Goal: Task Accomplishment & Management: Use online tool/utility

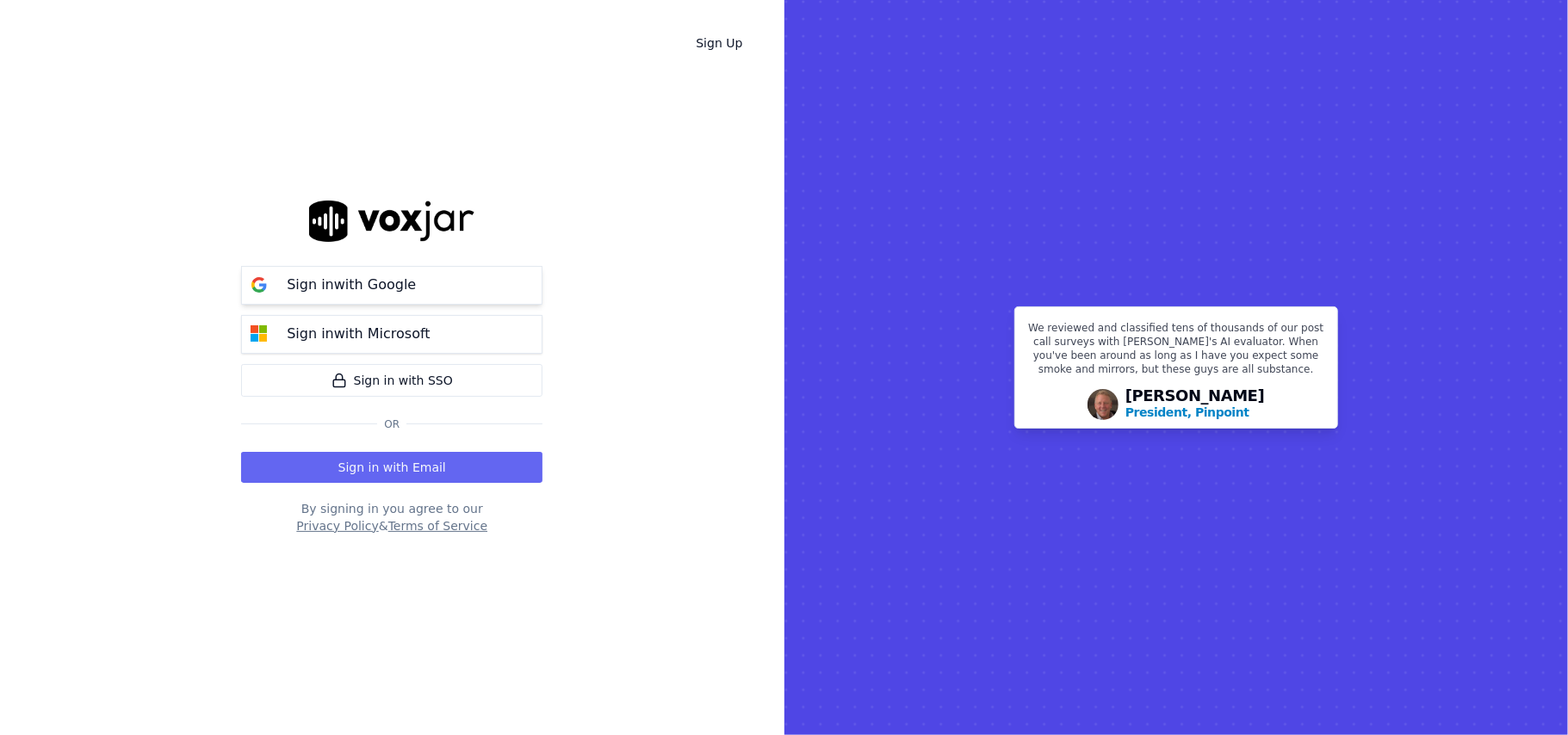
click at [360, 285] on p "Sign in with Google" at bounding box center [351, 285] width 129 height 20
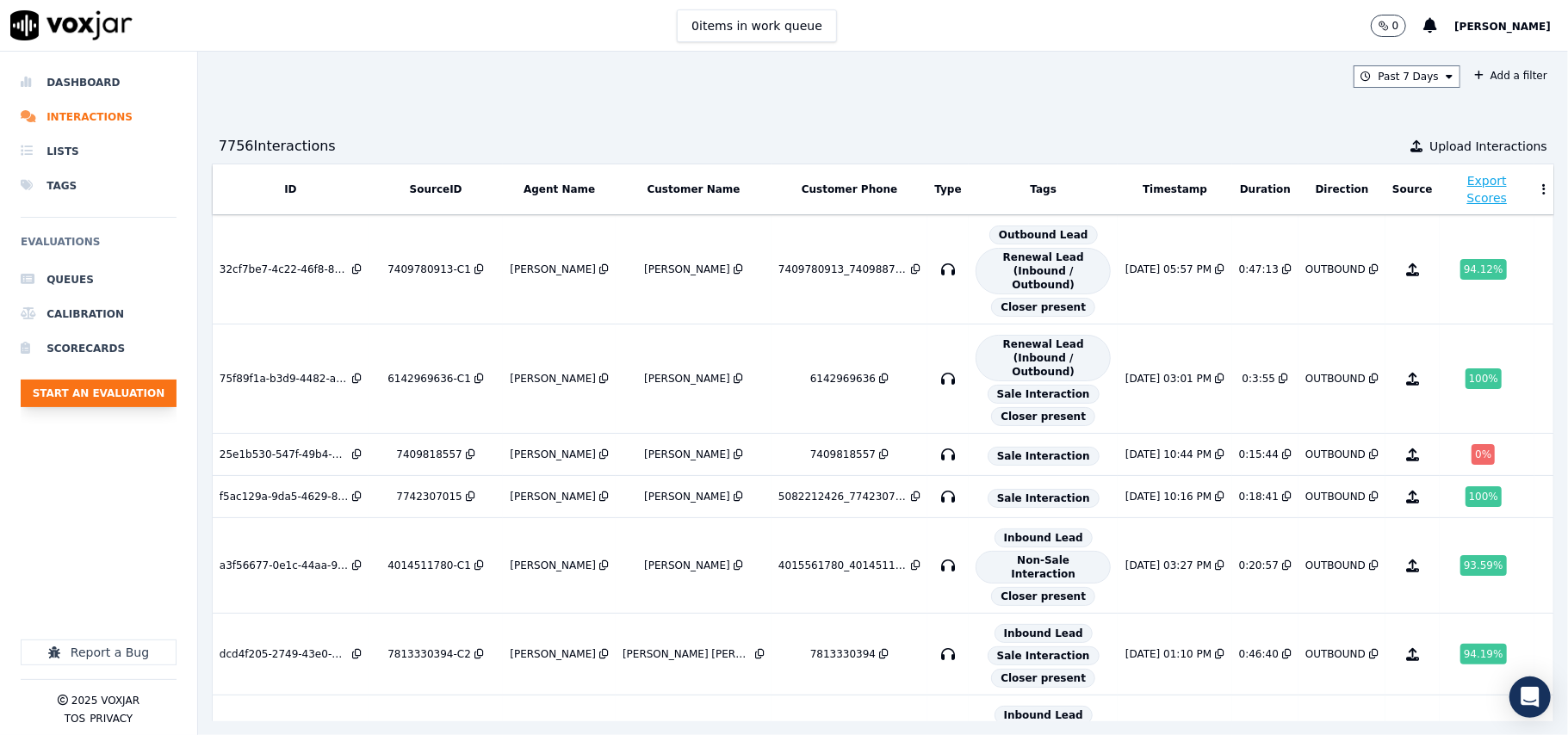
click at [118, 391] on button "Start an Evaluation" at bounding box center [98, 393] width 156 height 27
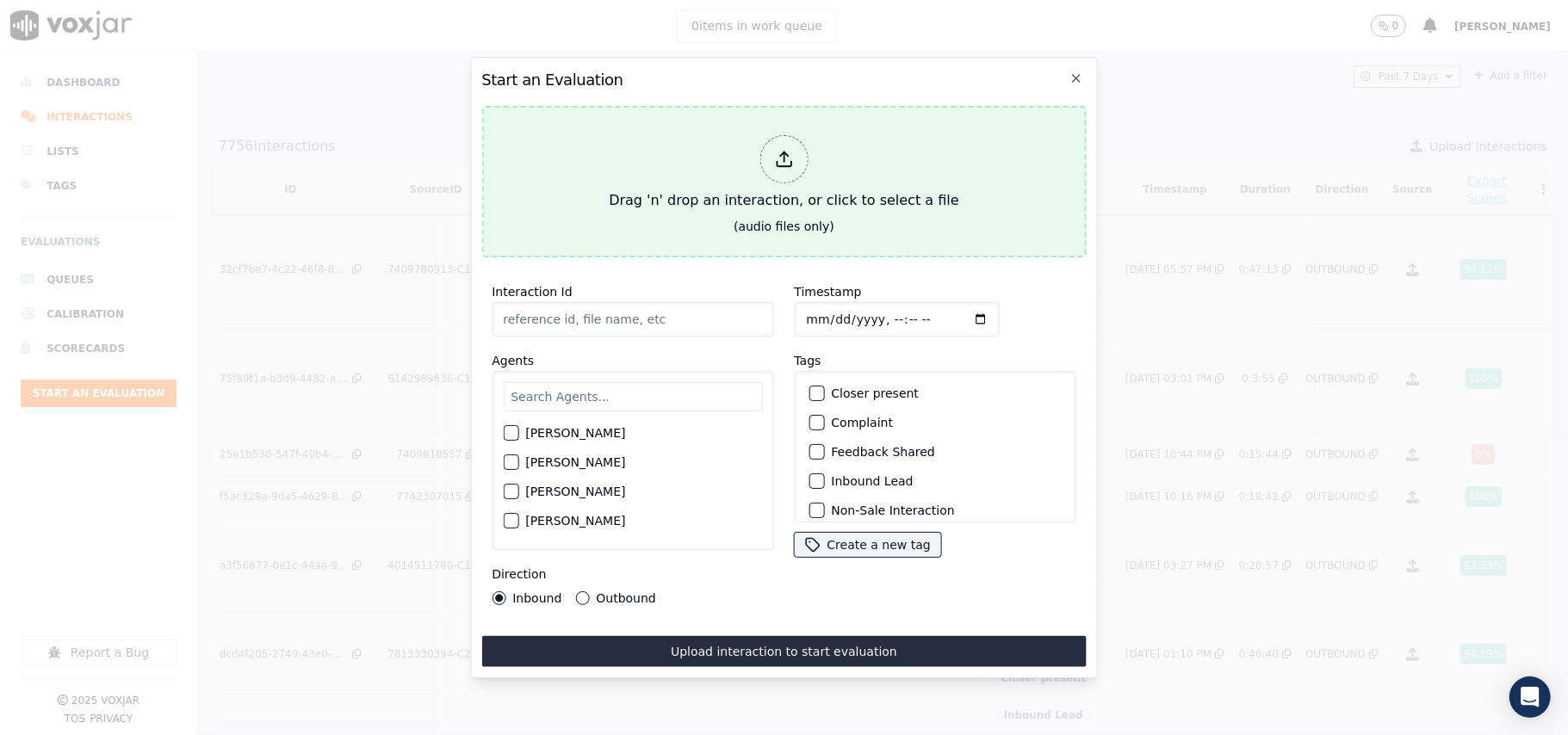
click at [669, 160] on div "Drag 'n' drop an interaction, or click to select a file" at bounding box center [784, 173] width 364 height 90
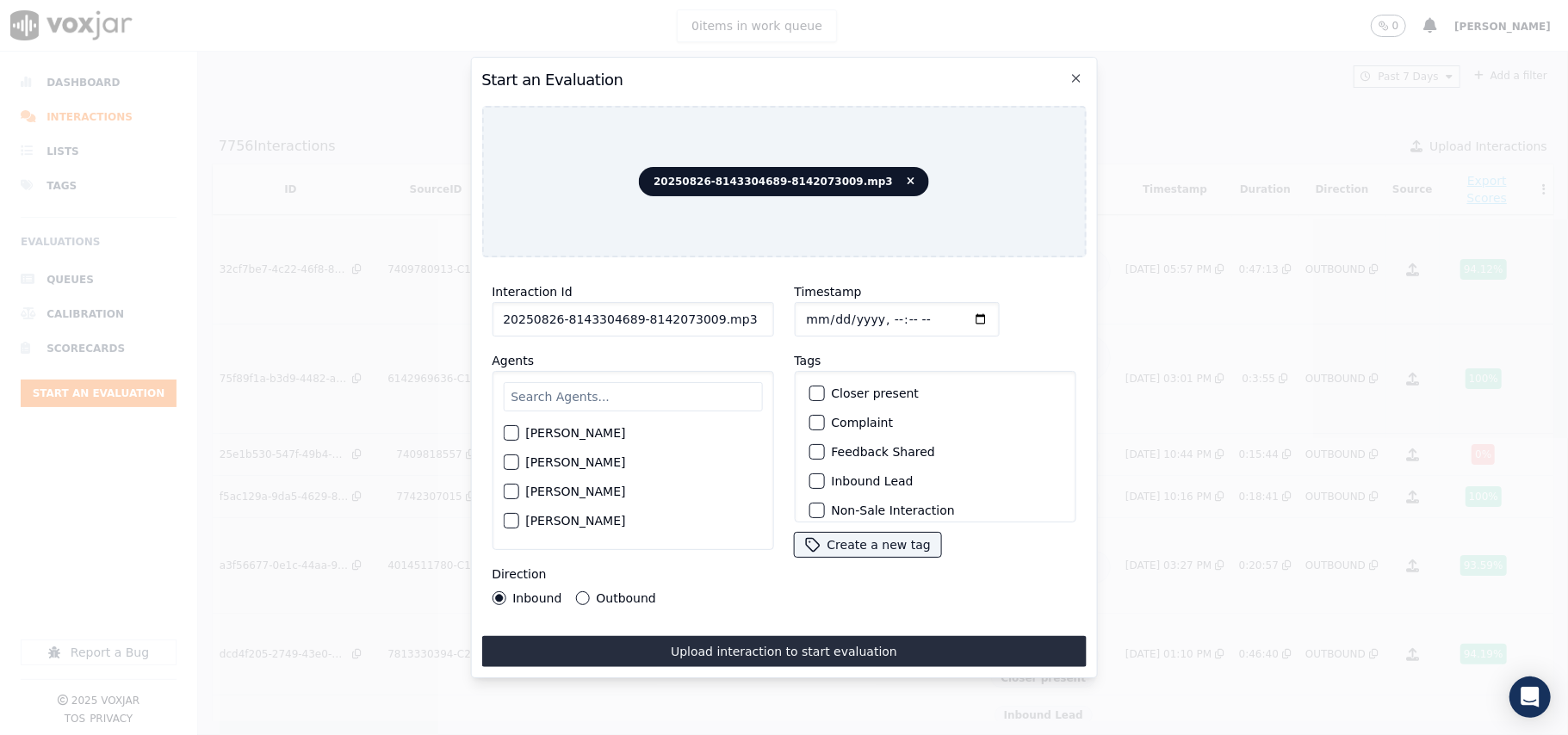
click at [563, 307] on input "20250826-8143304689-8142073009.mp3" at bounding box center [632, 319] width 282 height 35
paste input "8143304689"
type input "8143304689"
click at [820, 314] on input "Timestamp" at bounding box center [896, 319] width 205 height 35
type input "2025-08-26T23:38"
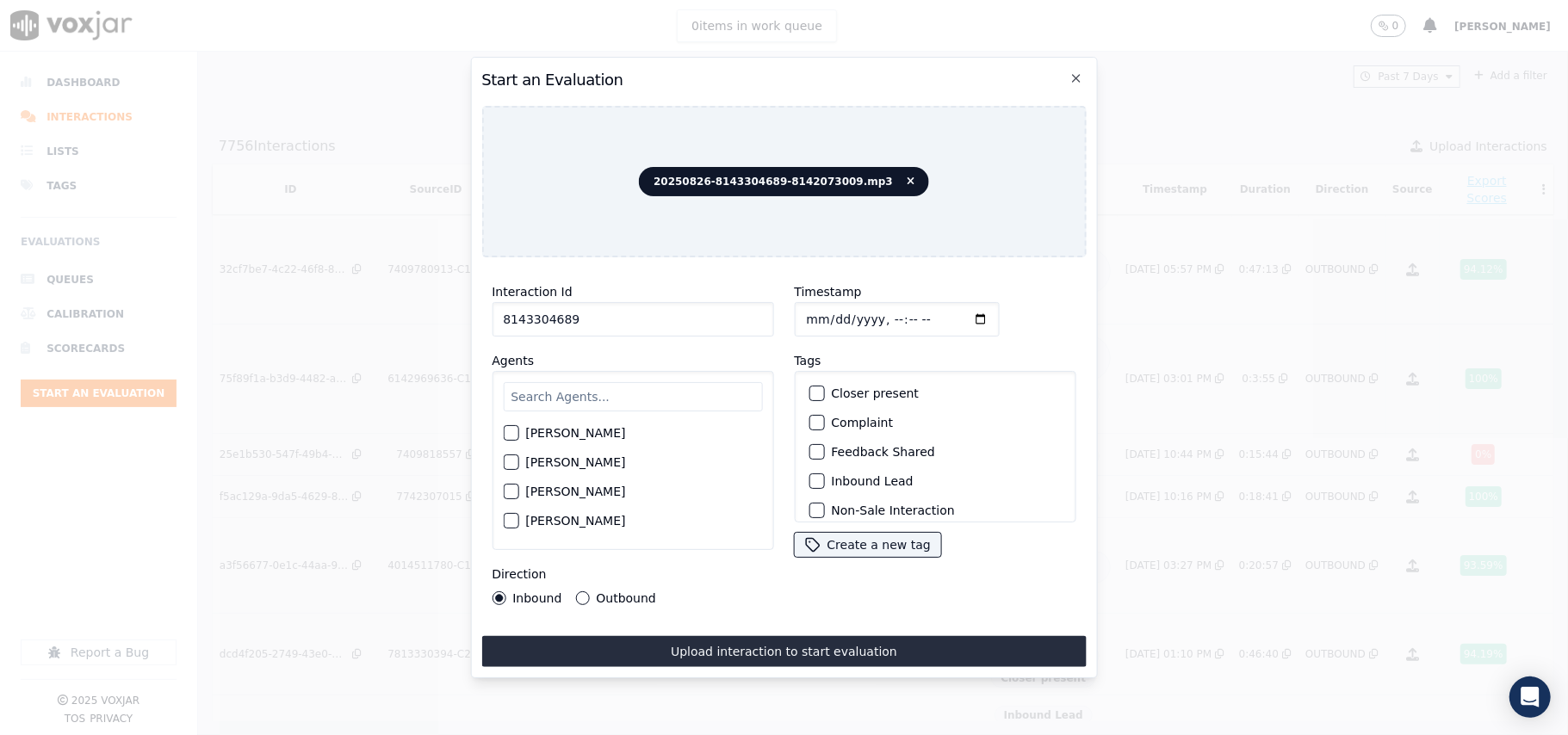
click at [615, 386] on input "text" at bounding box center [632, 396] width 259 height 29
type input "[PERSON_NAME]"
click at [585, 432] on label "[PERSON_NAME]" at bounding box center [575, 438] width 100 height 12
click at [519, 430] on button "[PERSON_NAME]" at bounding box center [510, 437] width 15 height 15
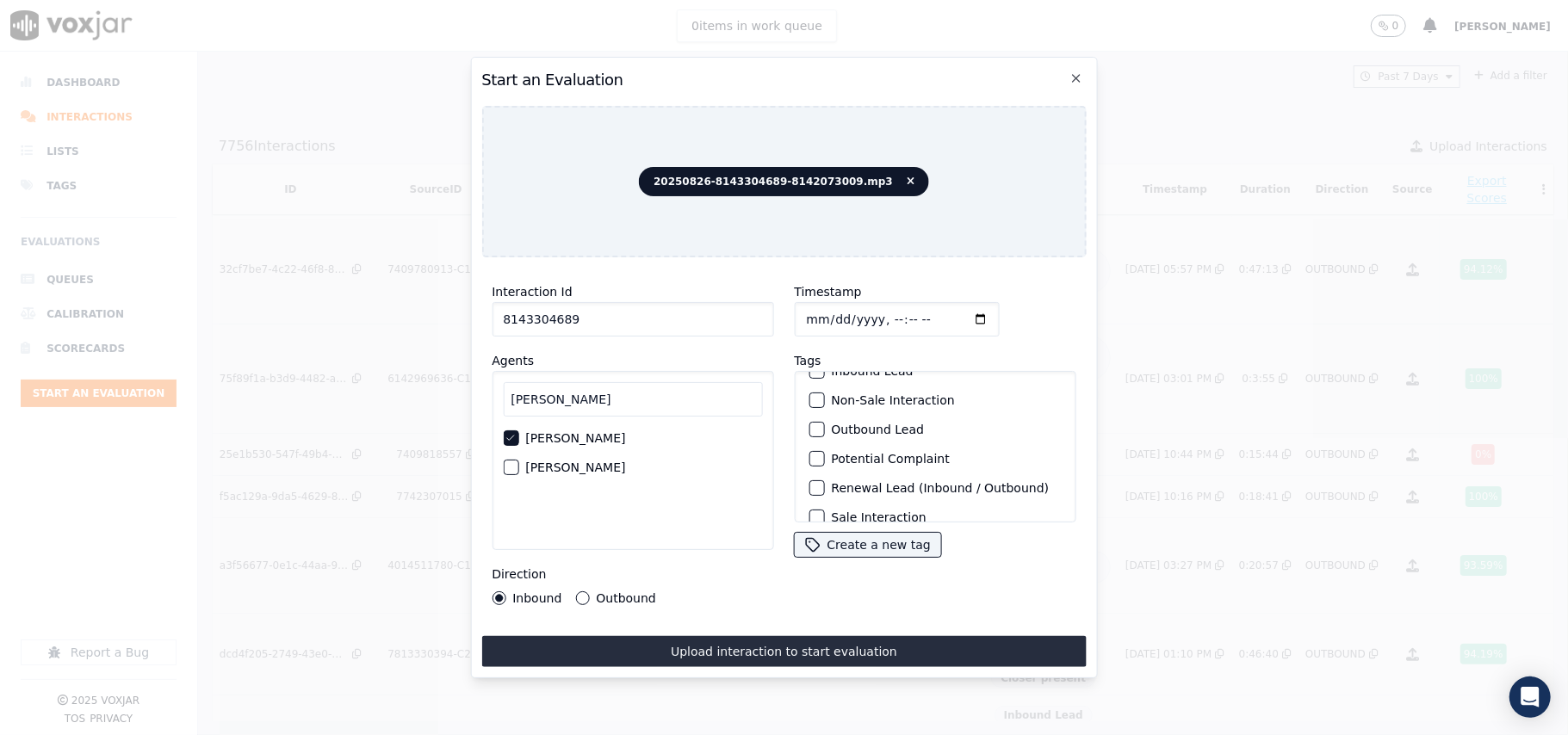
scroll to position [150, 0]
click at [820, 486] on div "Sale Interaction" at bounding box center [935, 500] width 266 height 29
click at [811, 494] on div "button" at bounding box center [816, 500] width 12 height 12
click at [580, 591] on button "Outbound" at bounding box center [583, 598] width 14 height 14
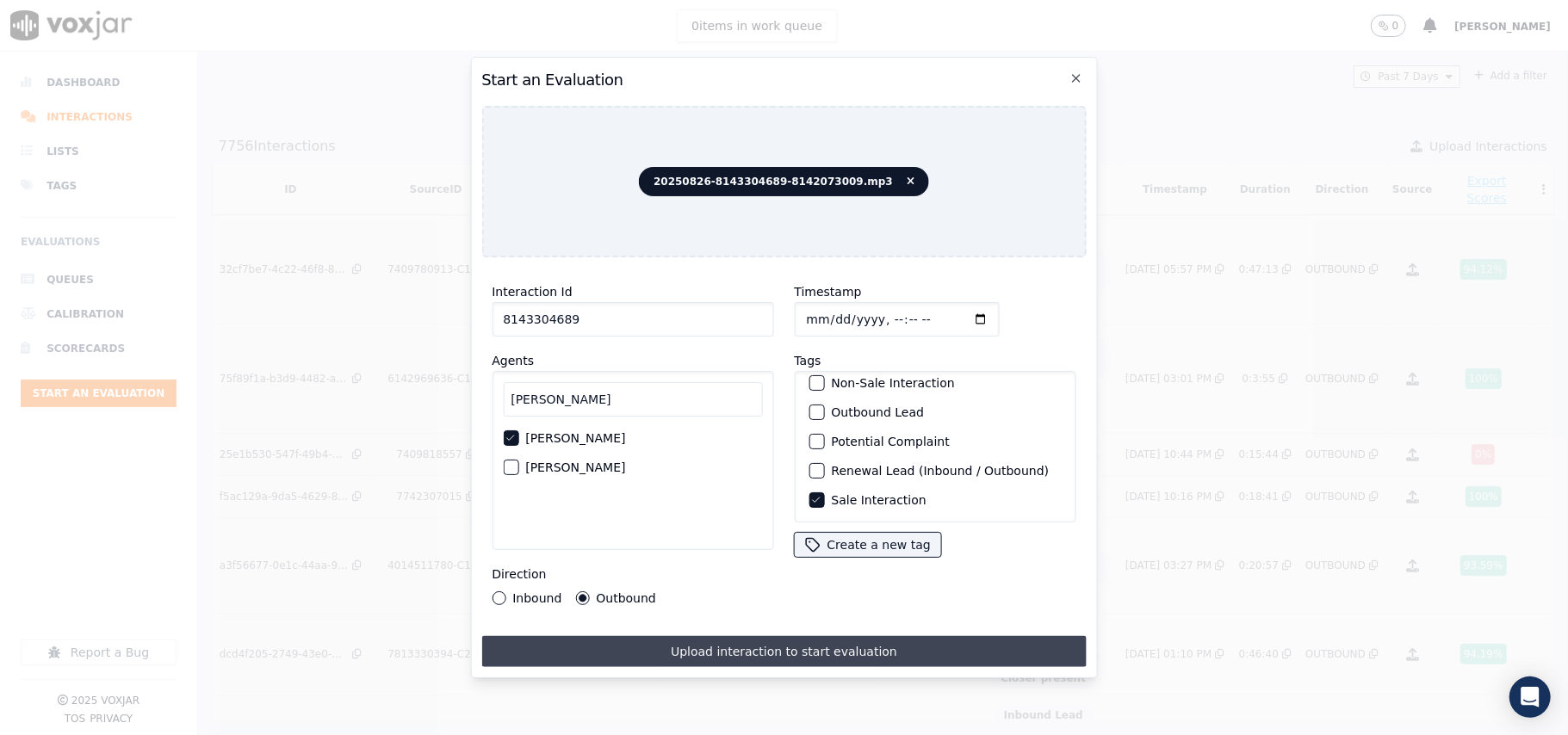
click at [640, 637] on button "Upload interaction to start evaluation" at bounding box center [784, 652] width 605 height 31
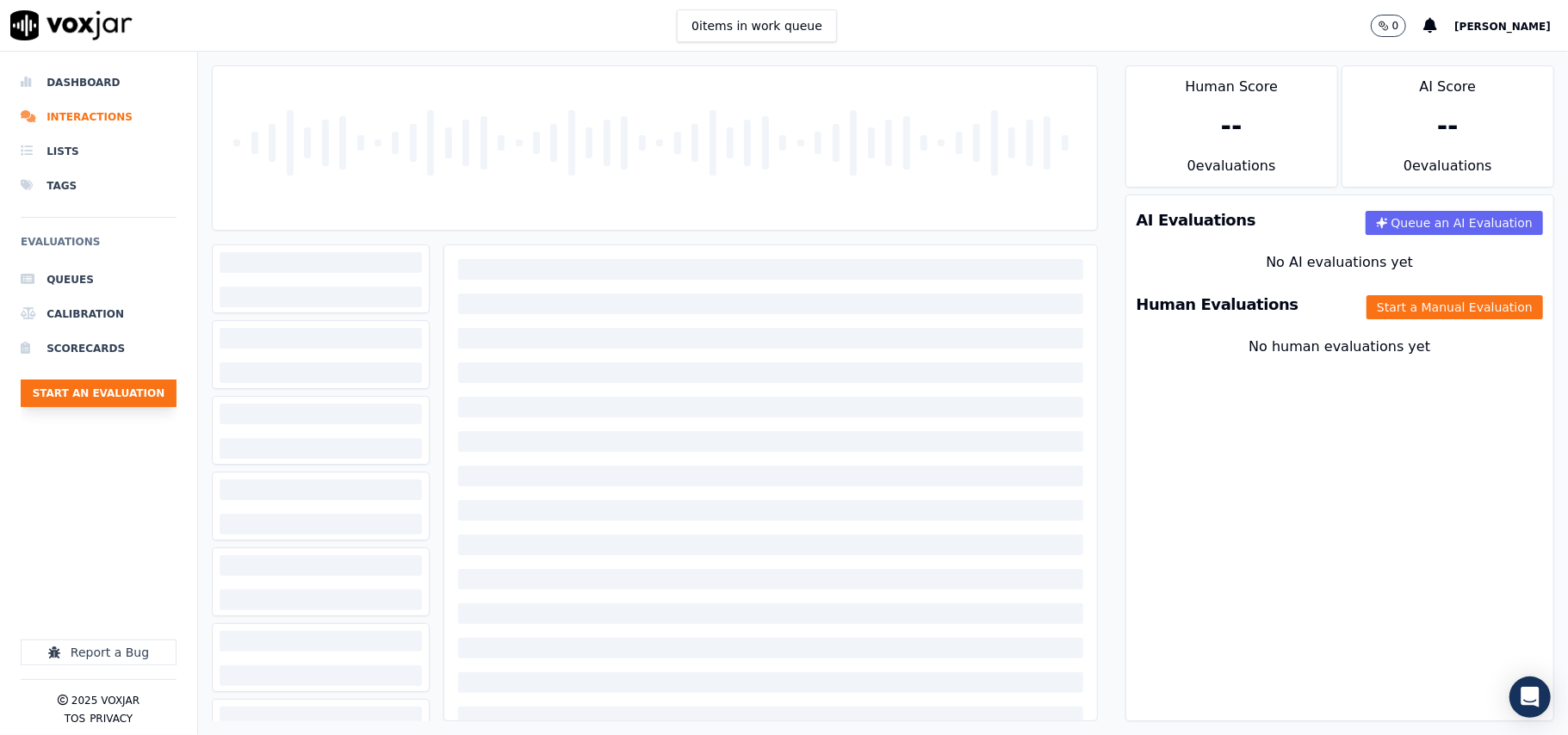
click at [119, 395] on button "Start an Evaluation" at bounding box center [98, 393] width 156 height 27
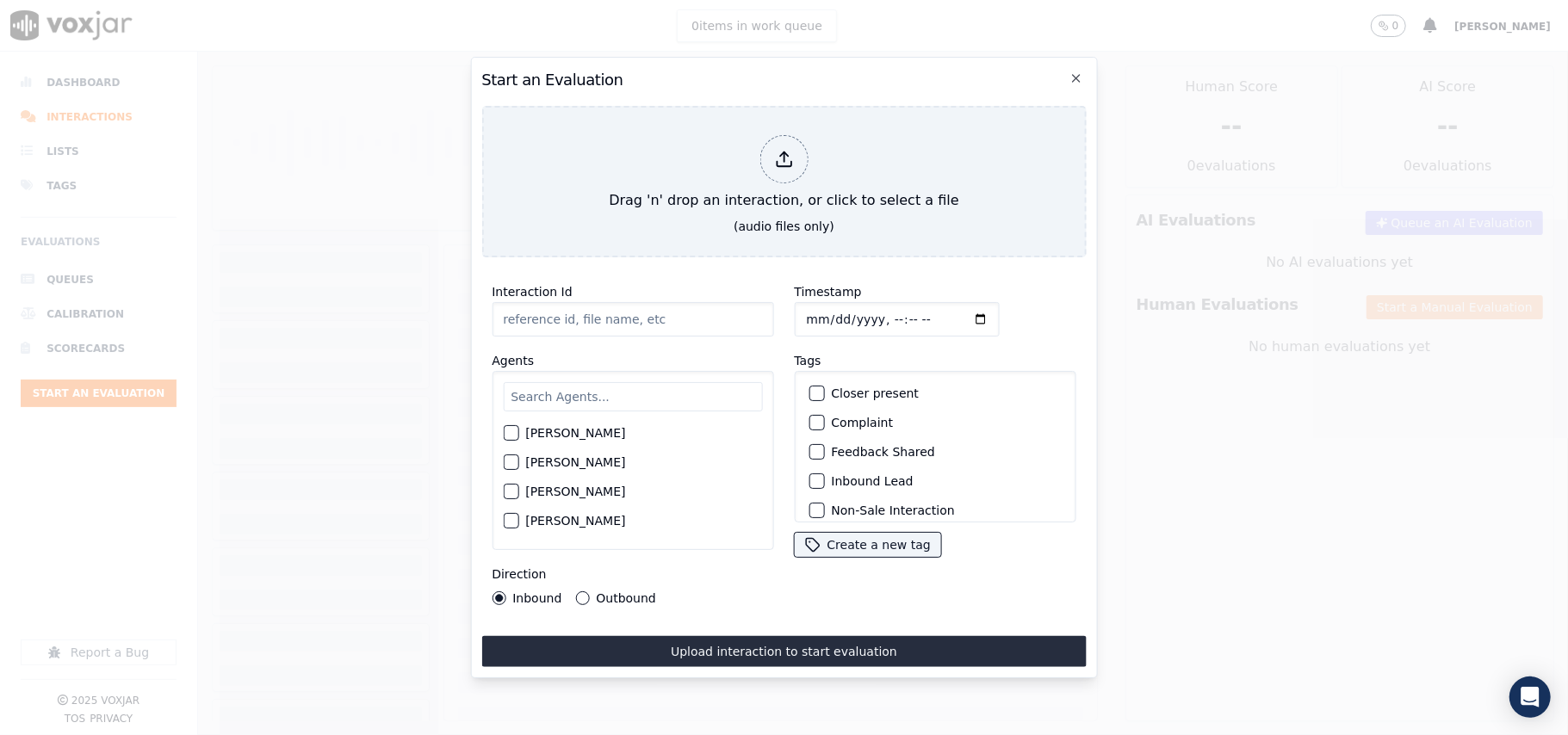
click at [635, 310] on input "Interaction Id" at bounding box center [632, 319] width 282 height 35
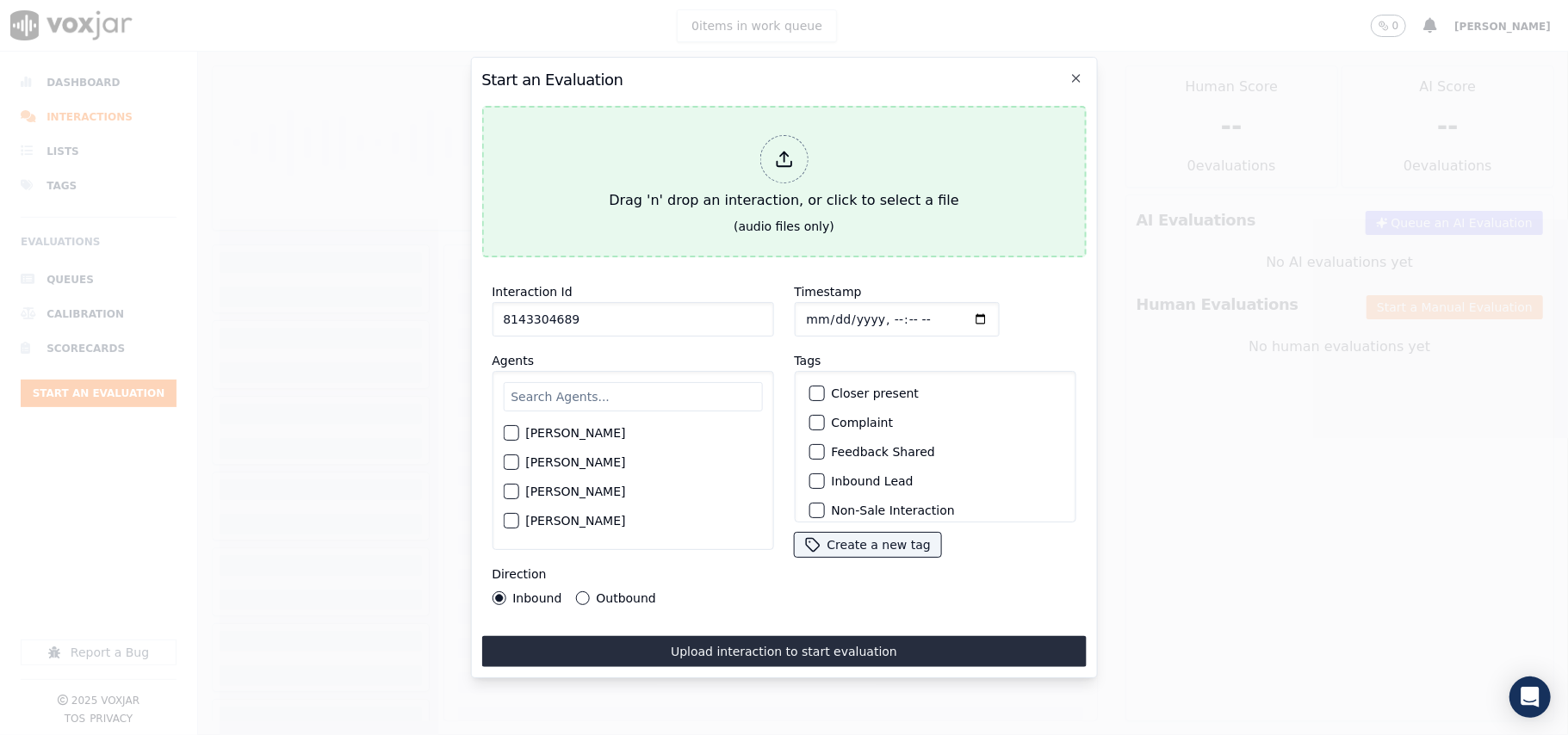
type input "8143304689"
click at [720, 208] on div "Drag 'n' drop an interaction, or click to select a file" at bounding box center [784, 173] width 364 height 90
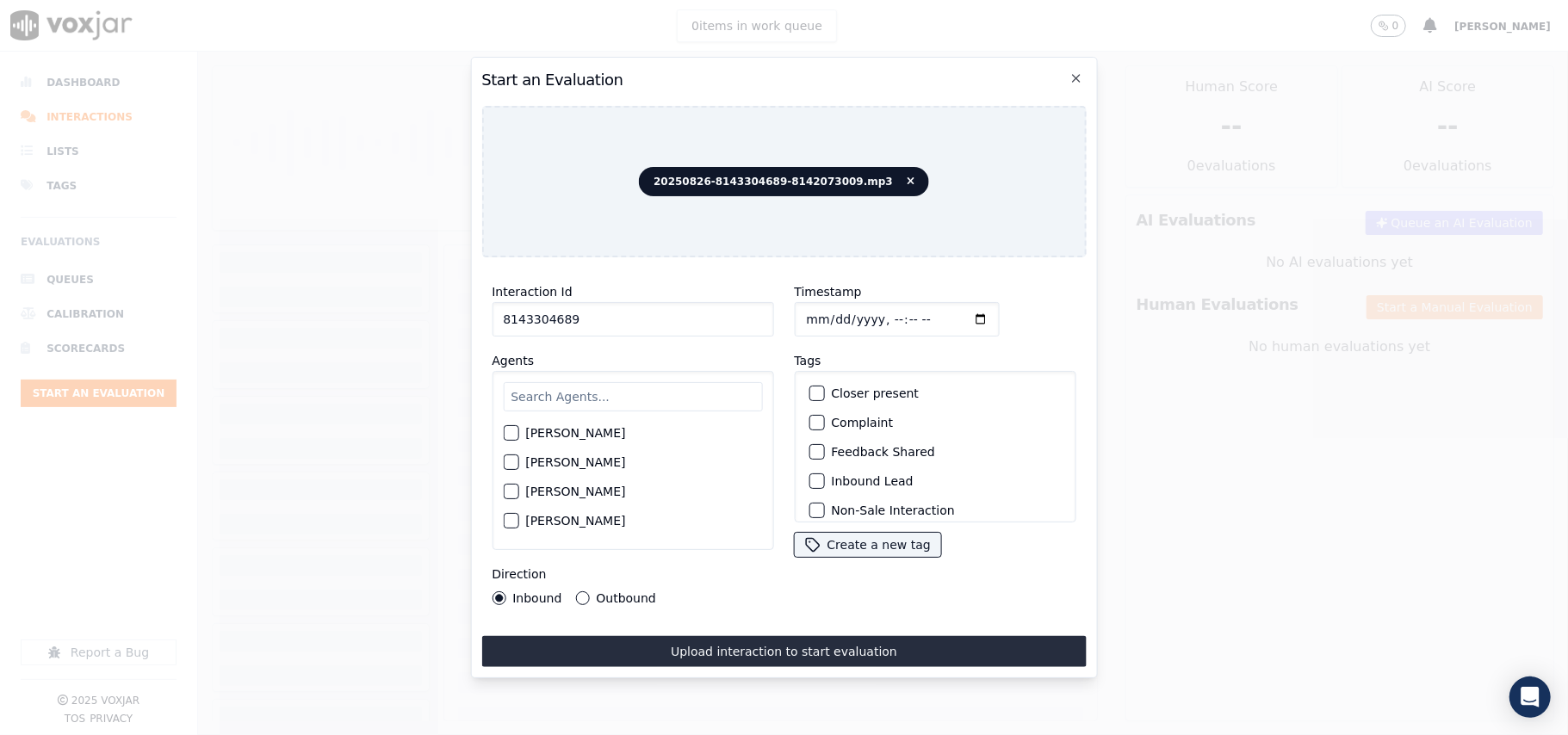
click at [819, 309] on input "Timestamp" at bounding box center [896, 319] width 205 height 35
type input "[DATE]T23:43"
click at [600, 403] on input "text" at bounding box center [632, 396] width 259 height 29
type input "[PERSON_NAME]"
click at [616, 439] on div "[PERSON_NAME]" at bounding box center [632, 438] width 259 height 29
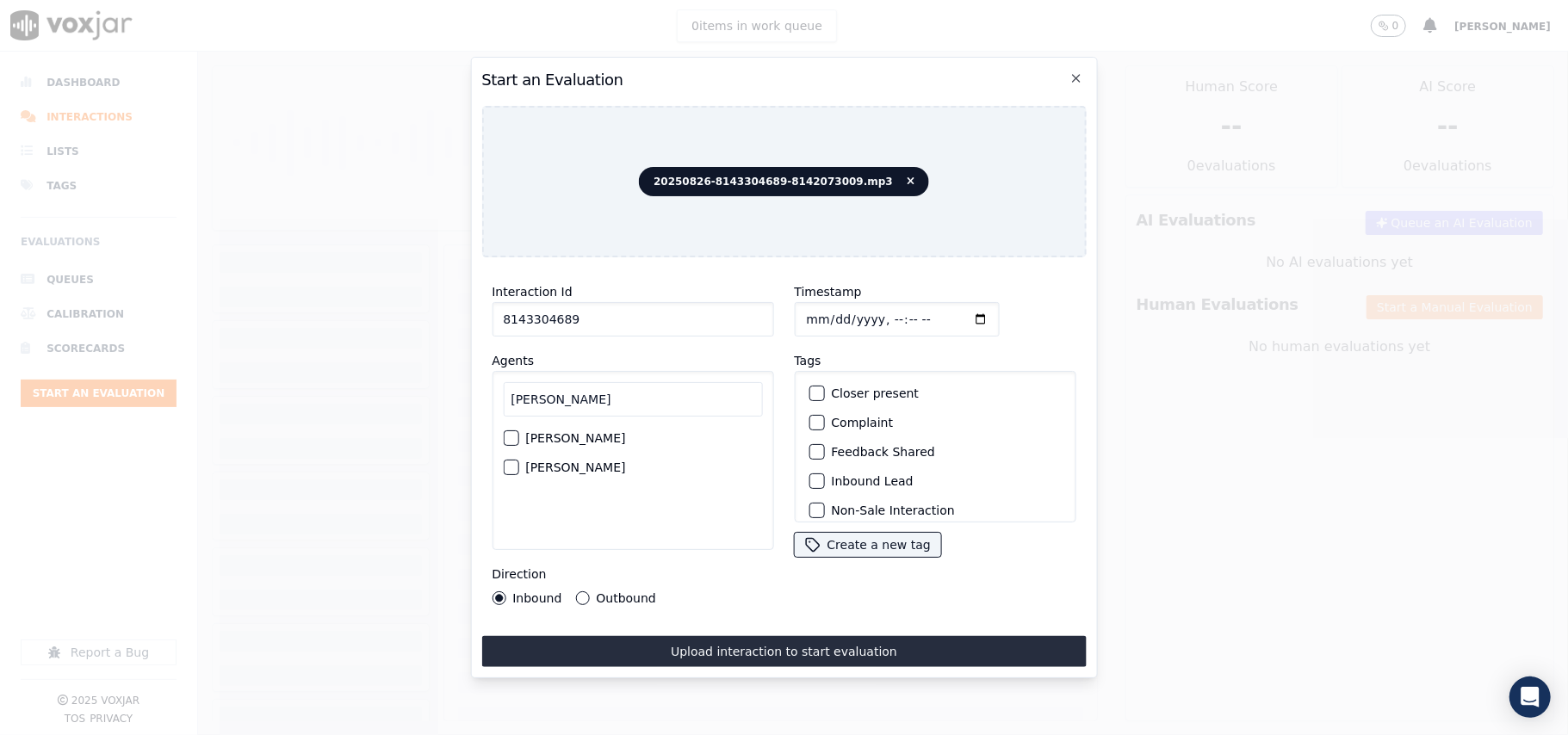
click at [616, 432] on label "[PERSON_NAME]" at bounding box center [575, 438] width 100 height 12
click at [519, 431] on button "[PERSON_NAME]" at bounding box center [510, 437] width 15 height 15
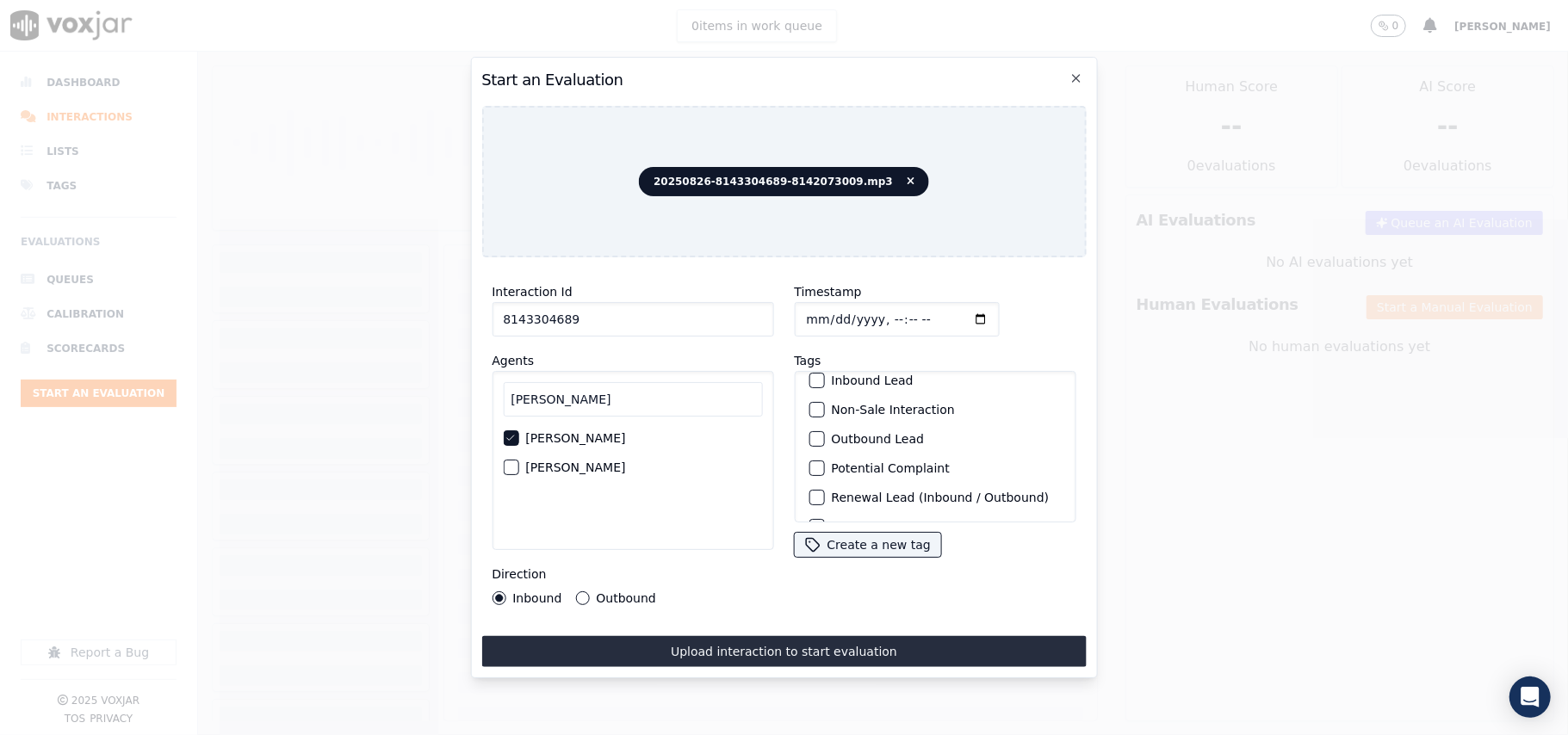
scroll to position [150, 0]
click at [868, 494] on label "Sale Interaction" at bounding box center [878, 500] width 95 height 12
click at [824, 492] on button "Sale Interaction" at bounding box center [816, 499] width 15 height 15
click at [635, 592] on label "Outbound" at bounding box center [625, 598] width 59 height 12
click at [589, 591] on button "Outbound" at bounding box center [583, 598] width 14 height 14
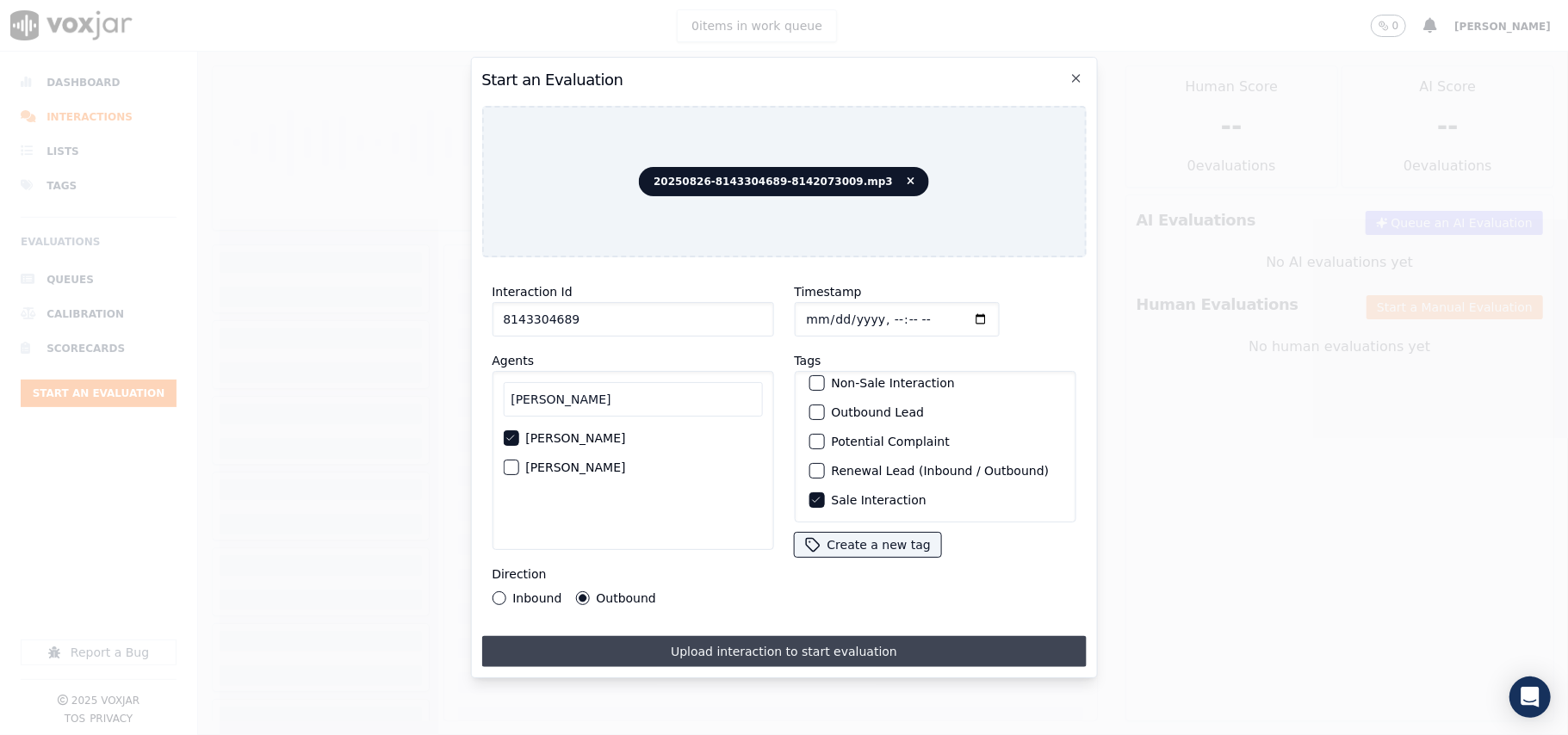
click at [673, 648] on button "Upload interaction to start evaluation" at bounding box center [784, 652] width 605 height 31
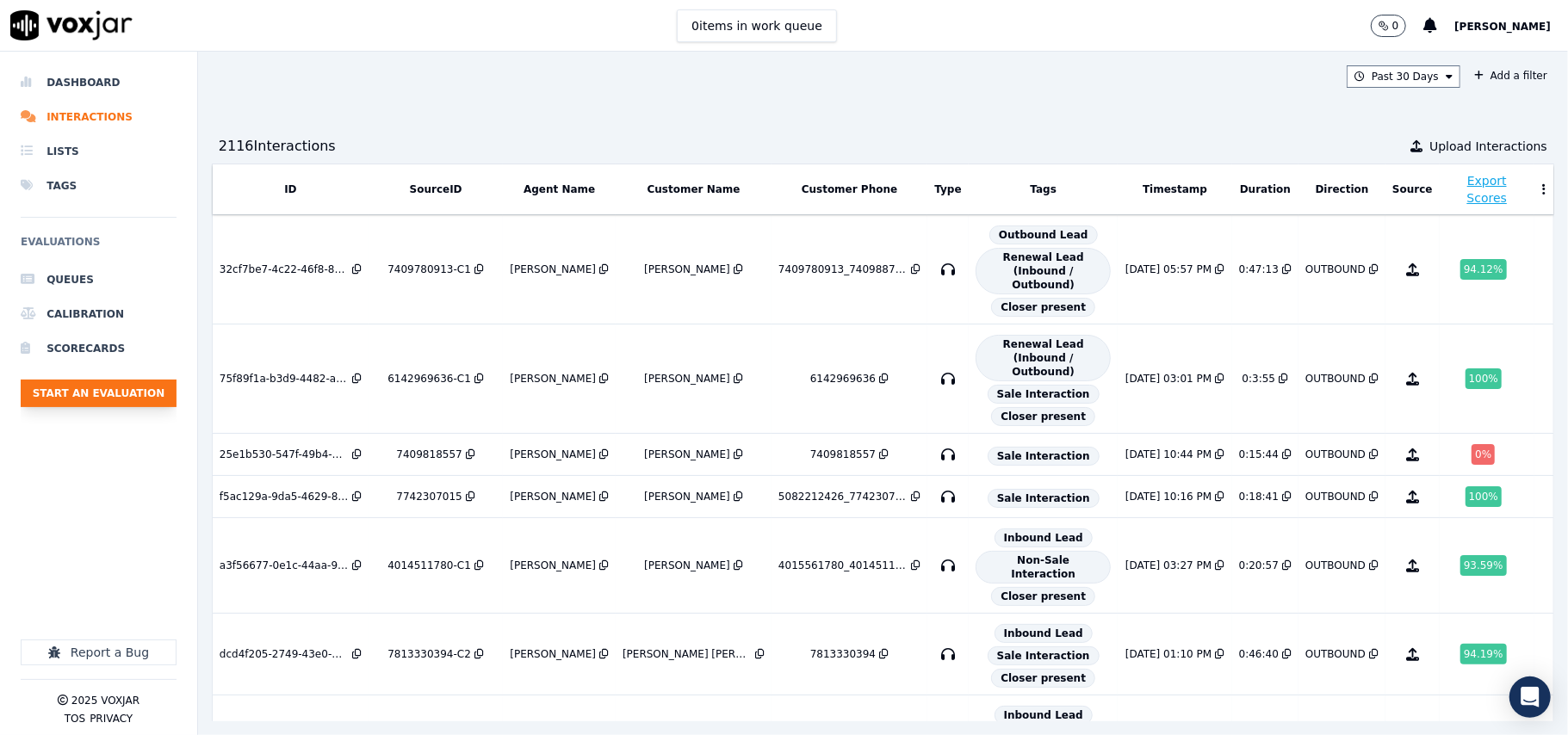
click at [150, 386] on button "Start an Evaluation" at bounding box center [98, 393] width 156 height 27
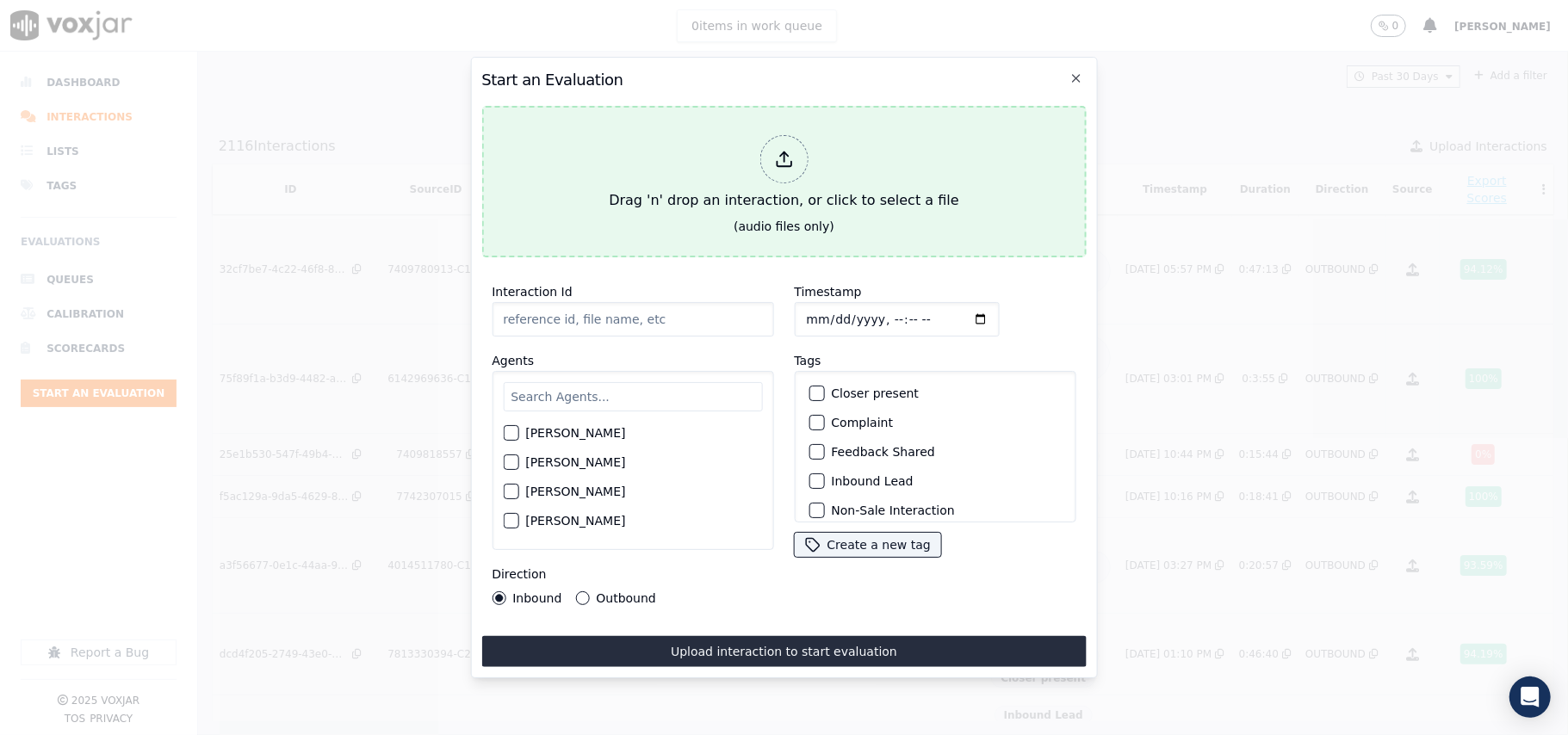
click at [717, 187] on div "Drag 'n' drop an interaction, or click to select a file" at bounding box center [784, 173] width 364 height 90
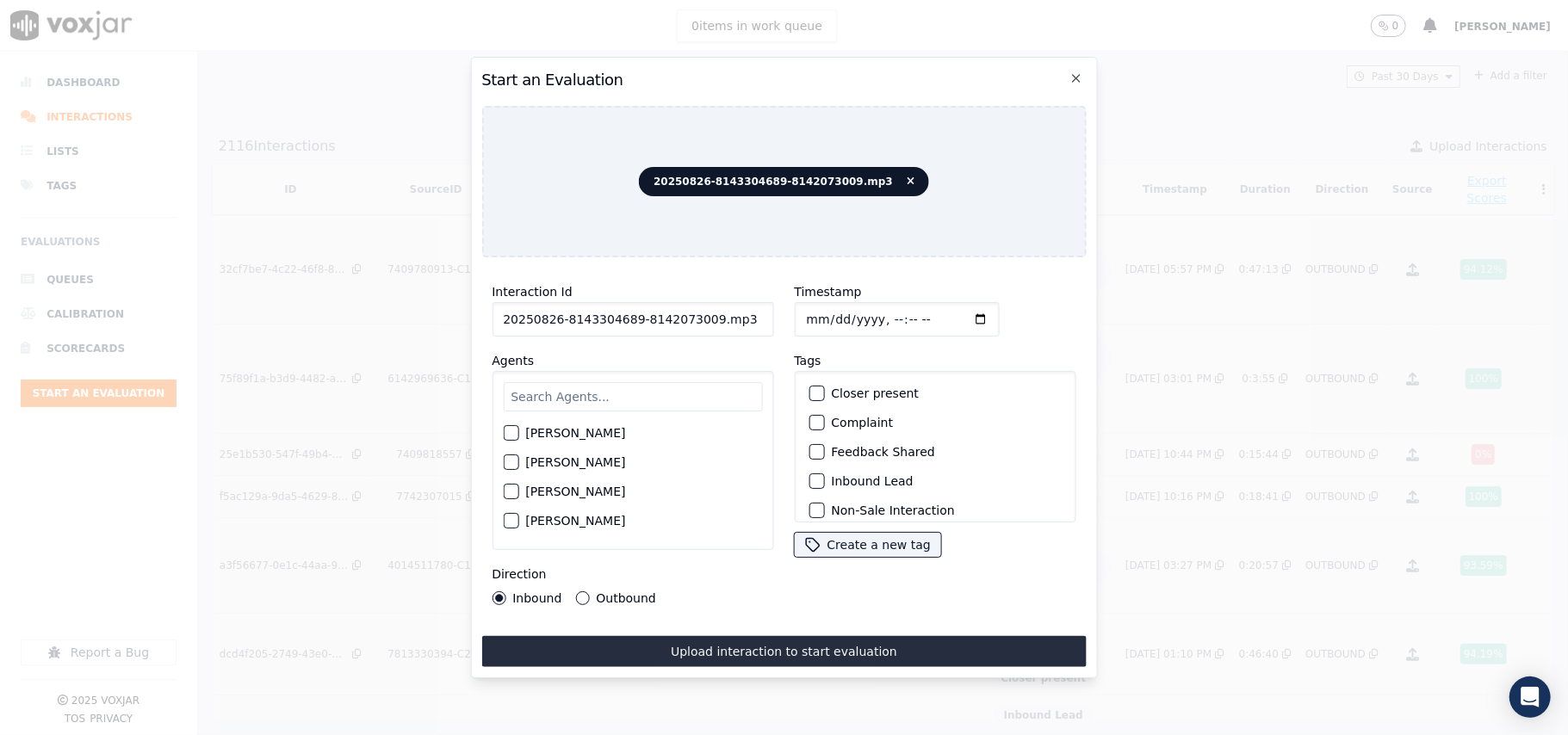
click at [576, 314] on input "20250826-8143304689-8142073009.mp3" at bounding box center [632, 319] width 282 height 35
paste input "8143304689"
type input "8143304689"
click at [828, 313] on input "Timestamp" at bounding box center [896, 319] width 205 height 35
type input "[DATE]T23:43"
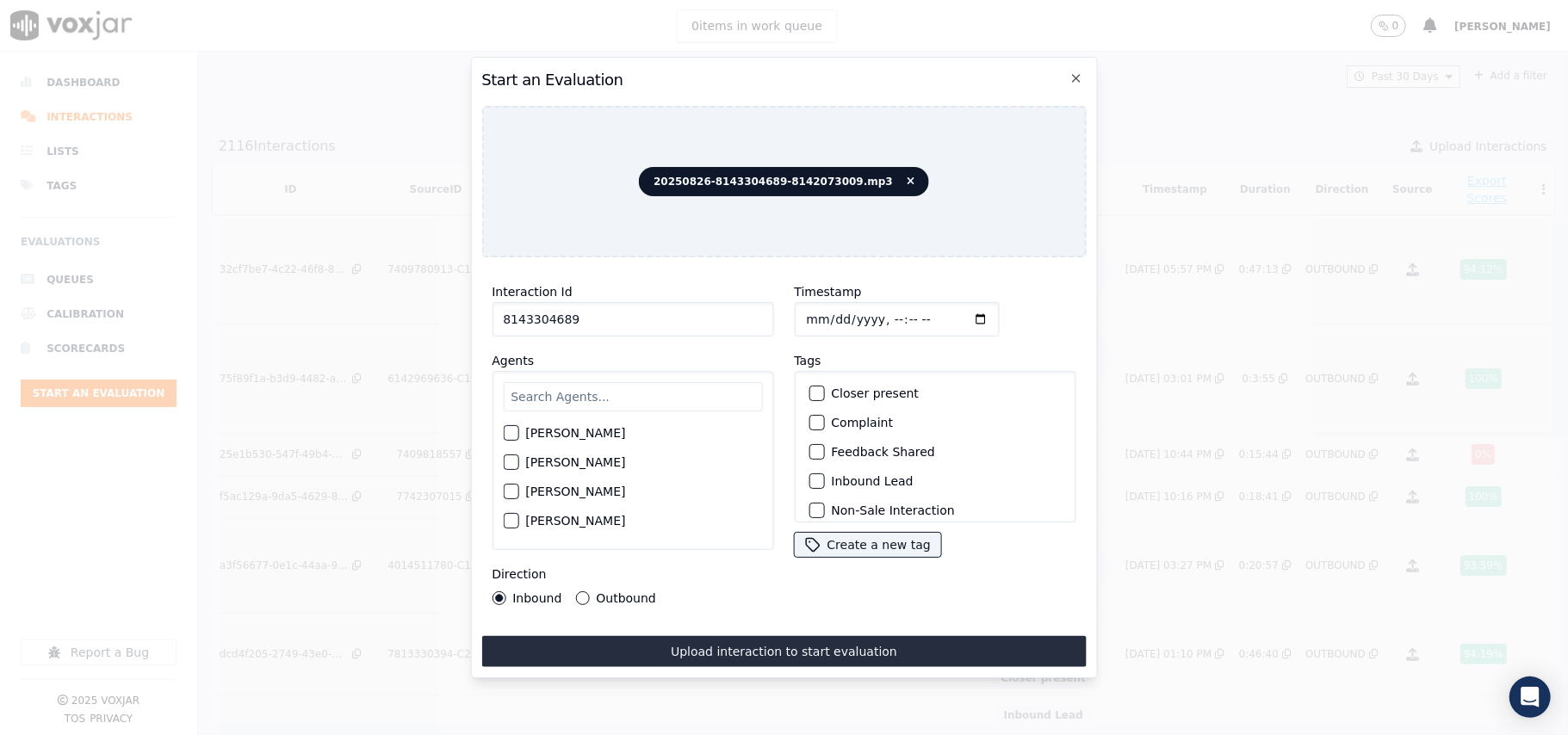
click at [622, 401] on input "text" at bounding box center [632, 396] width 259 height 29
type input "Caroli"
click at [625, 434] on label "[PERSON_NAME]" at bounding box center [575, 438] width 100 height 12
click at [519, 434] on button "[PERSON_NAME]" at bounding box center [510, 437] width 15 height 15
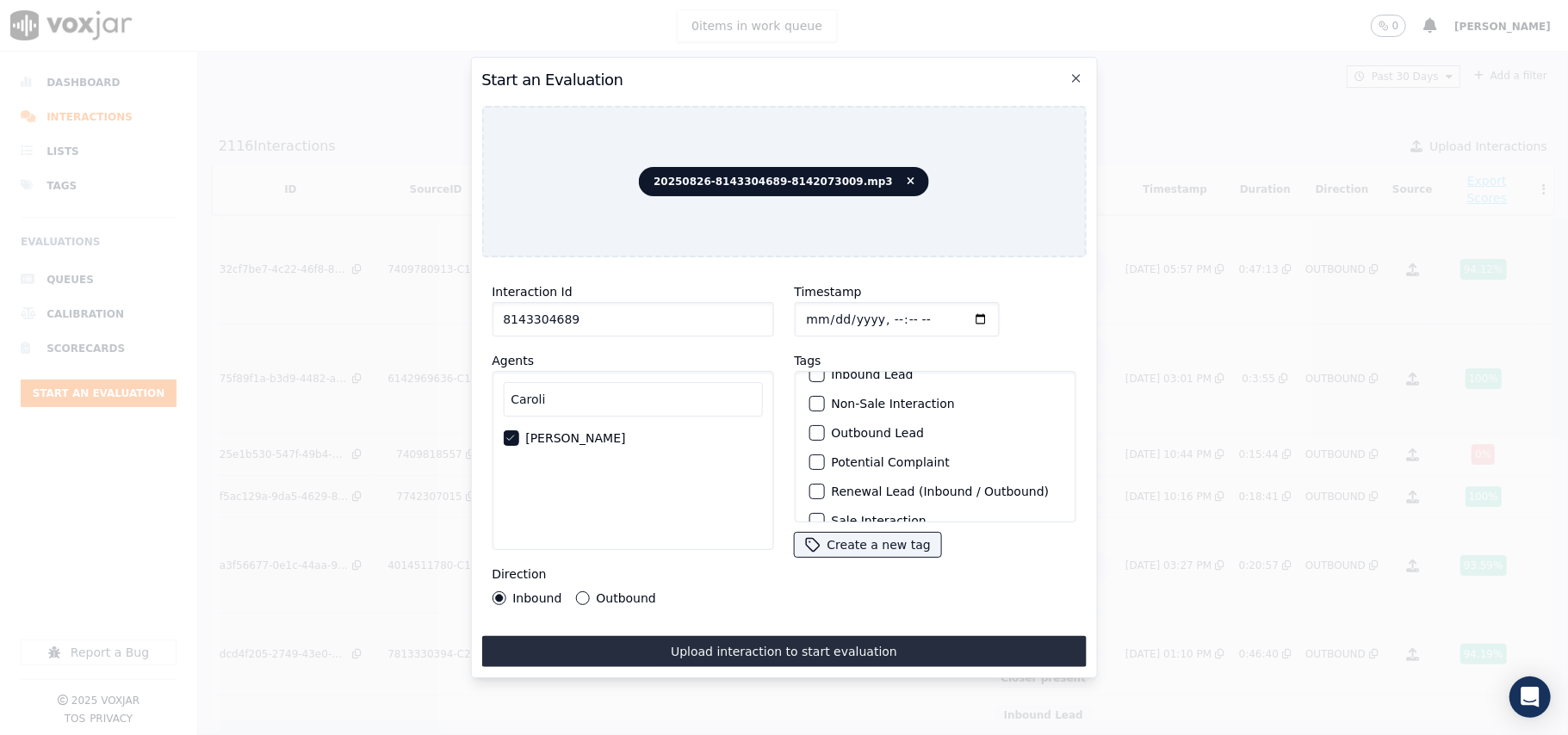
scroll to position [150, 0]
click at [849, 494] on label "Sale Interaction" at bounding box center [878, 500] width 95 height 12
click at [824, 492] on button "Sale Interaction" at bounding box center [816, 499] width 15 height 15
click at [591, 591] on div "Outbound" at bounding box center [615, 598] width 80 height 14
click at [603, 592] on label "Outbound" at bounding box center [625, 598] width 59 height 12
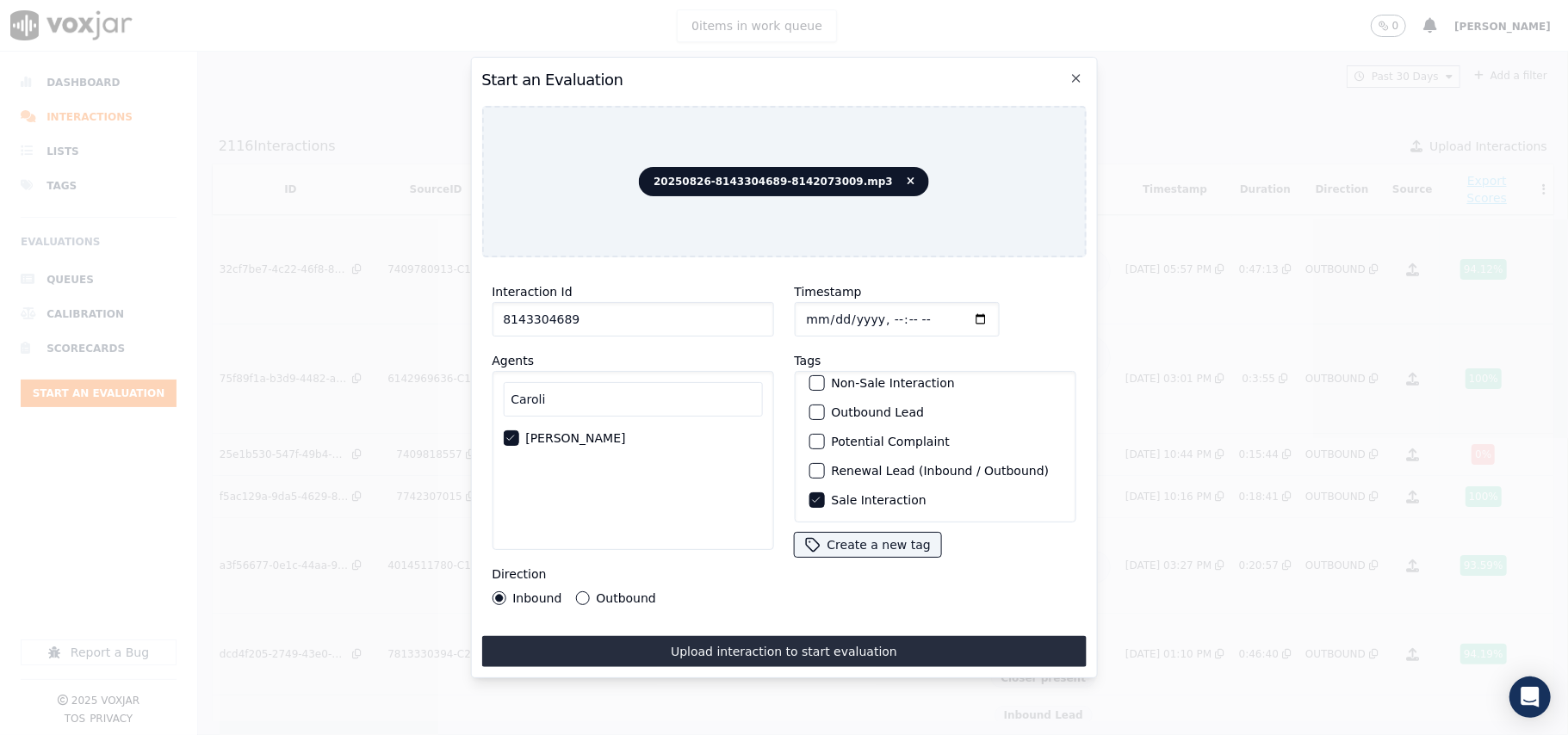
click at [589, 591] on button "Outbound" at bounding box center [583, 598] width 14 height 14
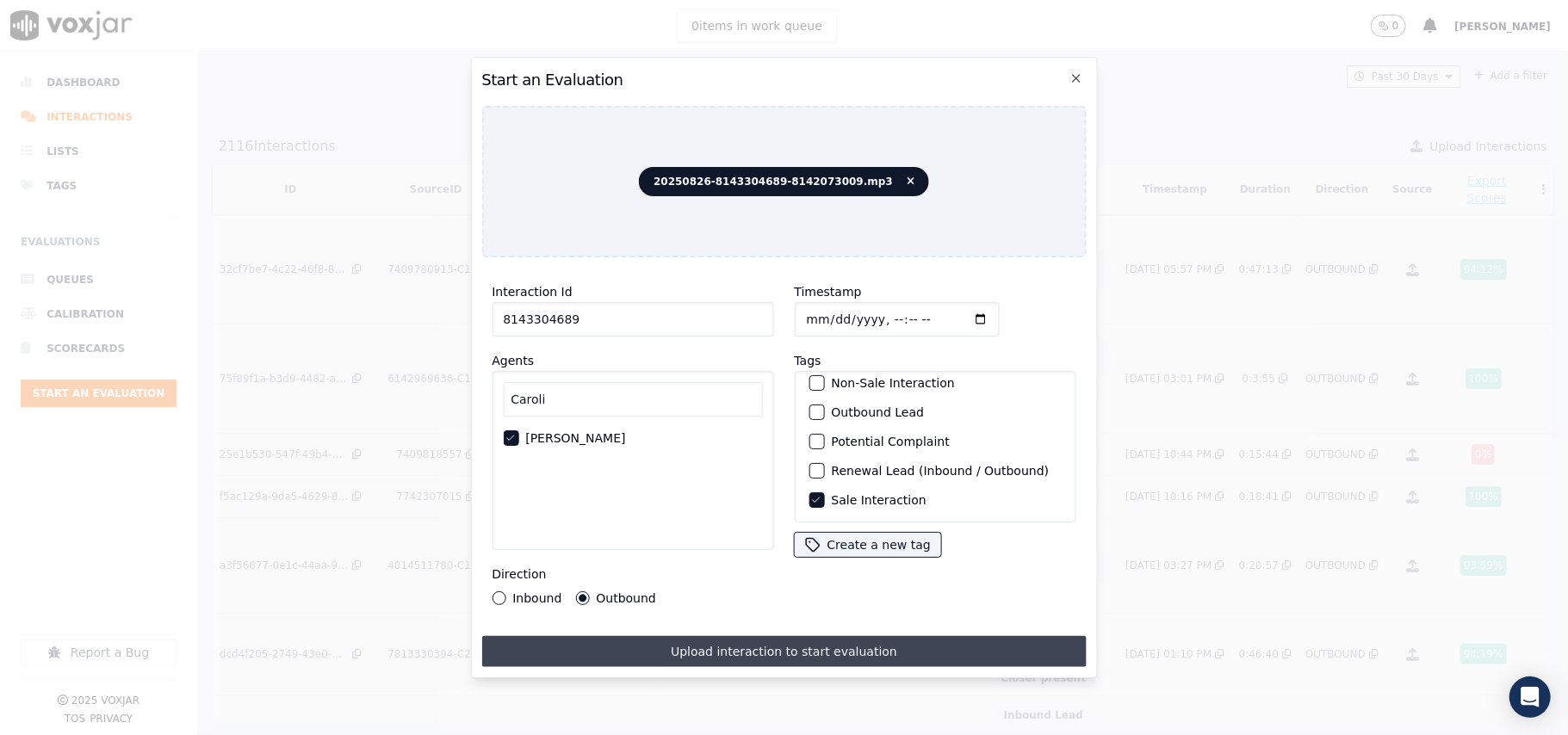
click at [677, 637] on button "Upload interaction to start evaluation" at bounding box center [784, 652] width 605 height 31
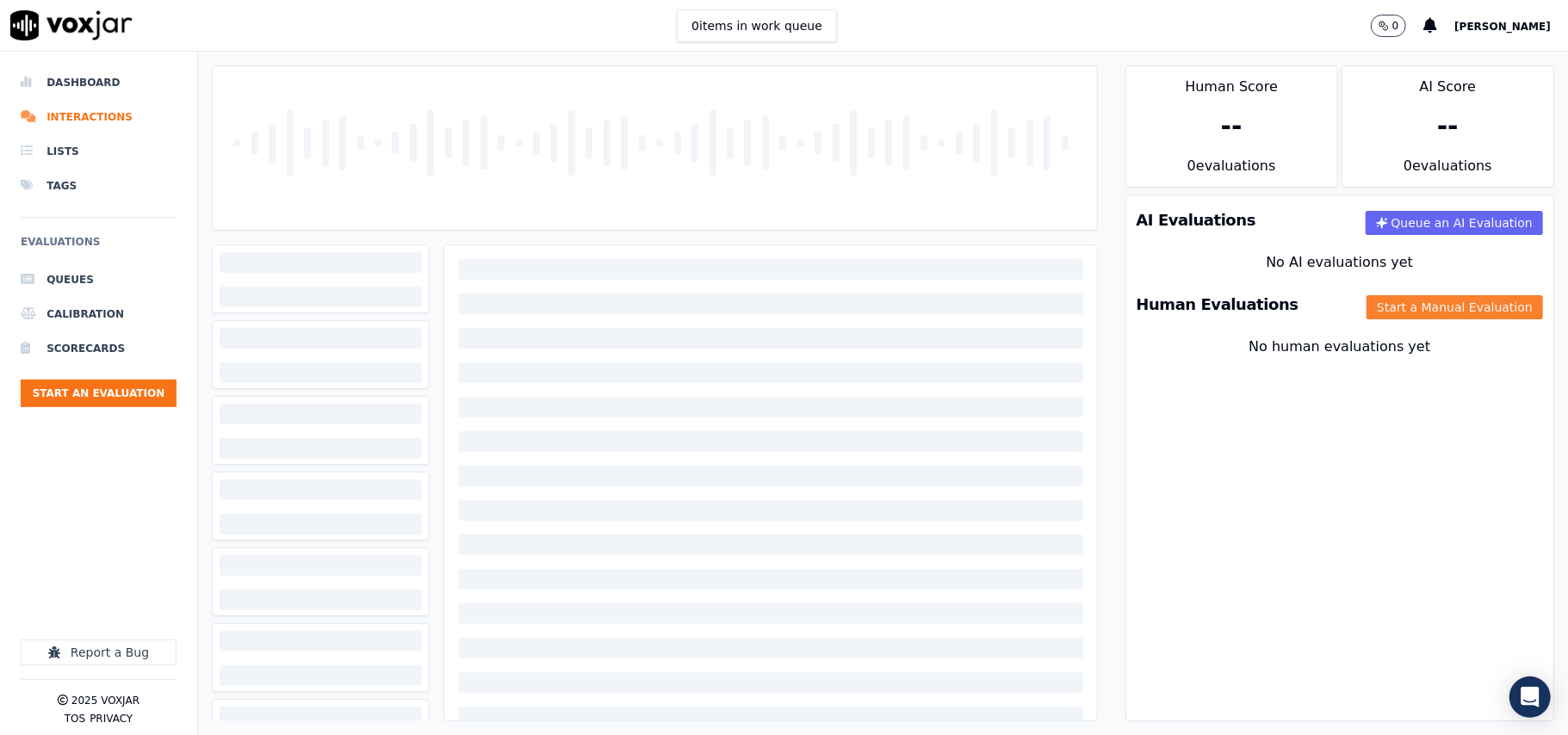
click at [1424, 303] on button "Start a Manual Evaluation" at bounding box center [1454, 307] width 176 height 24
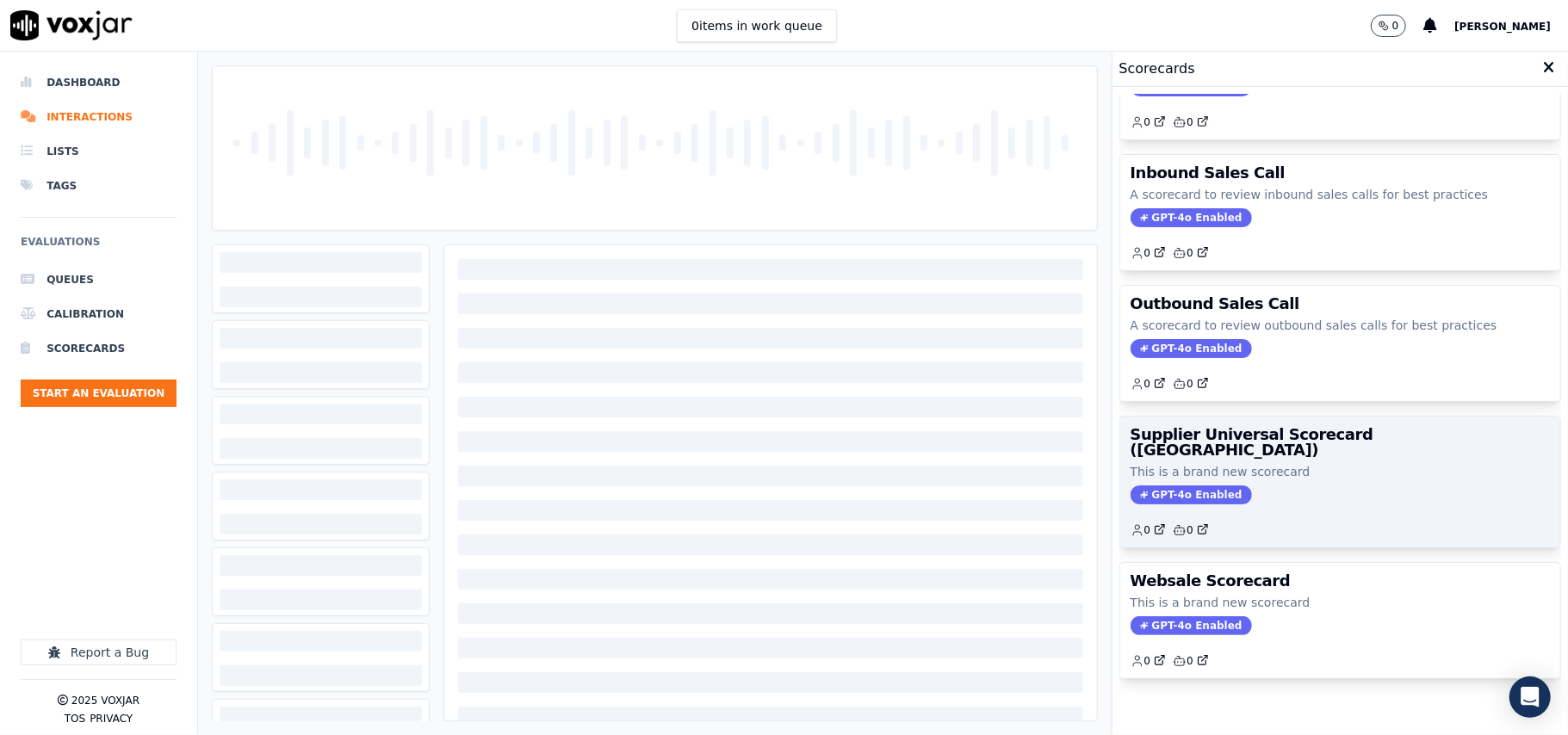
scroll to position [132, 0]
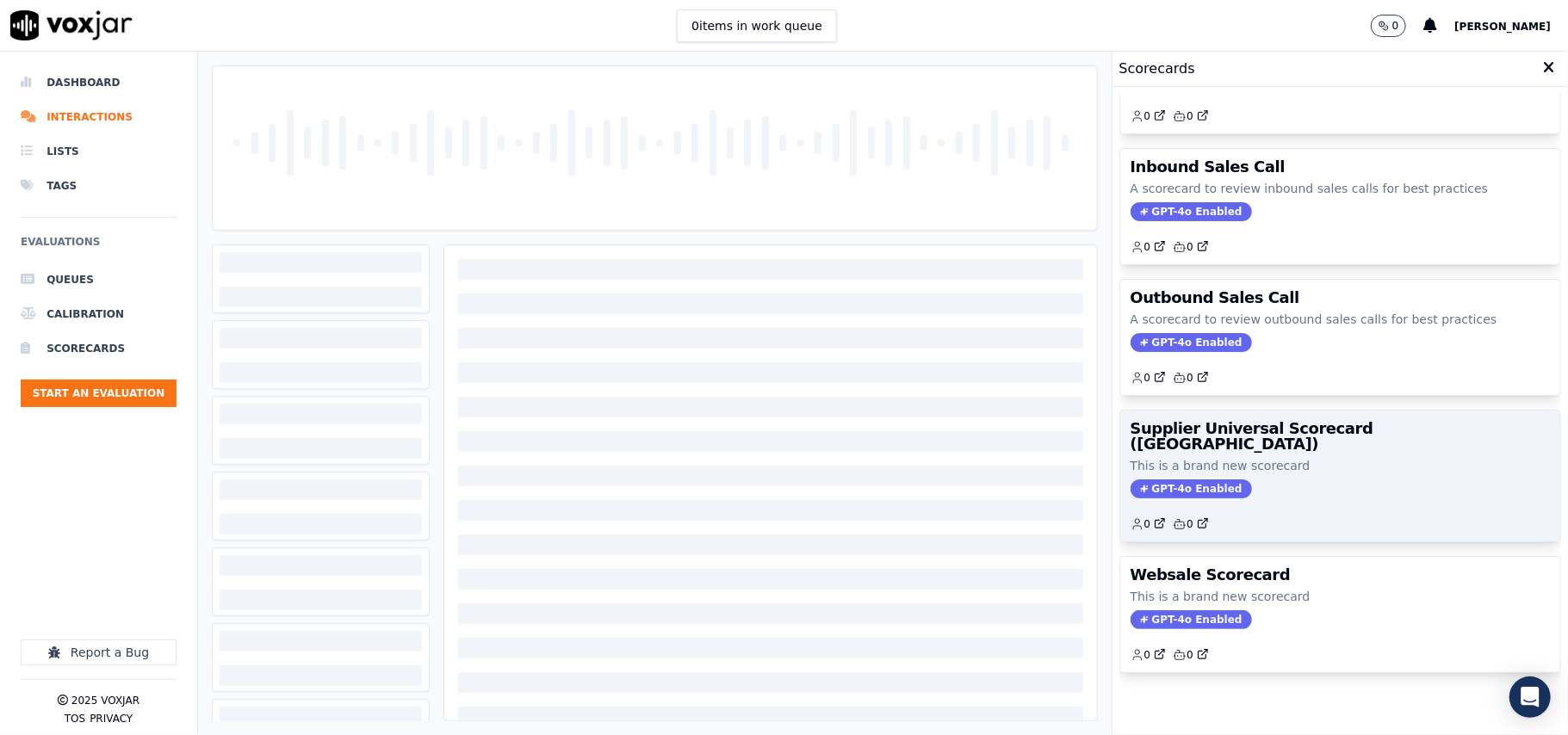
click at [1265, 421] on h3 "Supplier Universal Scorecard ([GEOGRAPHIC_DATA])" at bounding box center [1340, 436] width 419 height 31
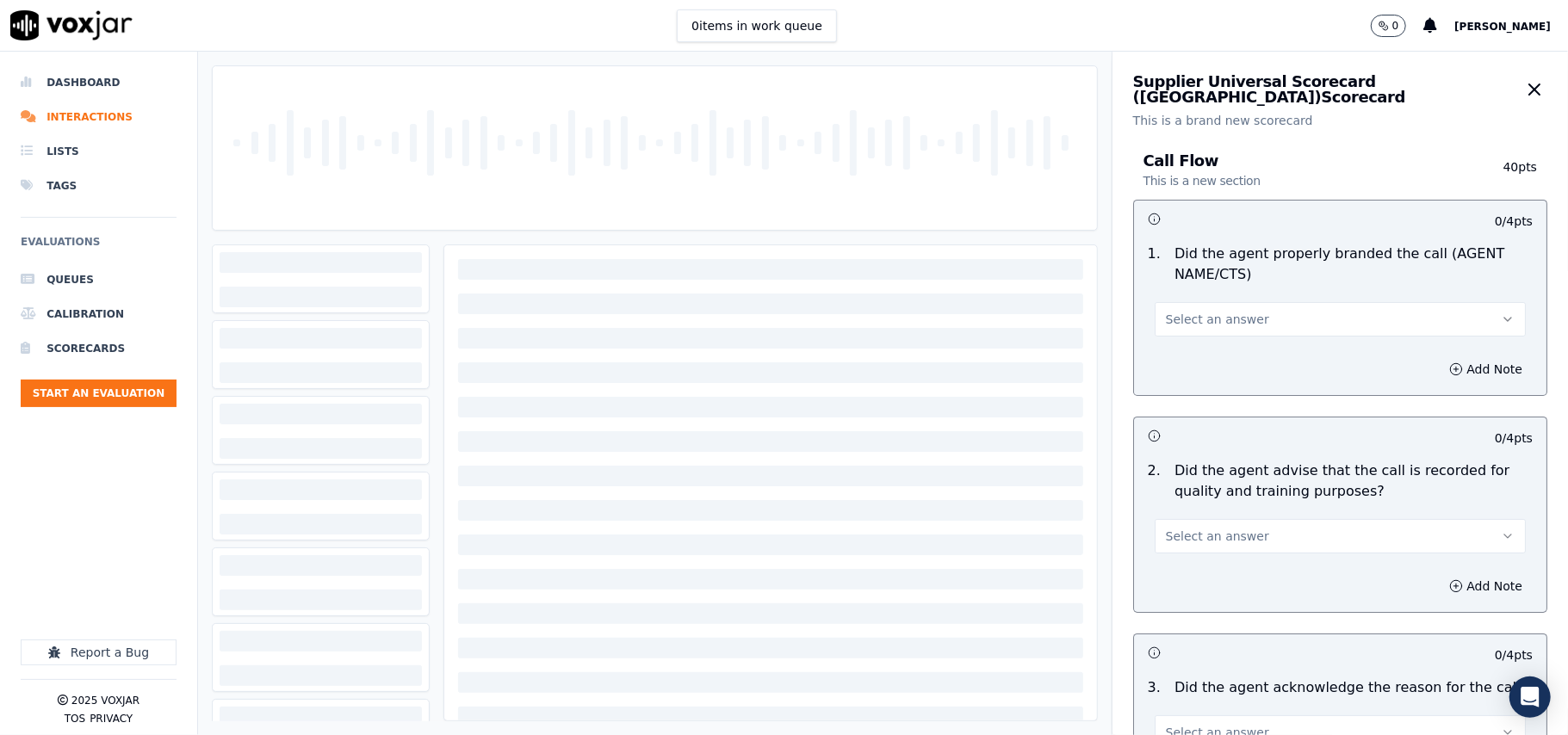
click at [1218, 338] on div "1 . Did the agent properly branded the call (AGENT NAME/CTS) Select an answer" at bounding box center [1340, 290] width 412 height 106
click at [1189, 322] on span "Select an answer" at bounding box center [1218, 319] width 104 height 17
click at [1158, 355] on div "Yes" at bounding box center [1304, 358] width 333 height 27
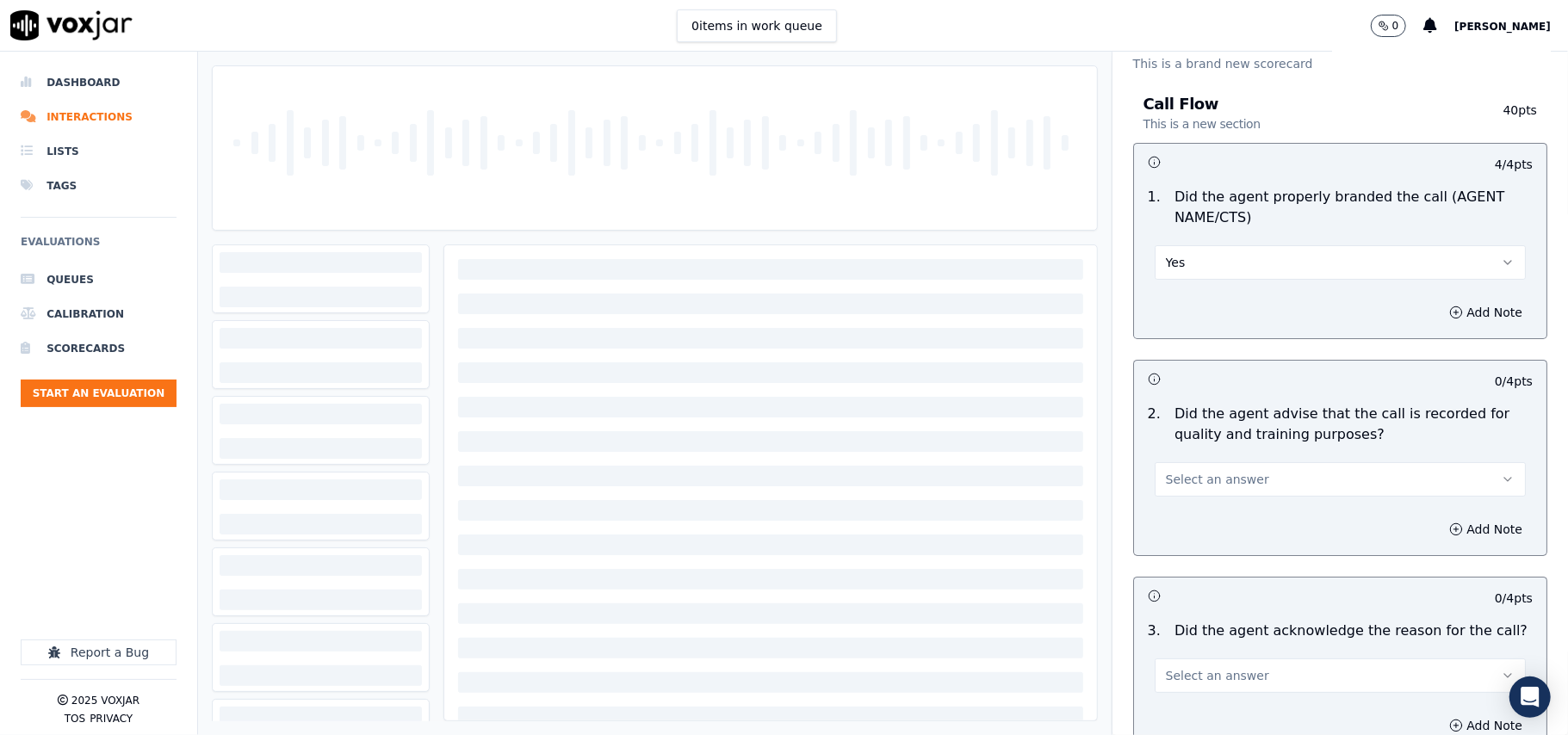
scroll to position [192, 0]
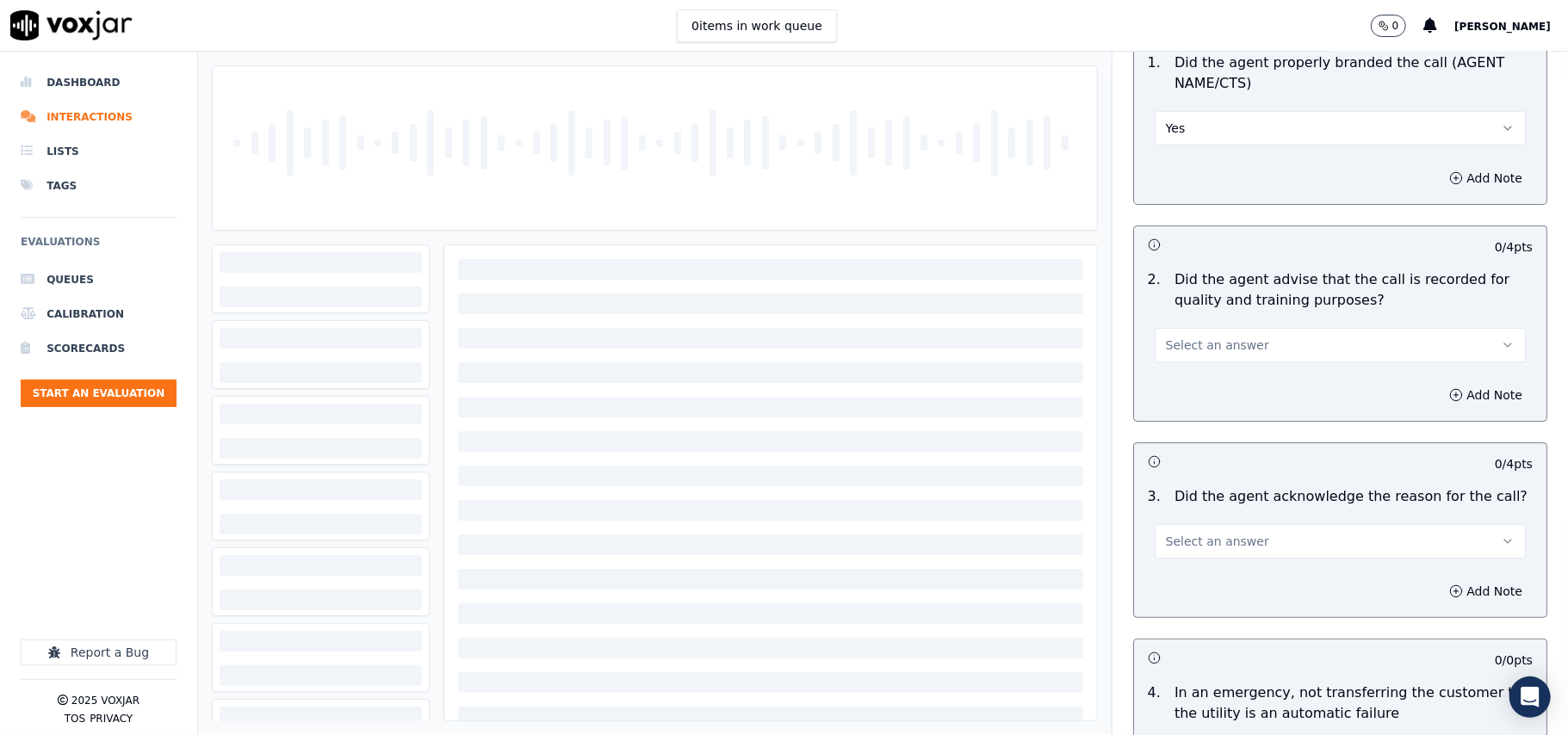
click at [1166, 348] on span "Select an answer" at bounding box center [1218, 345] width 104 height 17
click at [1181, 387] on div "Yes" at bounding box center [1304, 384] width 333 height 27
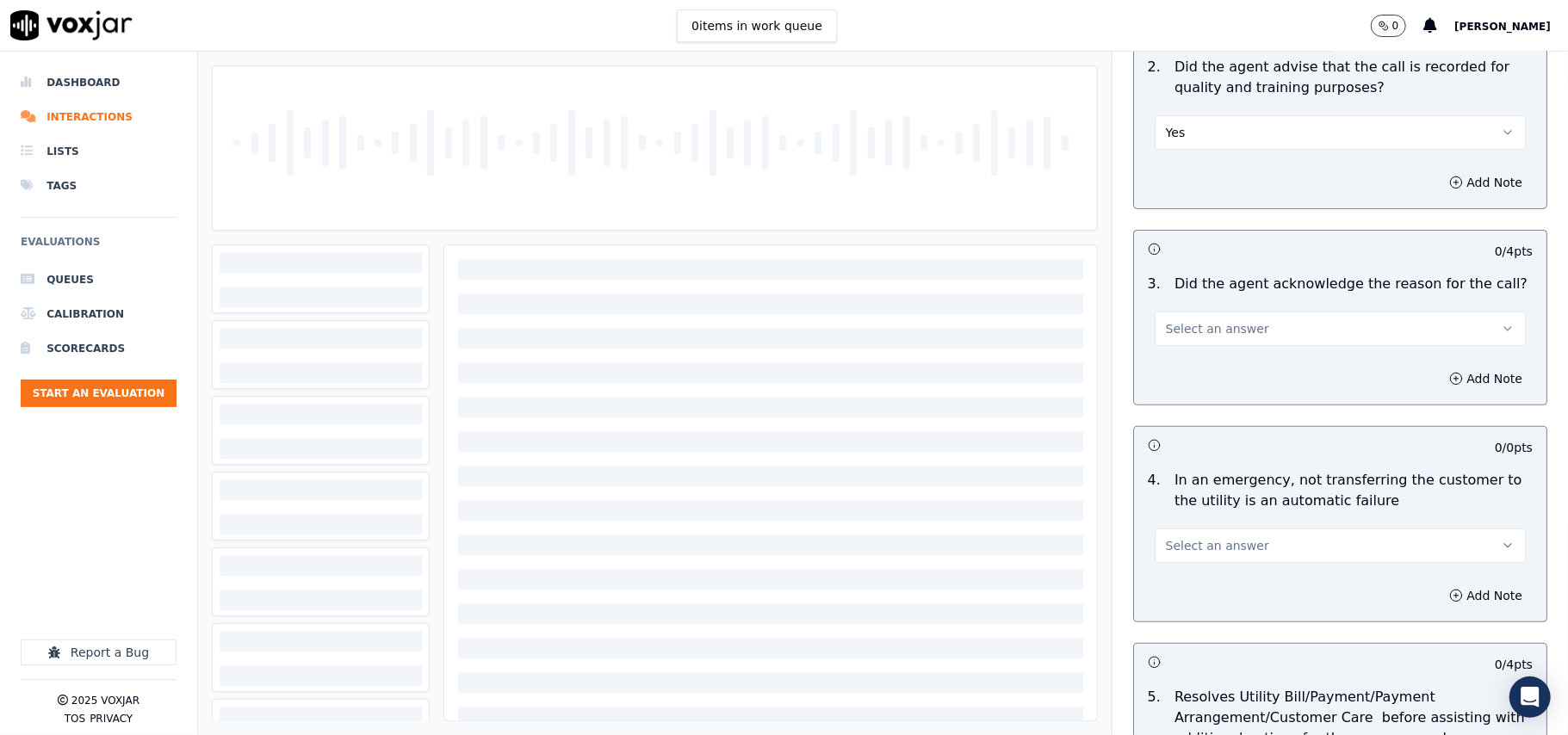
scroll to position [574, 0]
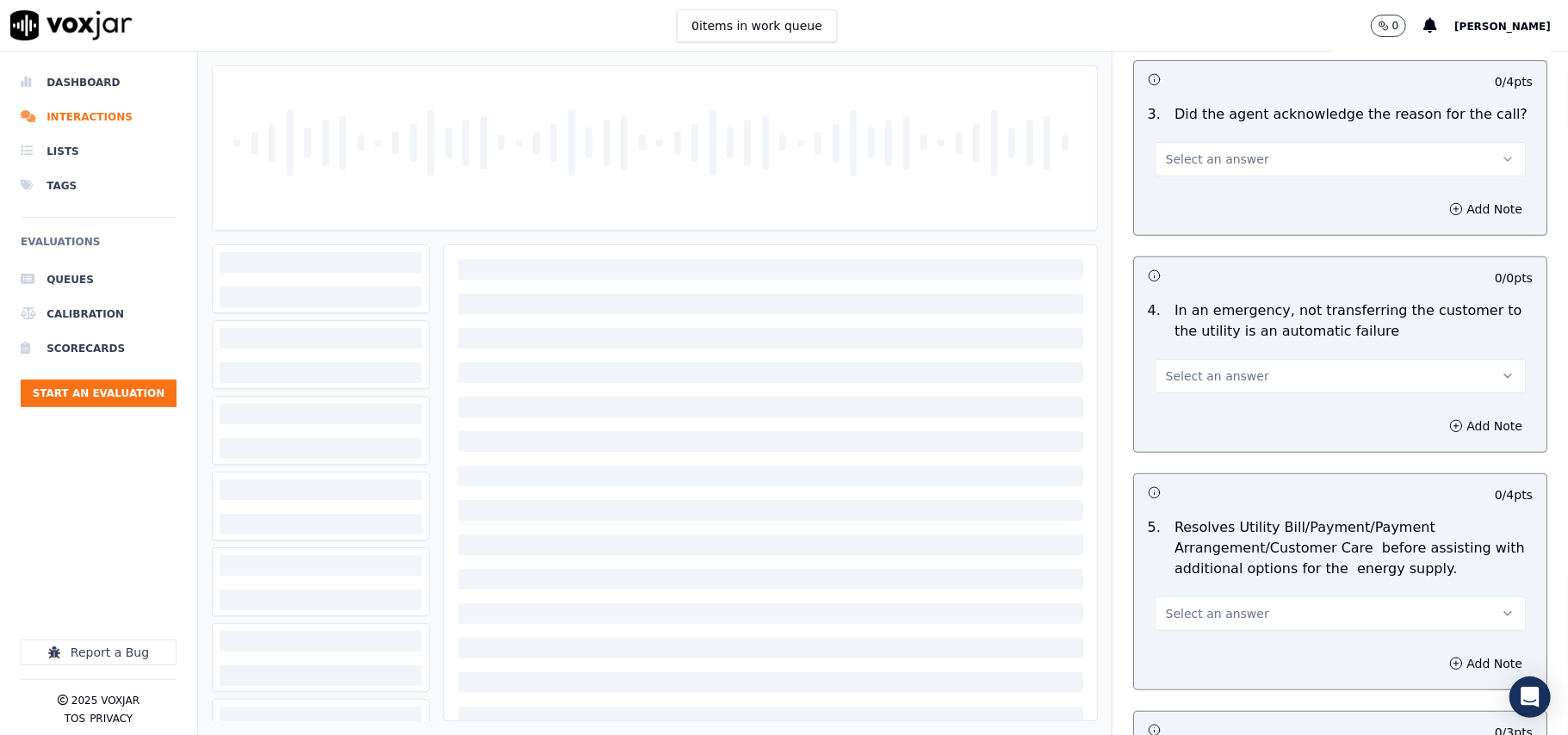
click at [1206, 163] on span "Select an answer" at bounding box center [1218, 159] width 104 height 17
click at [1200, 194] on div "Yes" at bounding box center [1304, 199] width 333 height 27
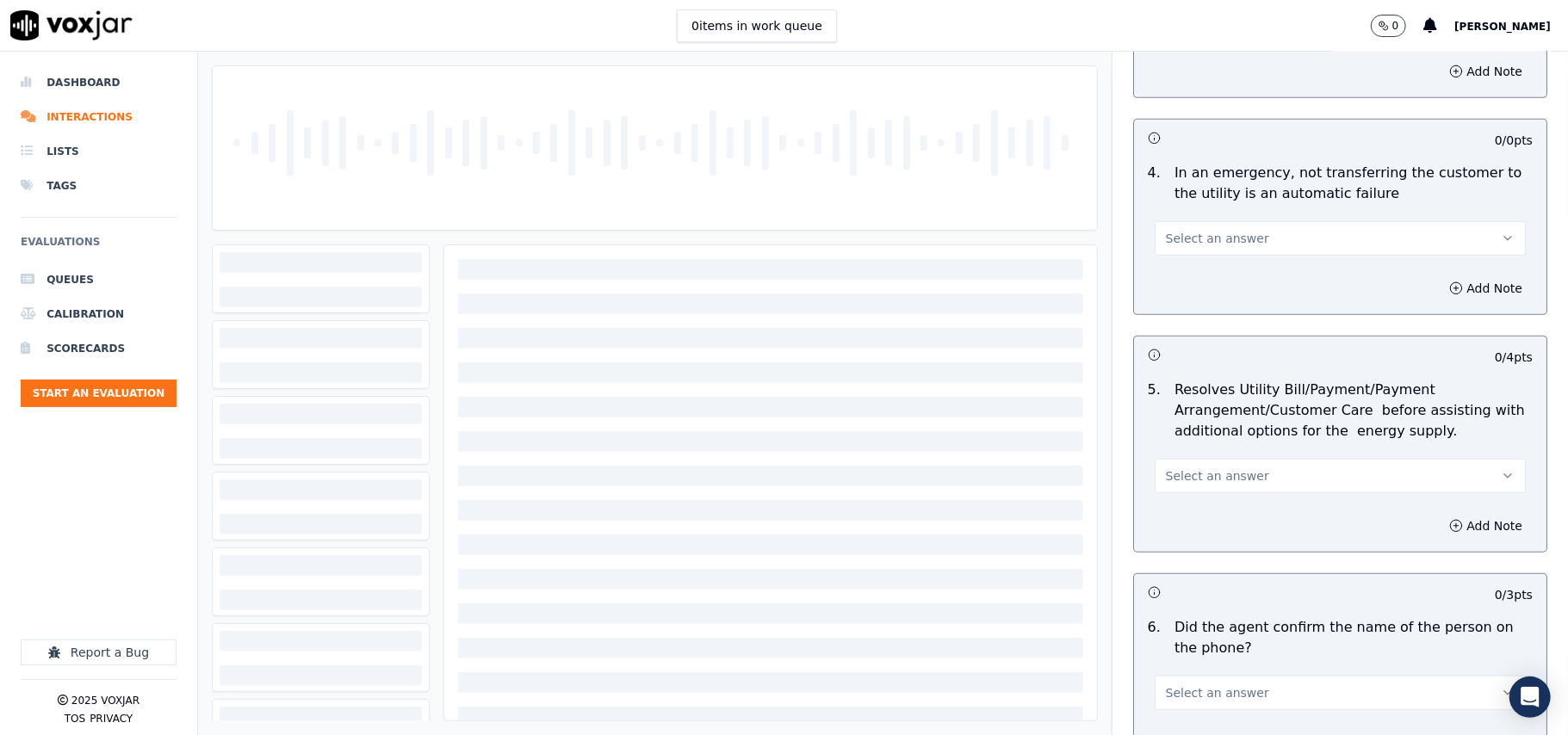
scroll to position [765, 0]
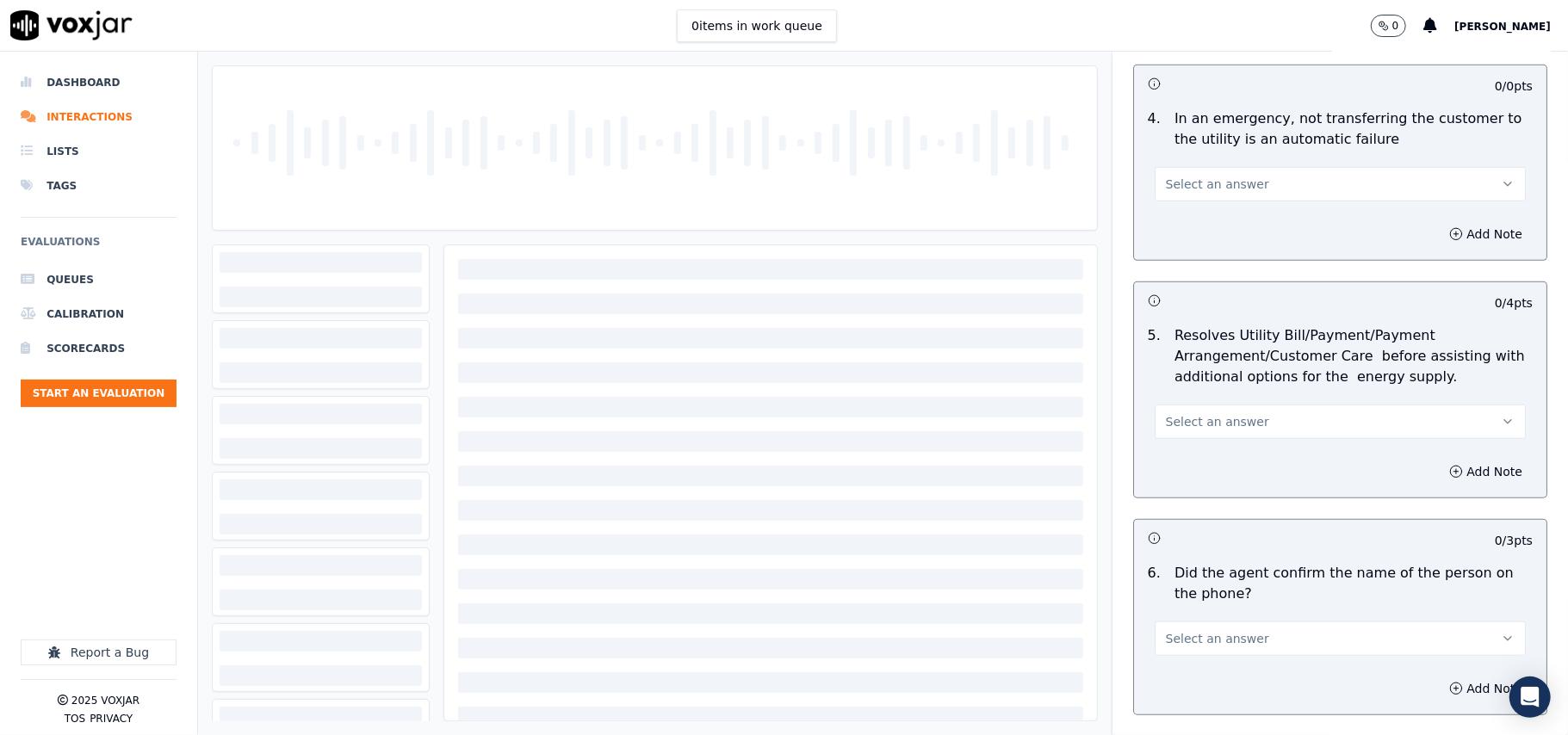
click at [1181, 173] on button "Select an answer" at bounding box center [1340, 184] width 371 height 35
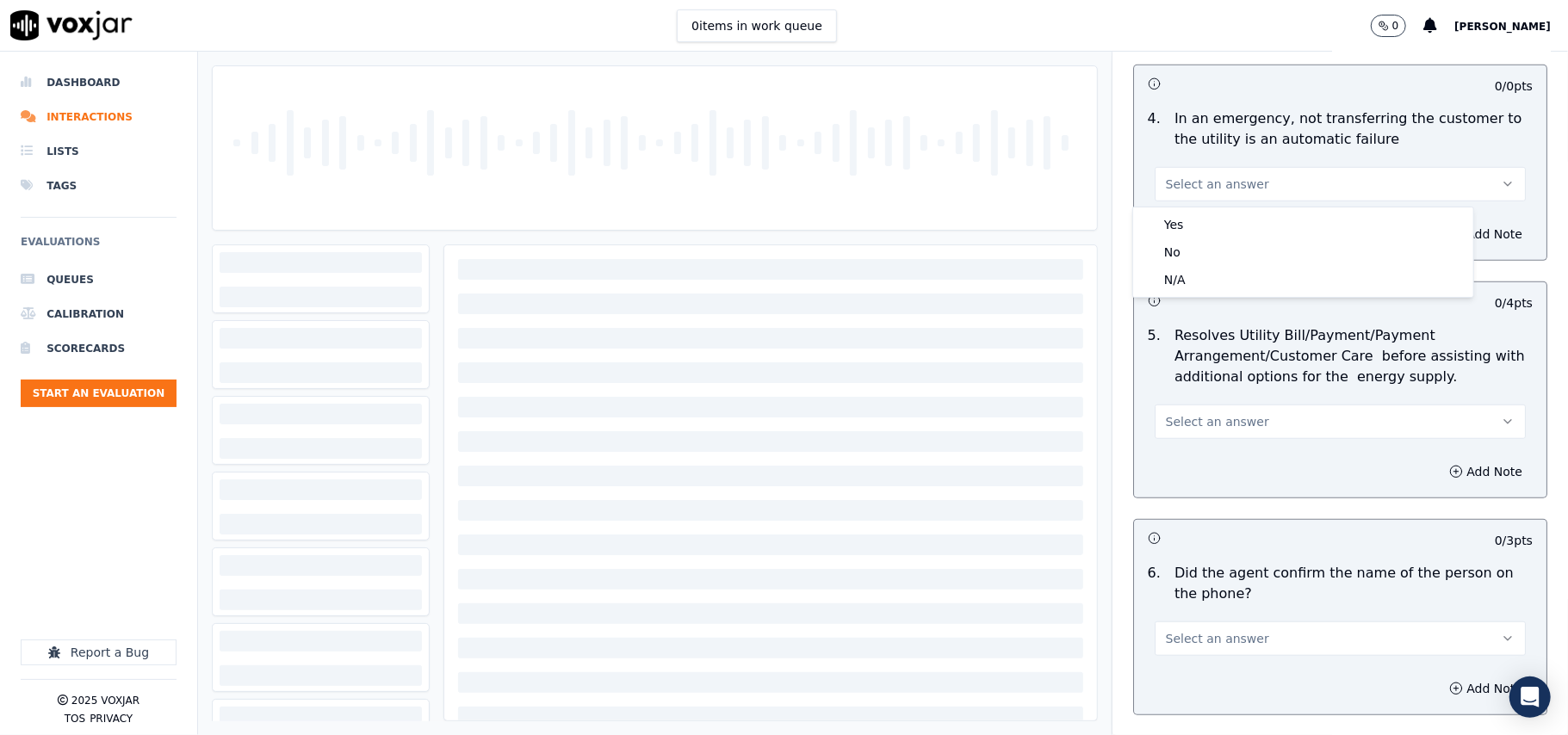
click at [1200, 287] on div "N/A" at bounding box center [1304, 279] width 333 height 27
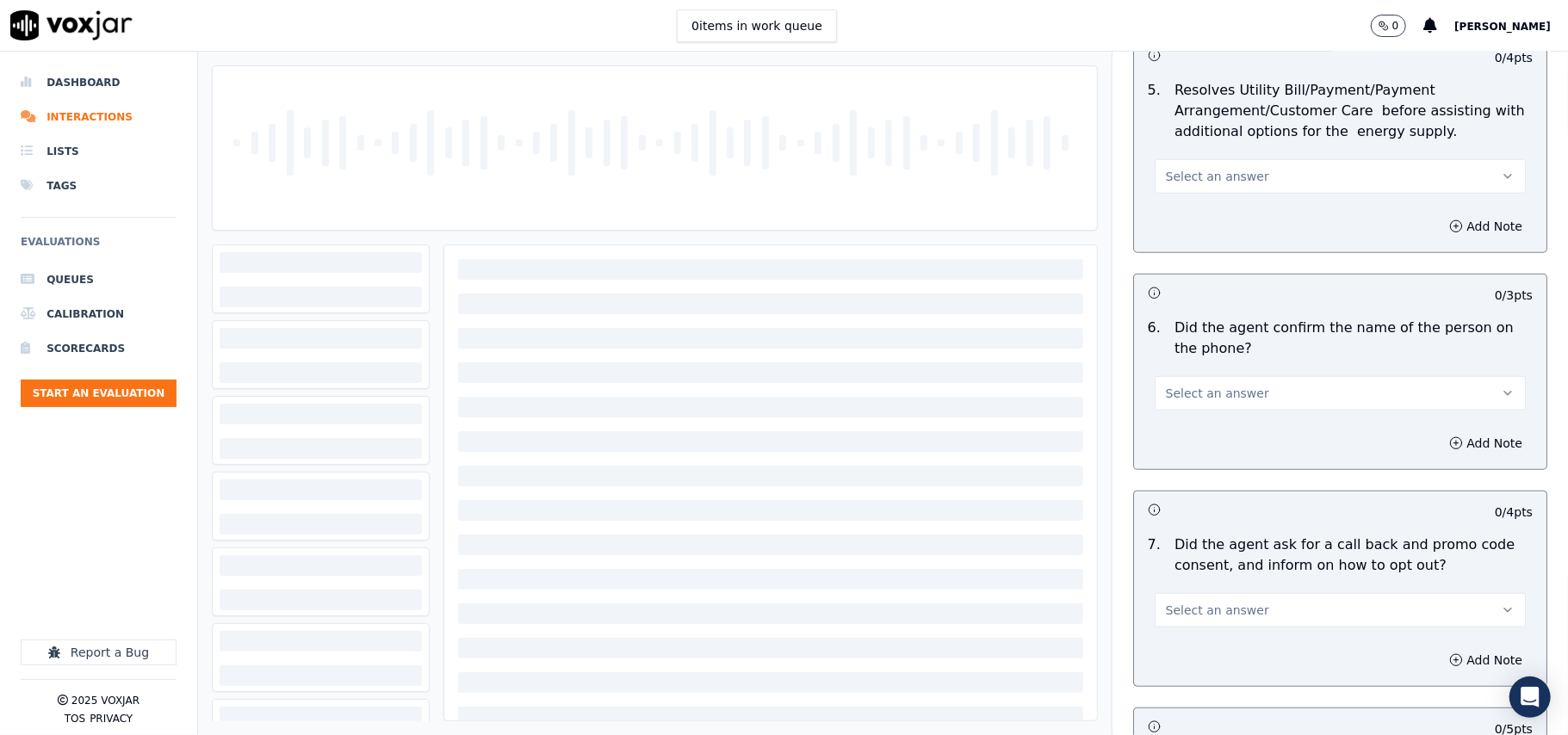
scroll to position [956, 0]
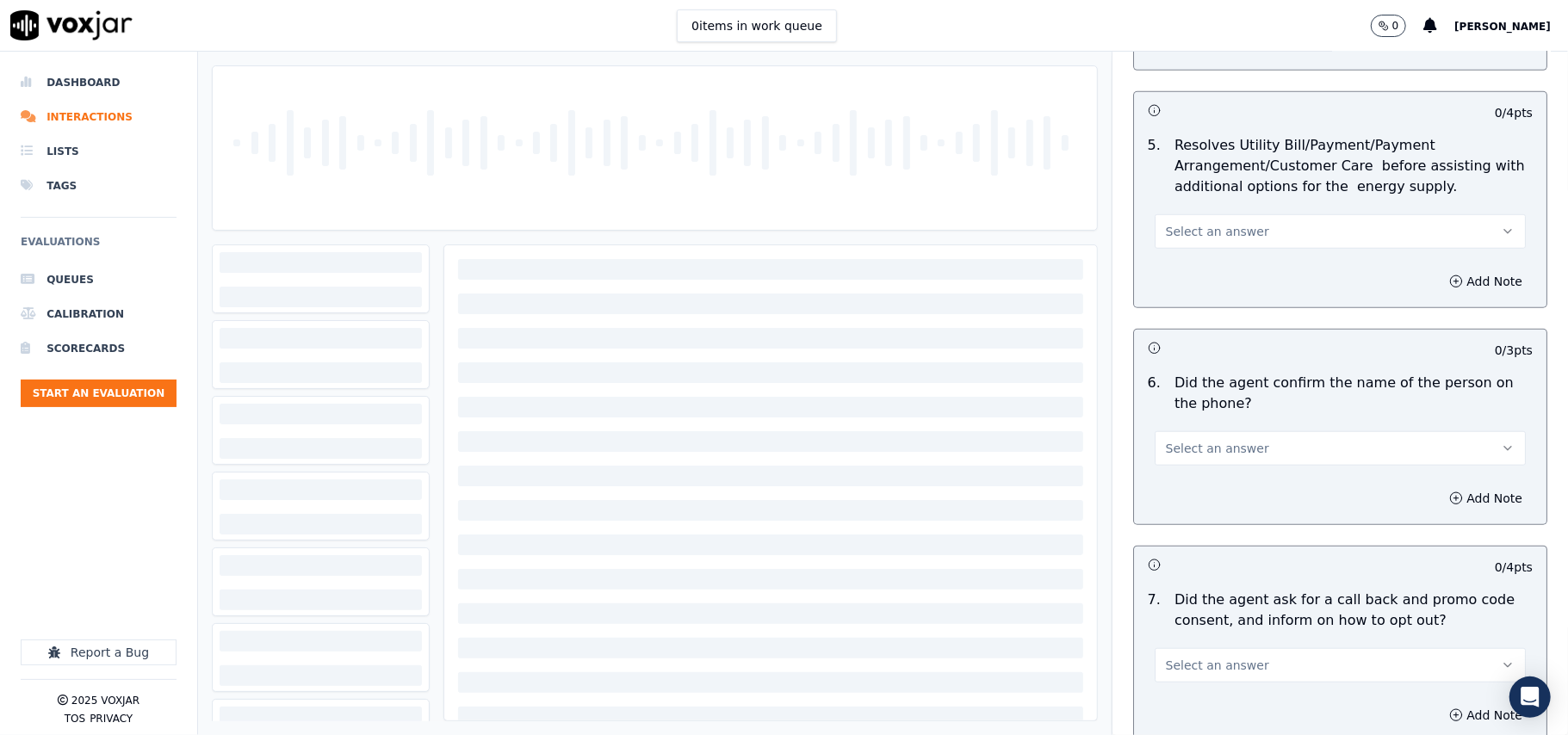
click at [1192, 218] on button "Select an answer" at bounding box center [1340, 231] width 371 height 35
click at [1197, 325] on div "N/A" at bounding box center [1304, 327] width 333 height 27
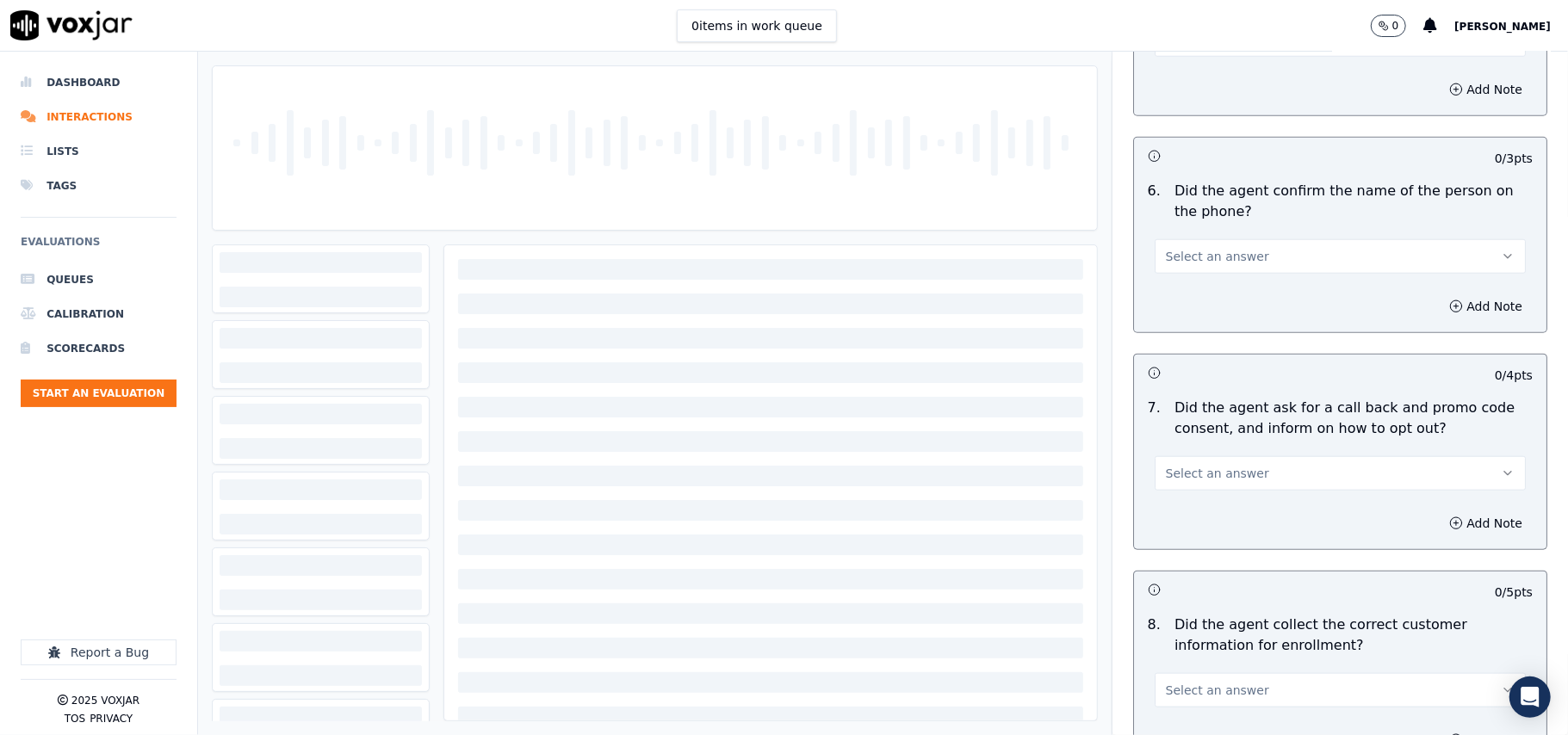
click at [1172, 260] on span "Select an answer" at bounding box center [1218, 256] width 104 height 17
click at [1175, 289] on div "Yes" at bounding box center [1304, 298] width 333 height 27
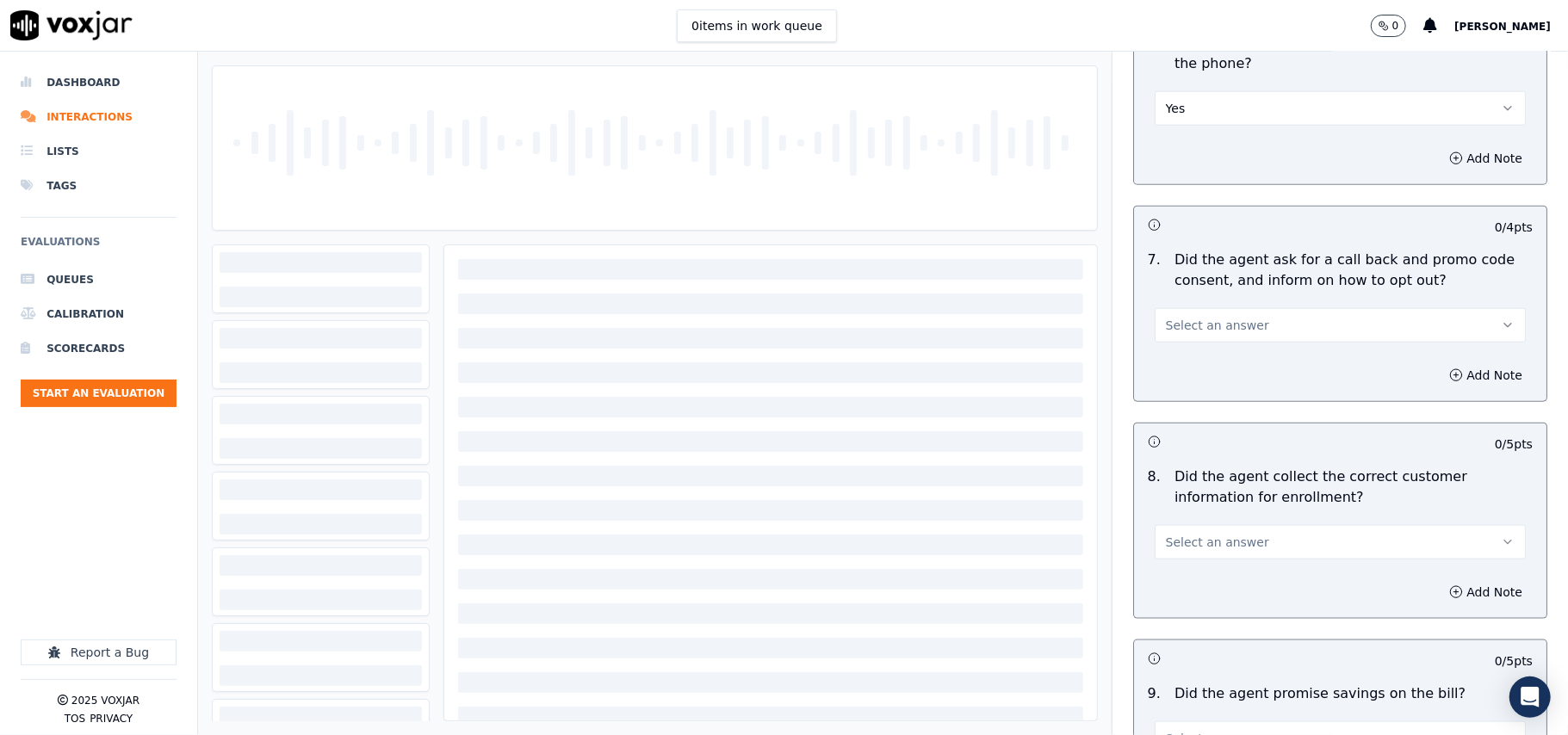
scroll to position [1340, 0]
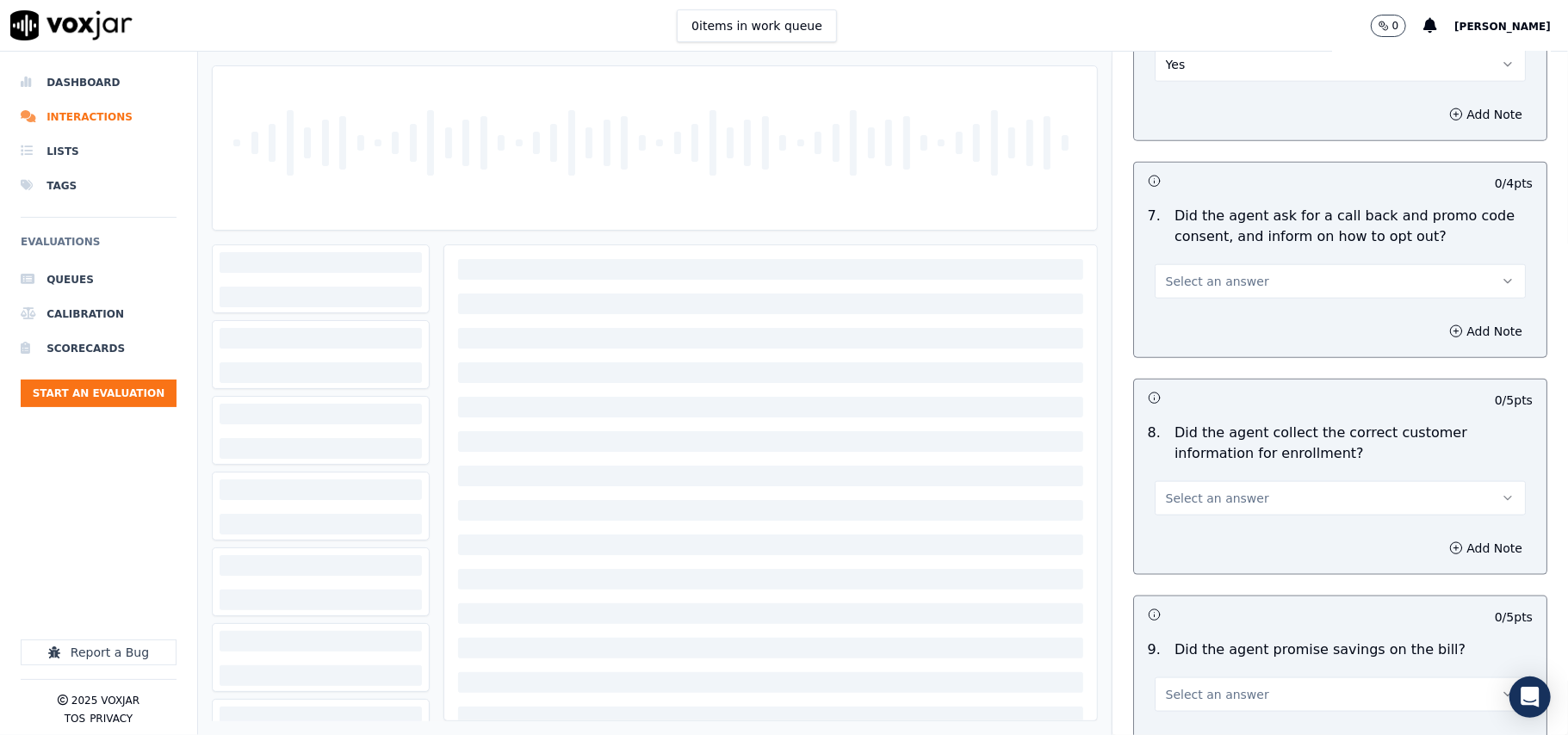
drag, startPoint x: 1181, startPoint y: 290, endPoint x: 1180, endPoint y: 300, distance: 10.0
click at [1181, 290] on span "Select an answer" at bounding box center [1218, 281] width 104 height 17
click at [1180, 322] on div "Yes" at bounding box center [1304, 324] width 333 height 27
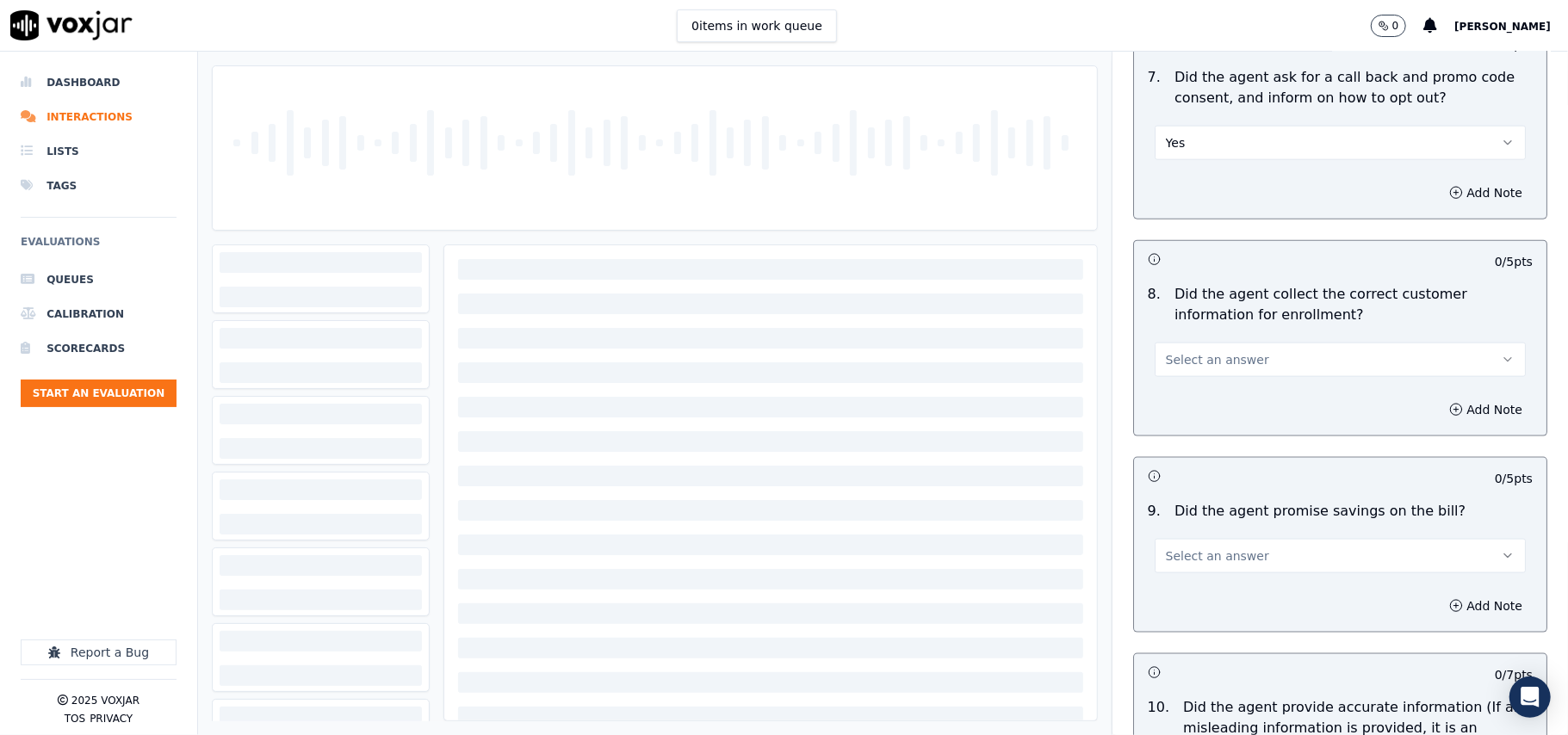
scroll to position [1529, 0]
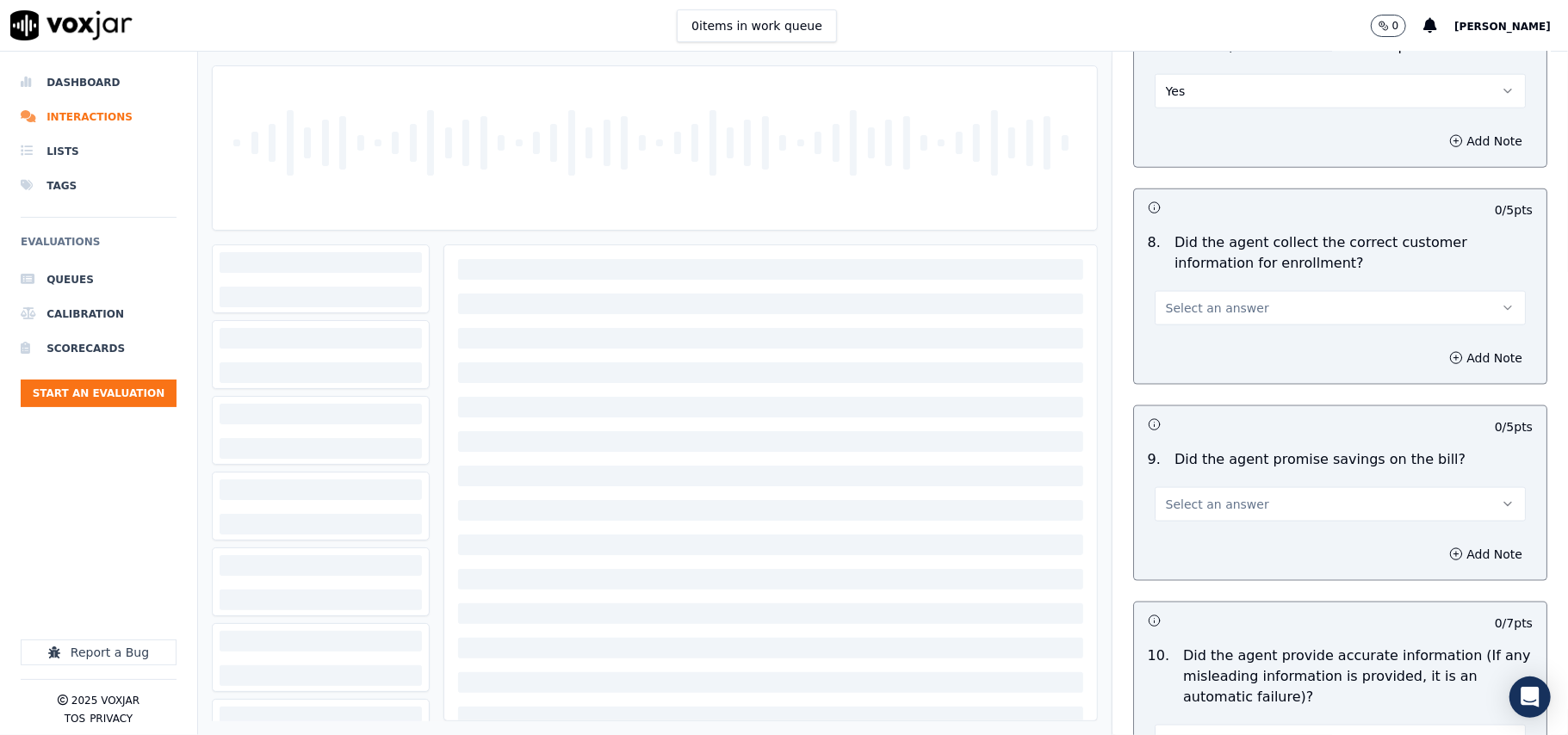
click at [1179, 303] on span "Select an answer" at bounding box center [1218, 308] width 104 height 17
click at [1170, 341] on div "Yes" at bounding box center [1304, 351] width 333 height 27
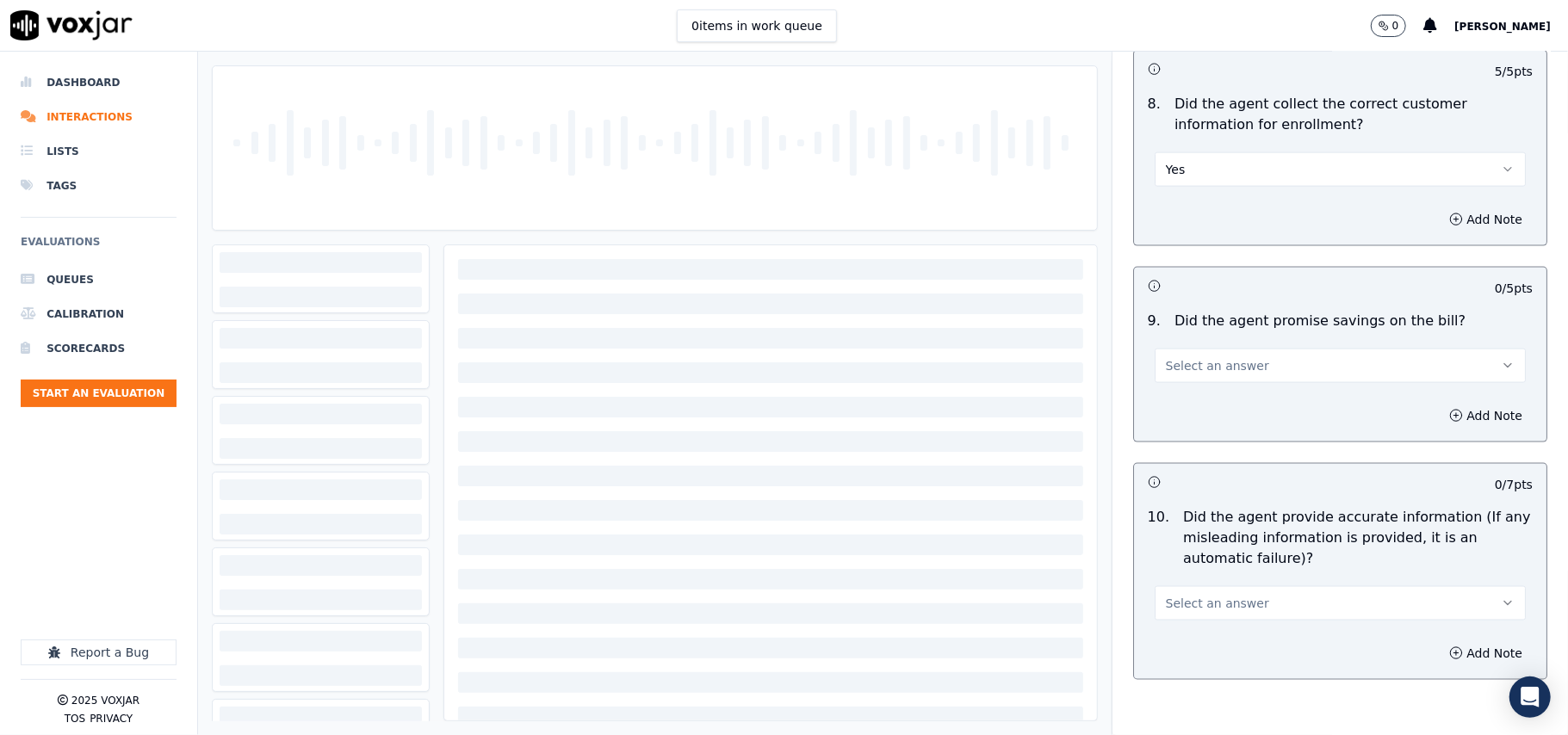
scroll to position [1722, 0]
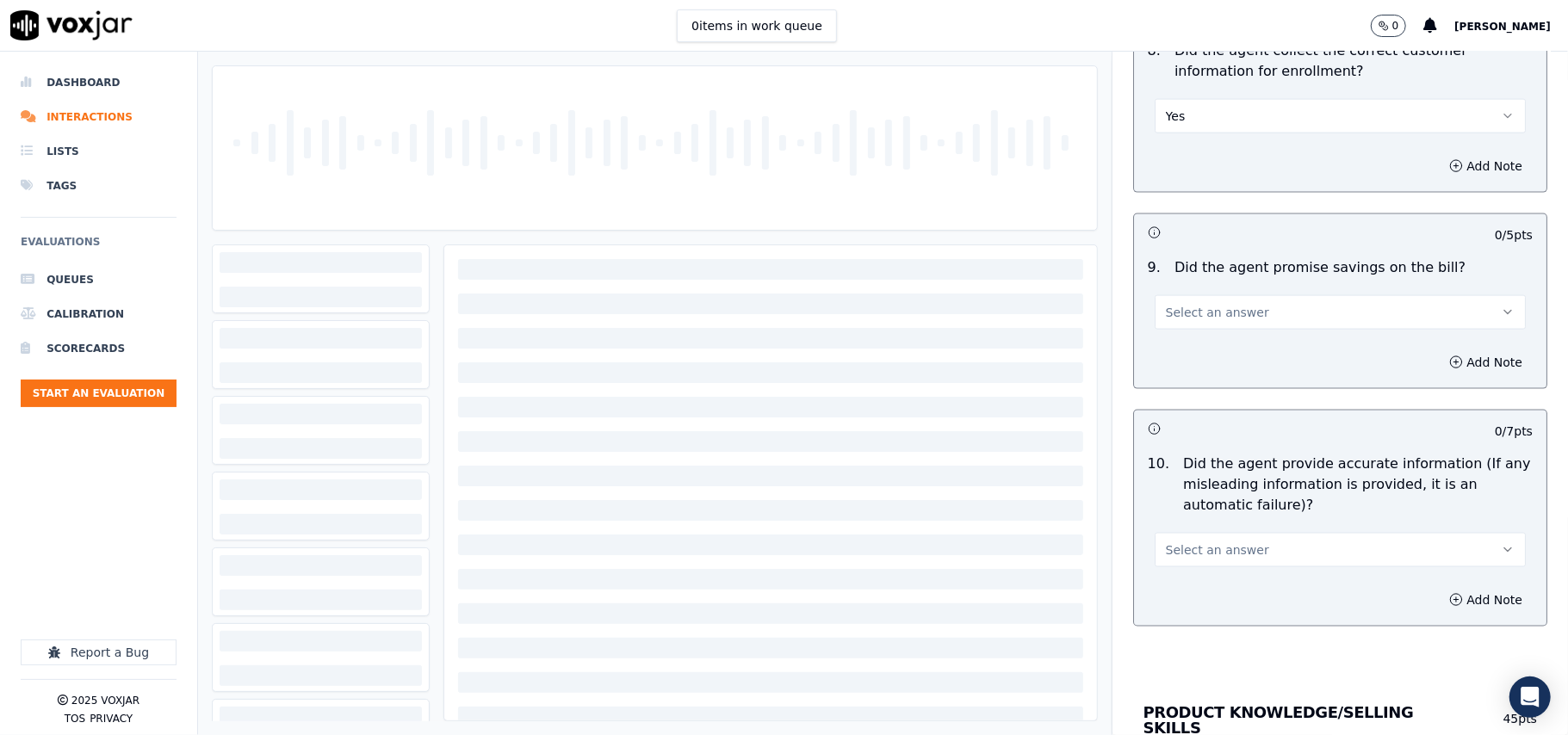
click at [1172, 346] on div "Add Note" at bounding box center [1340, 363] width 412 height 51
click at [1172, 321] on span "Select an answer" at bounding box center [1218, 312] width 104 height 17
click at [1172, 407] on div "N/A" at bounding box center [1304, 411] width 333 height 27
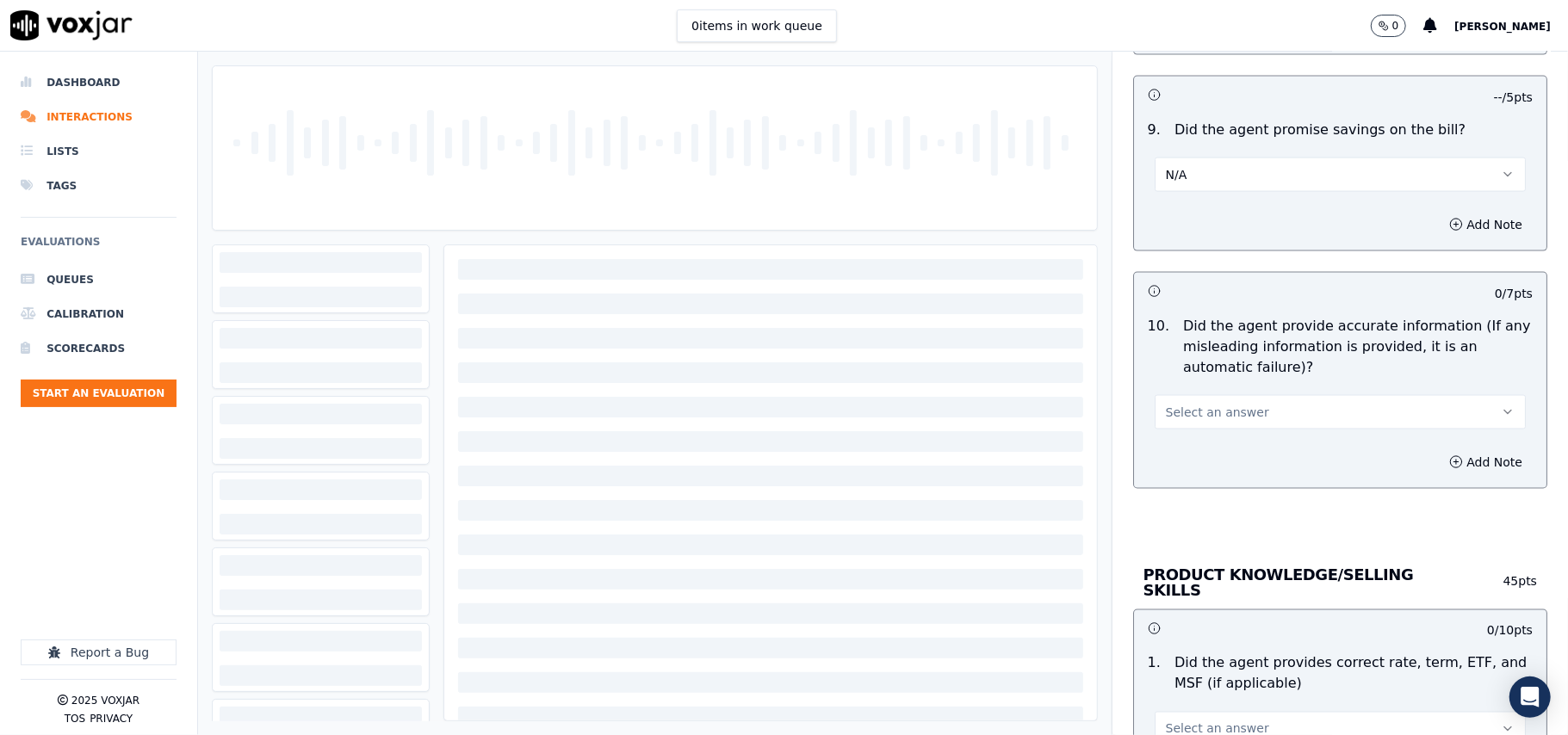
scroll to position [1912, 0]
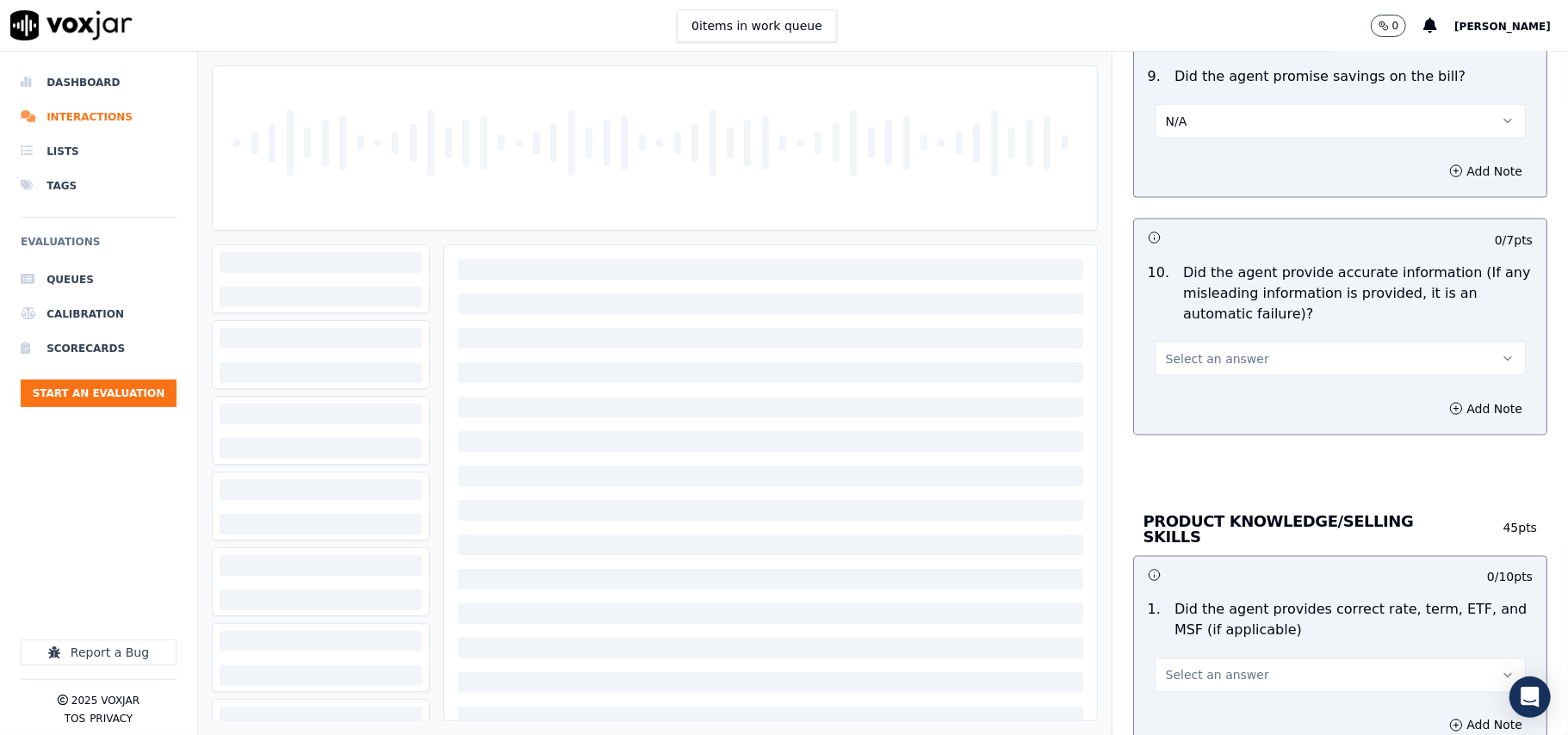
drag, startPoint x: 1187, startPoint y: 356, endPoint x: 1181, endPoint y: 380, distance: 24.7
click at [1185, 359] on span "Select an answer" at bounding box center [1218, 358] width 104 height 17
click at [1172, 403] on div "Yes" at bounding box center [1304, 403] width 333 height 27
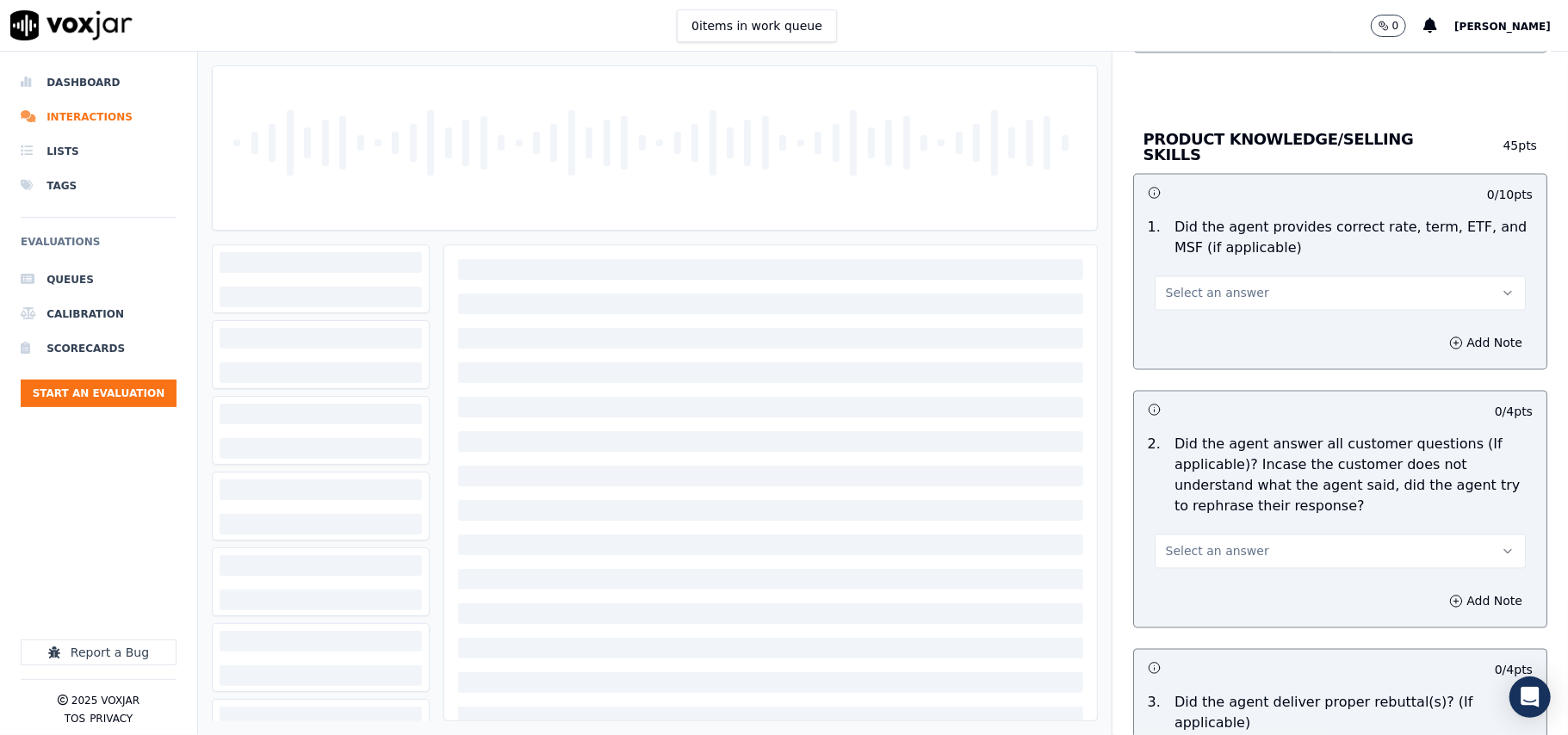
click at [1183, 293] on span "Select an answer" at bounding box center [1218, 293] width 104 height 17
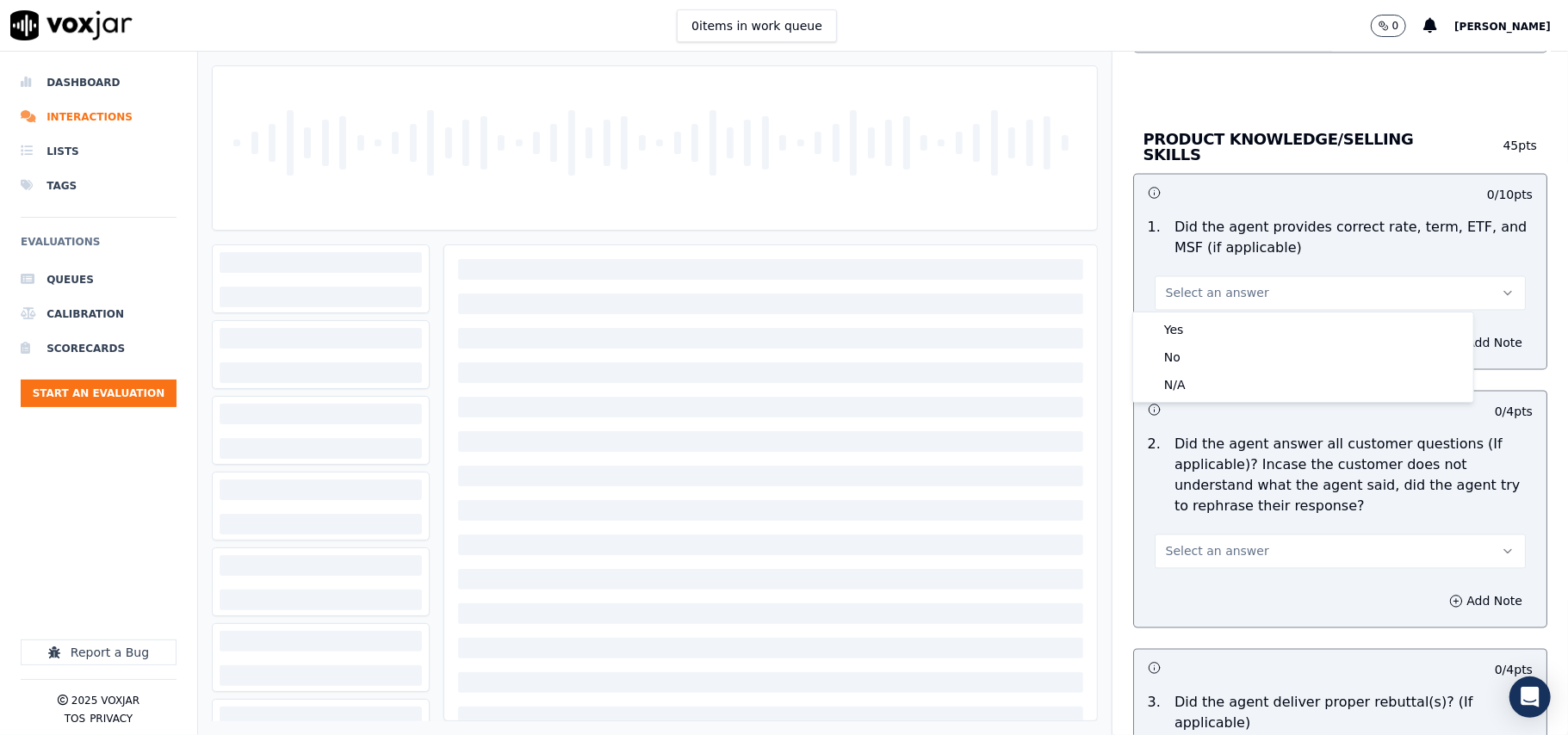
click at [1188, 321] on div "Yes" at bounding box center [1304, 329] width 333 height 27
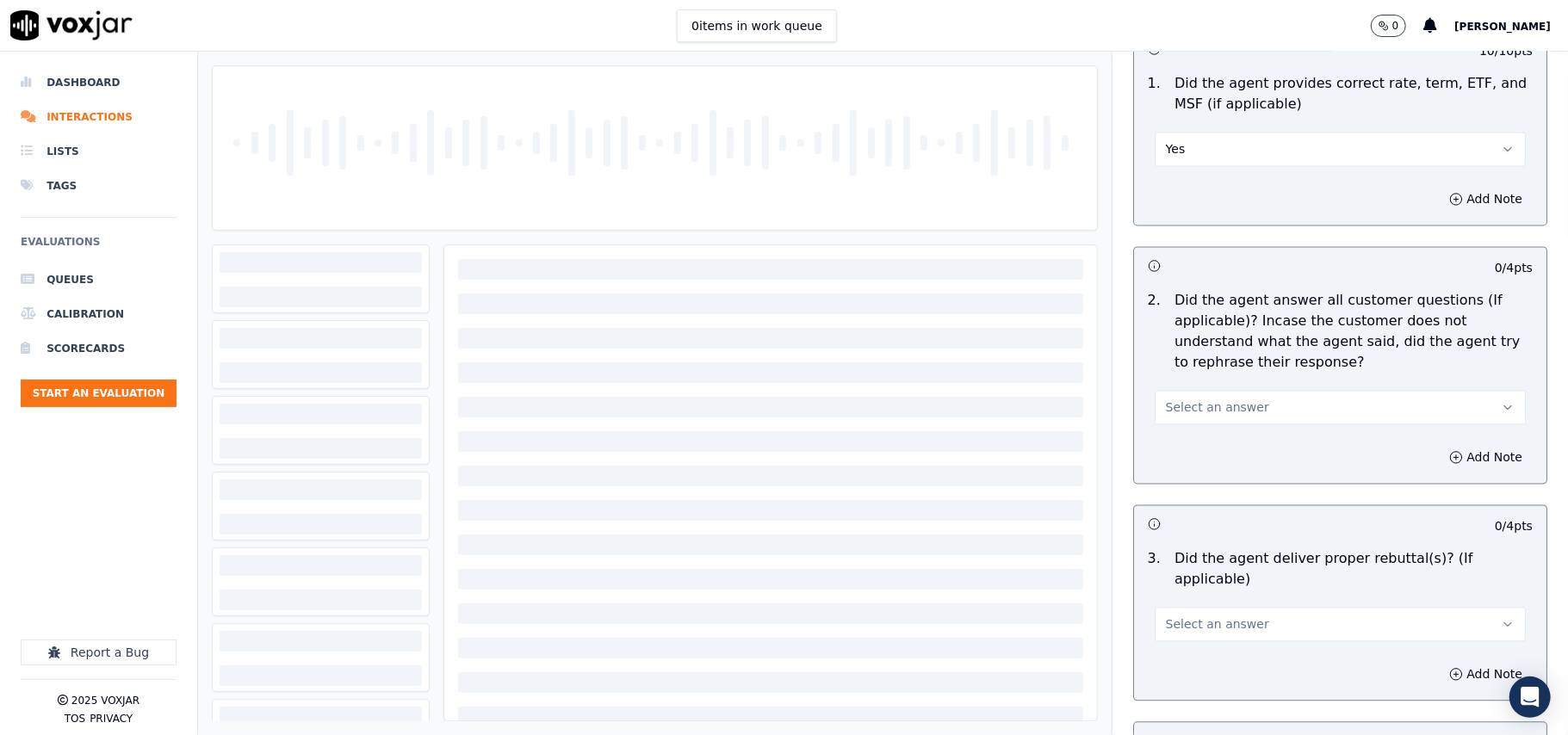
scroll to position [2487, 0]
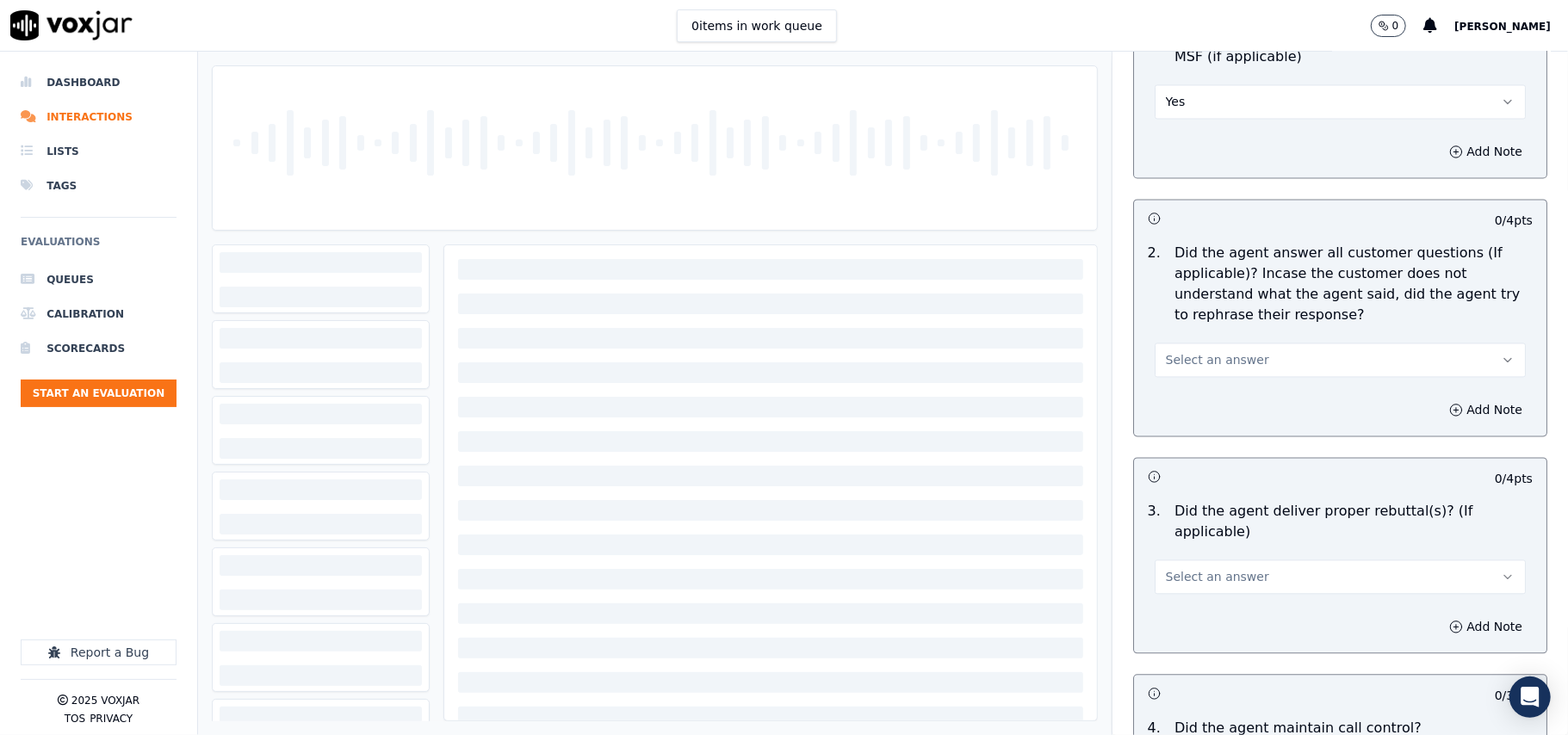
click at [1180, 342] on button "Select an answer" at bounding box center [1340, 359] width 371 height 35
click at [1181, 387] on div "Yes" at bounding box center [1304, 396] width 333 height 27
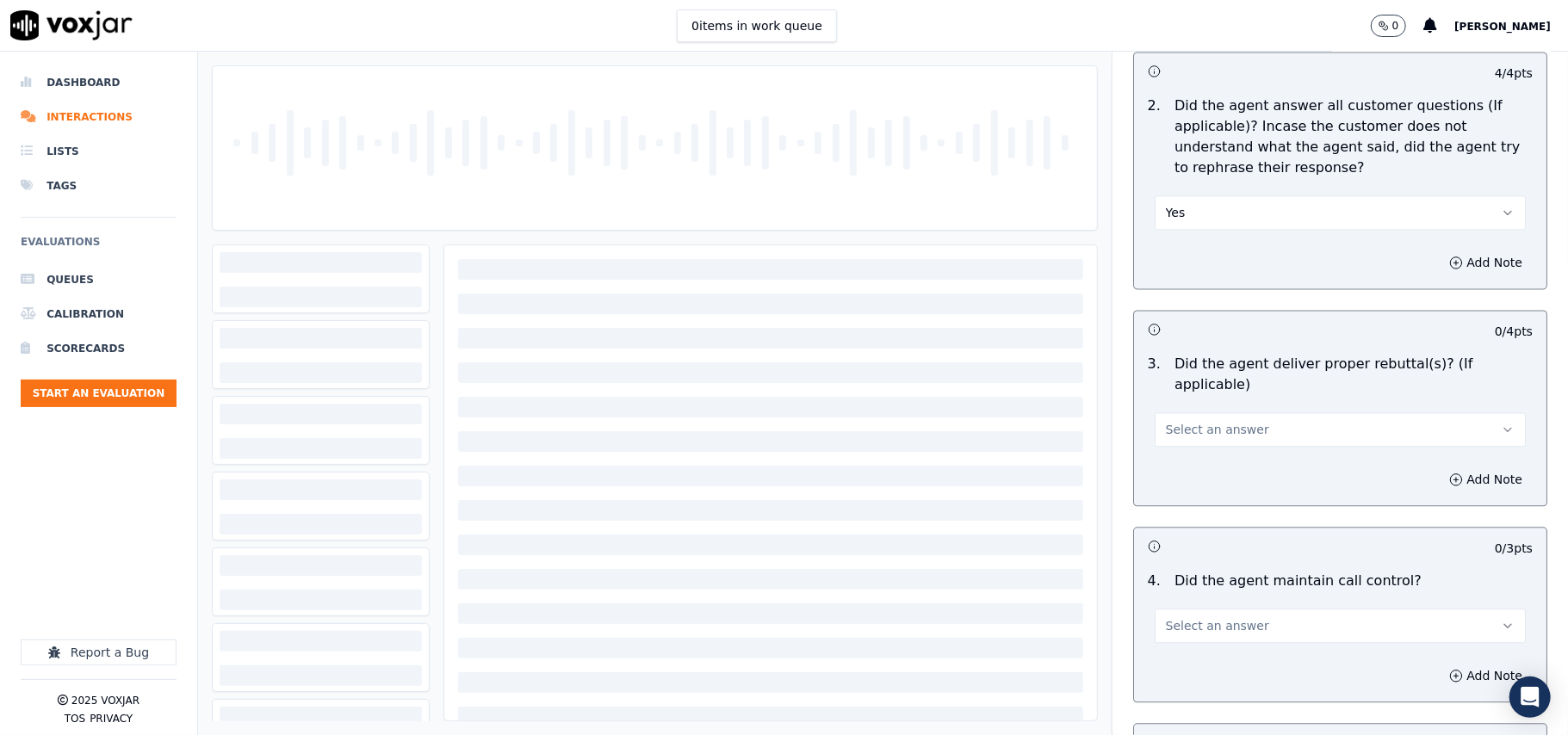
scroll to position [2678, 0]
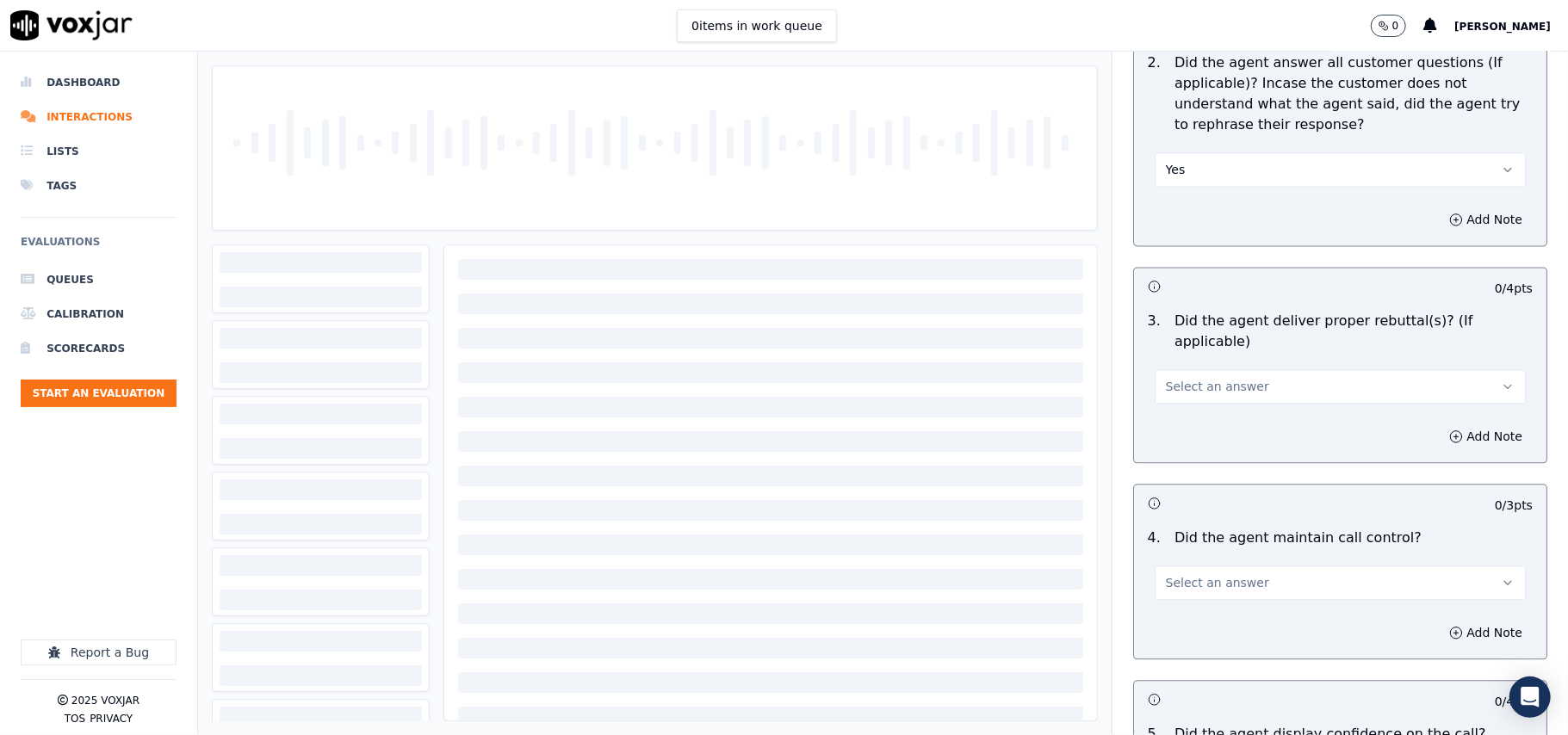
click at [1183, 378] on span "Select an answer" at bounding box center [1218, 386] width 104 height 17
click at [1182, 398] on div "Yes" at bounding box center [1304, 403] width 333 height 27
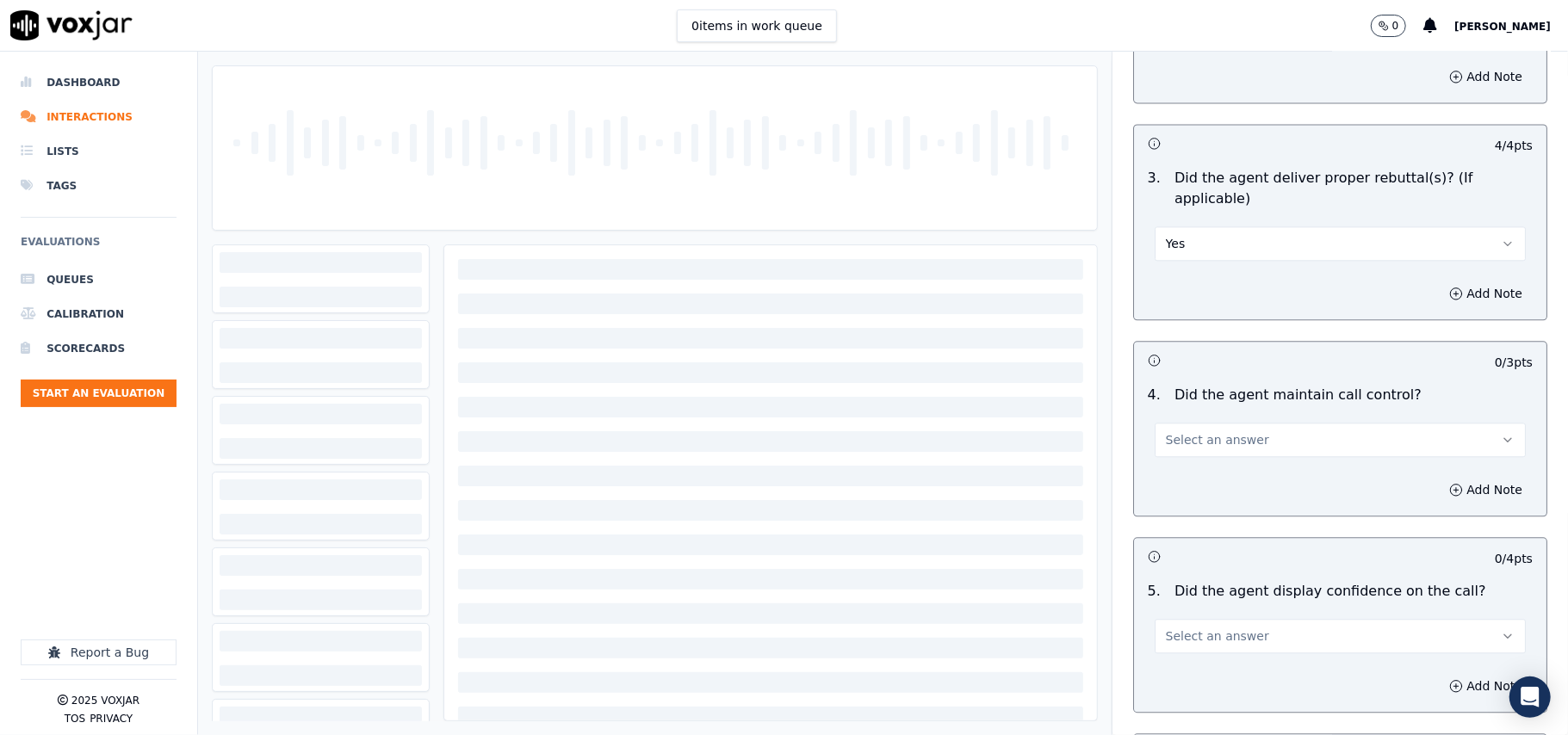
scroll to position [2869, 0]
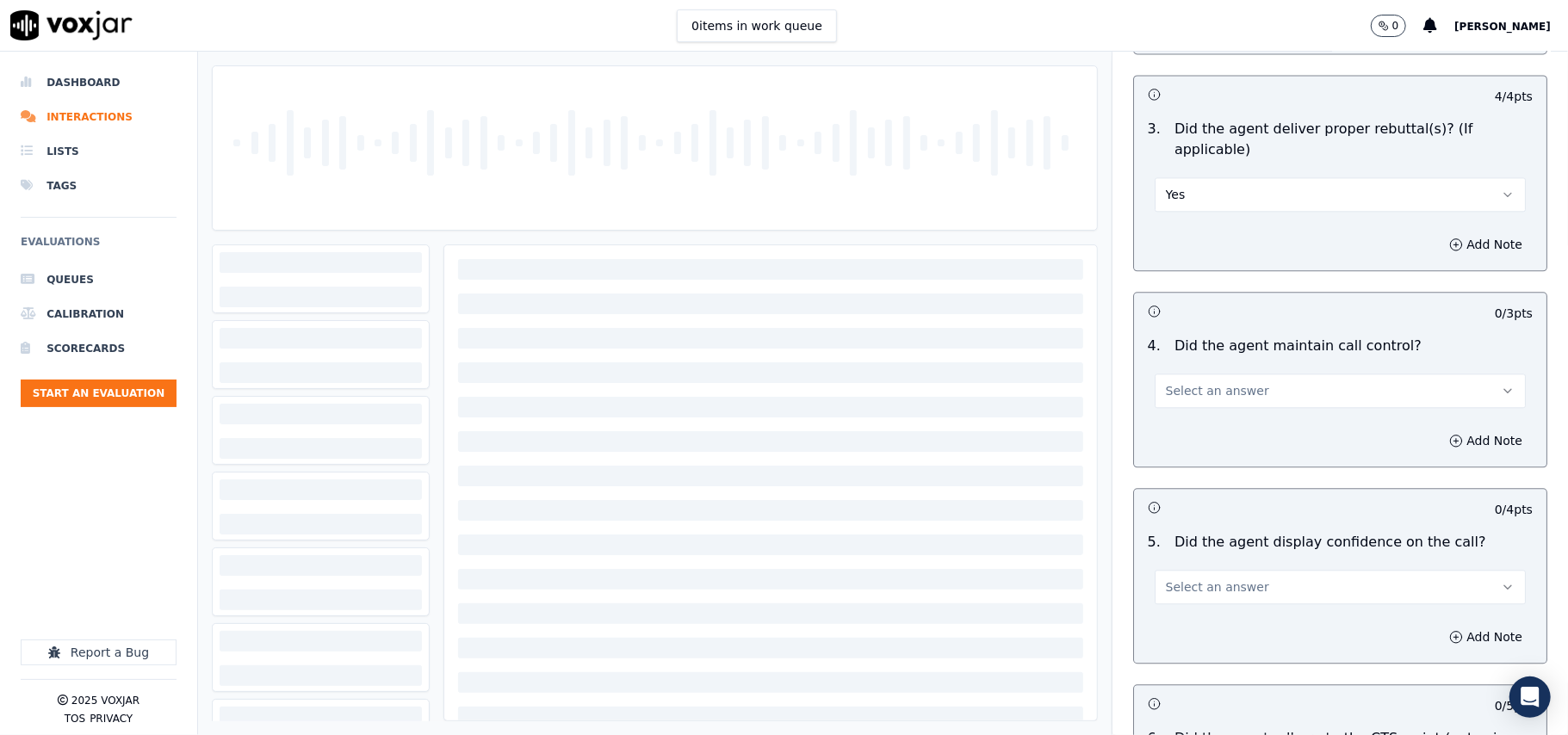
click at [1187, 382] on span "Select an answer" at bounding box center [1218, 390] width 104 height 17
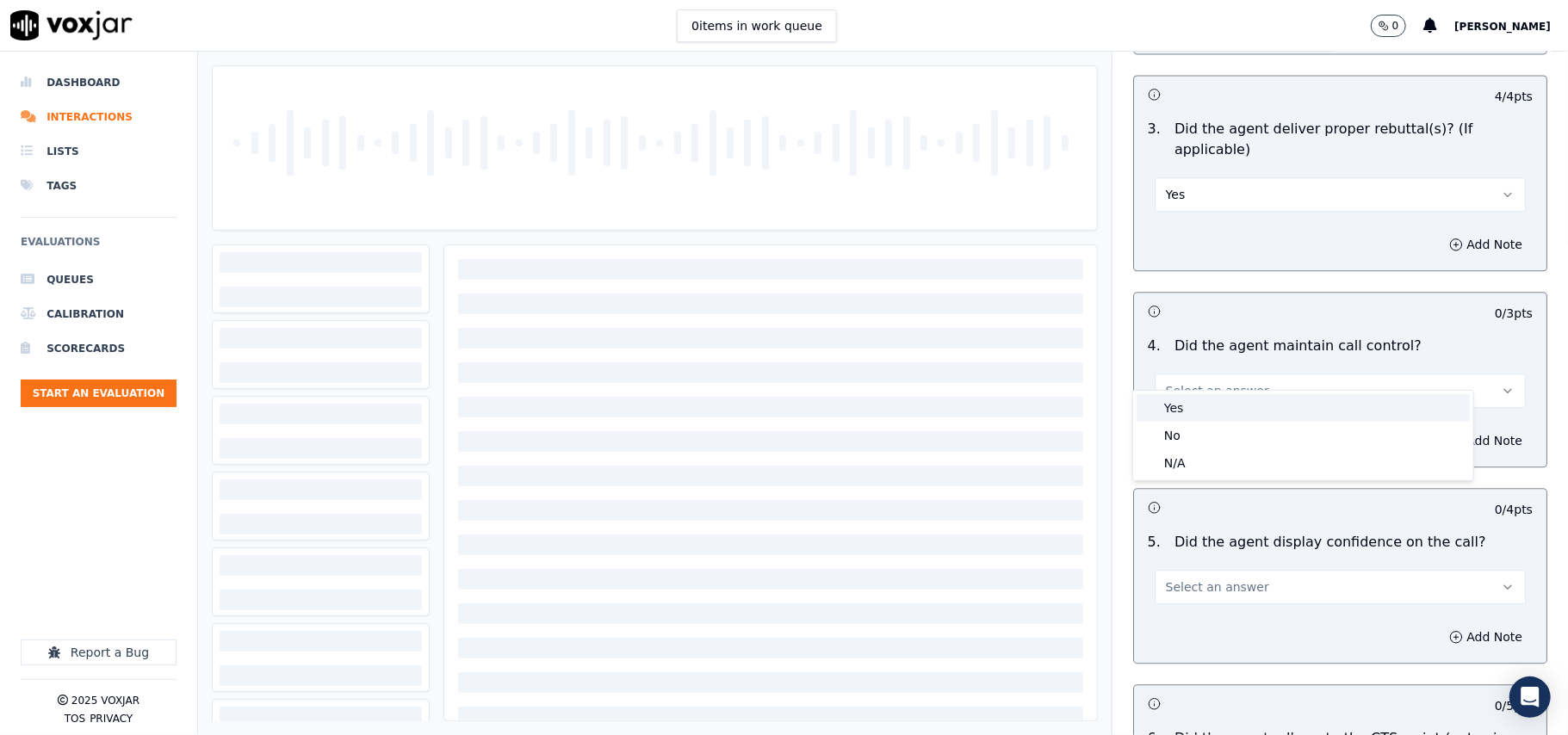
click at [1187, 406] on div "Yes" at bounding box center [1304, 408] width 333 height 27
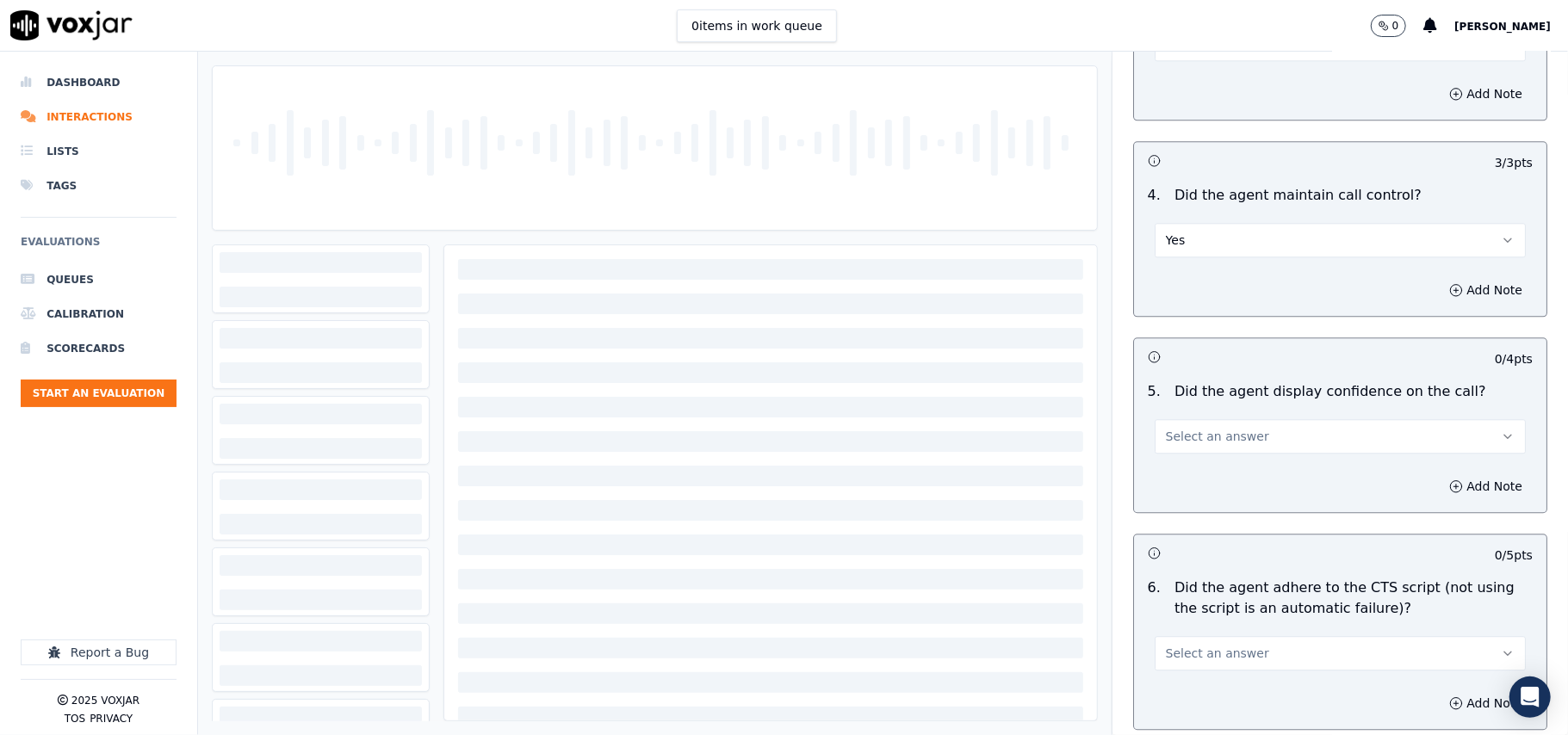
scroll to position [3061, 0]
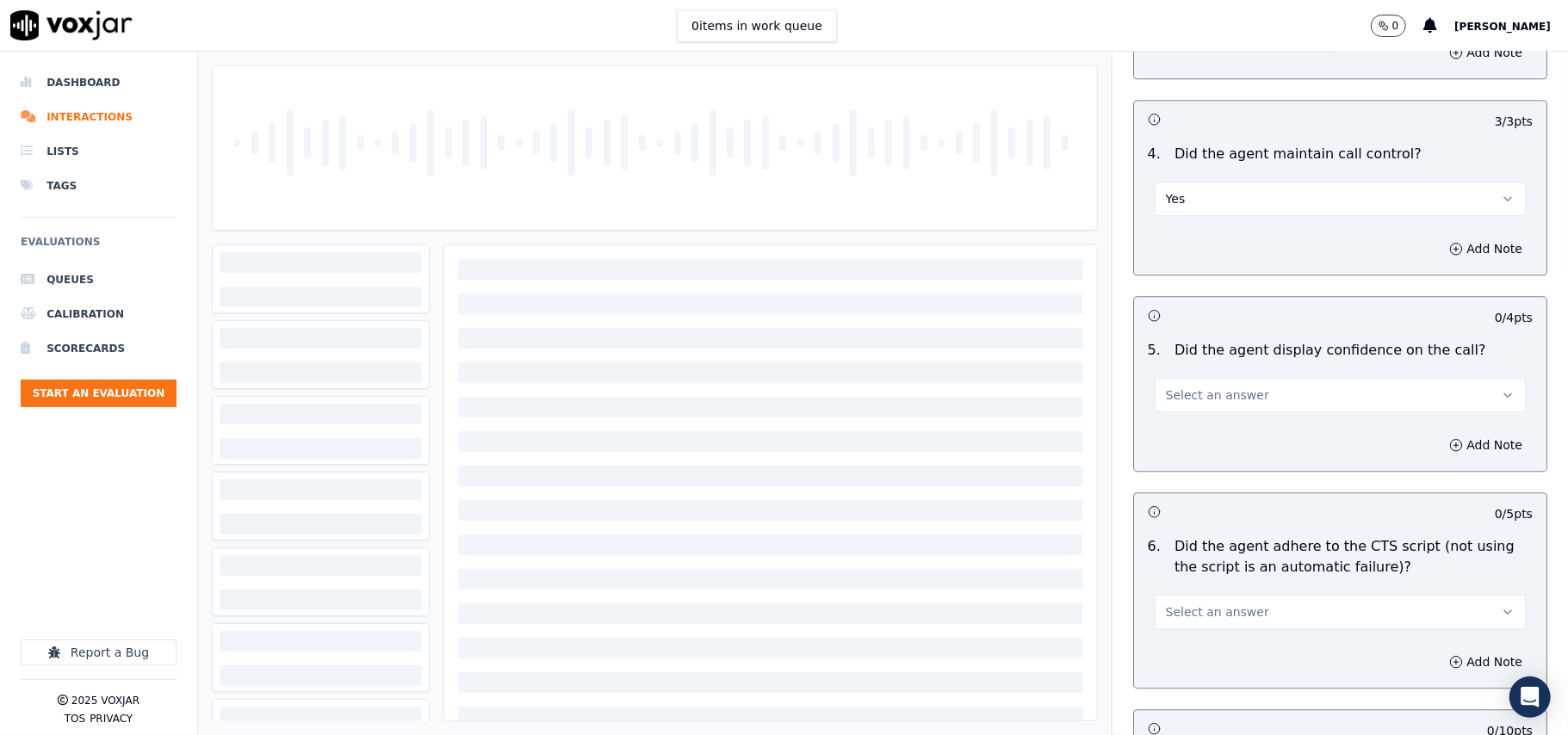
click at [1178, 387] on span "Select an answer" at bounding box center [1218, 395] width 104 height 17
click at [1169, 411] on div "Yes" at bounding box center [1304, 413] width 333 height 27
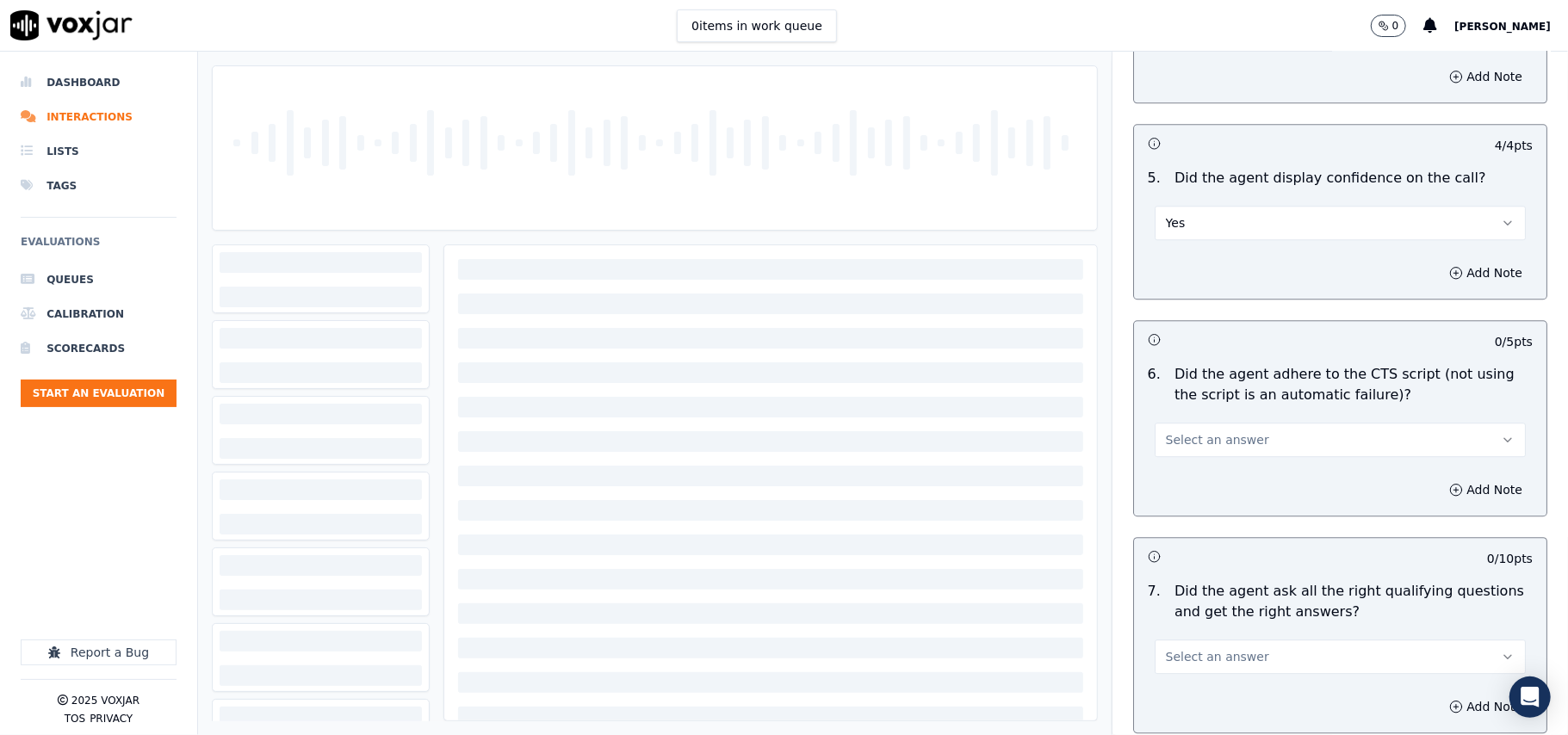
scroll to position [3444, 0]
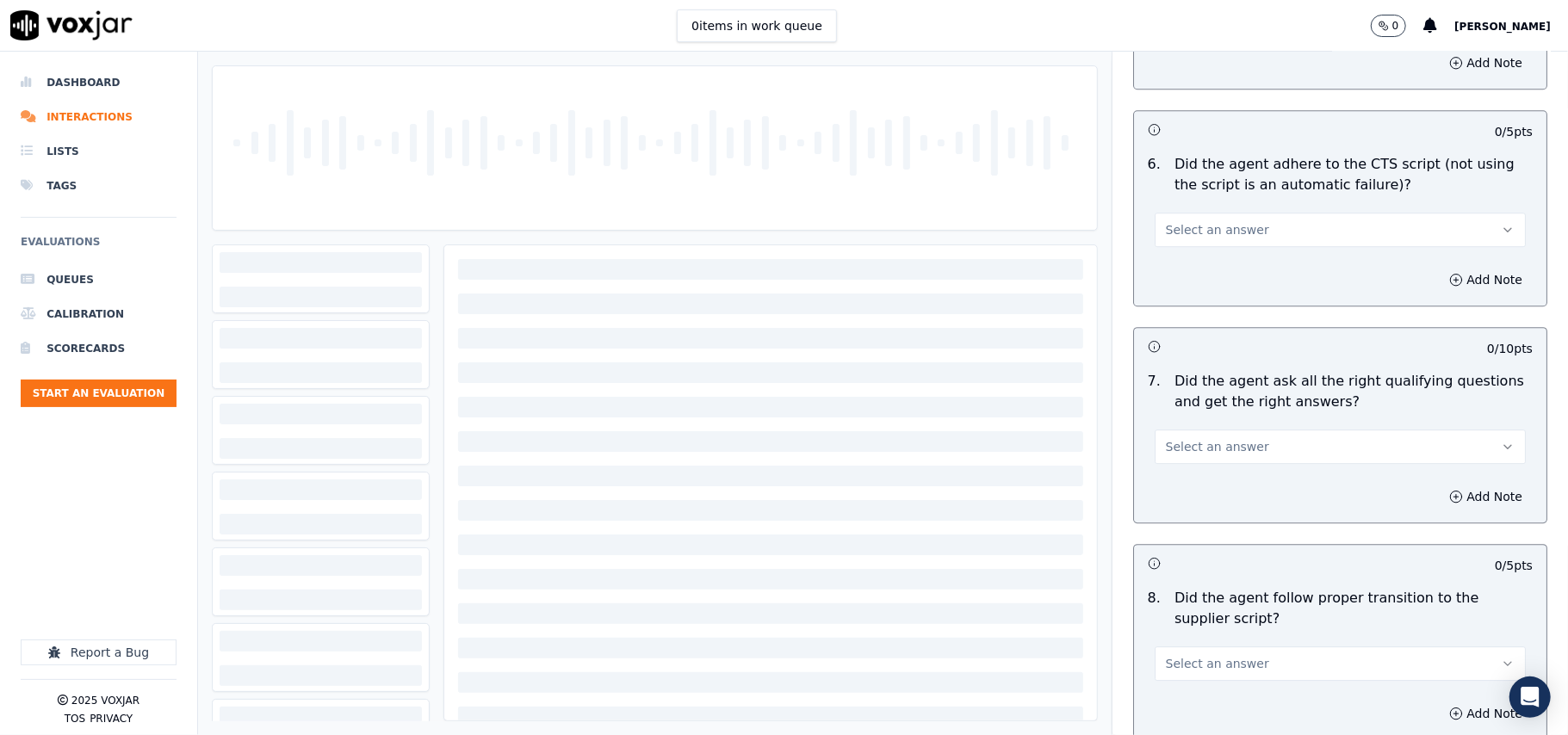
click at [1187, 222] on span "Select an answer" at bounding box center [1218, 230] width 104 height 17
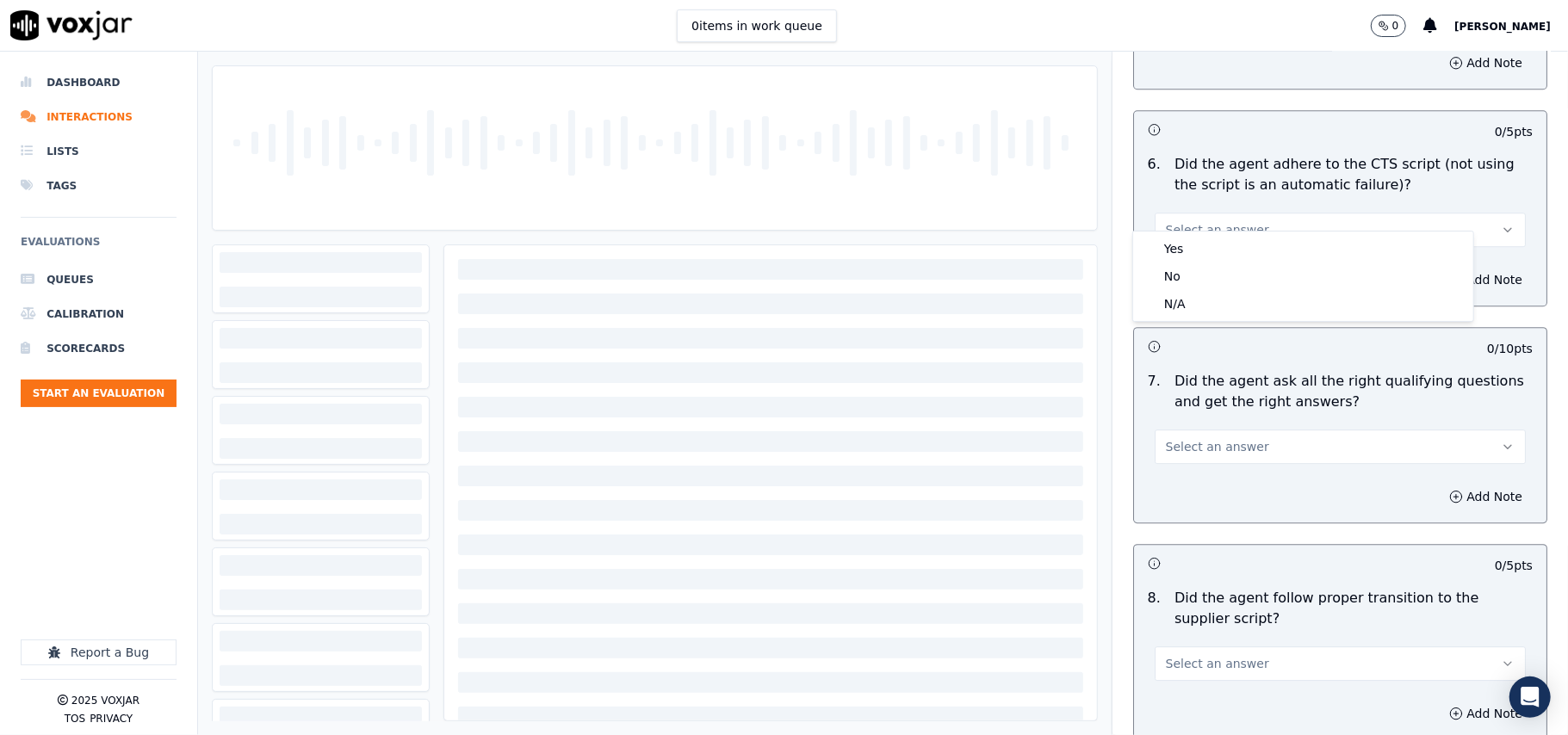
click at [1190, 242] on div "Yes" at bounding box center [1304, 248] width 333 height 27
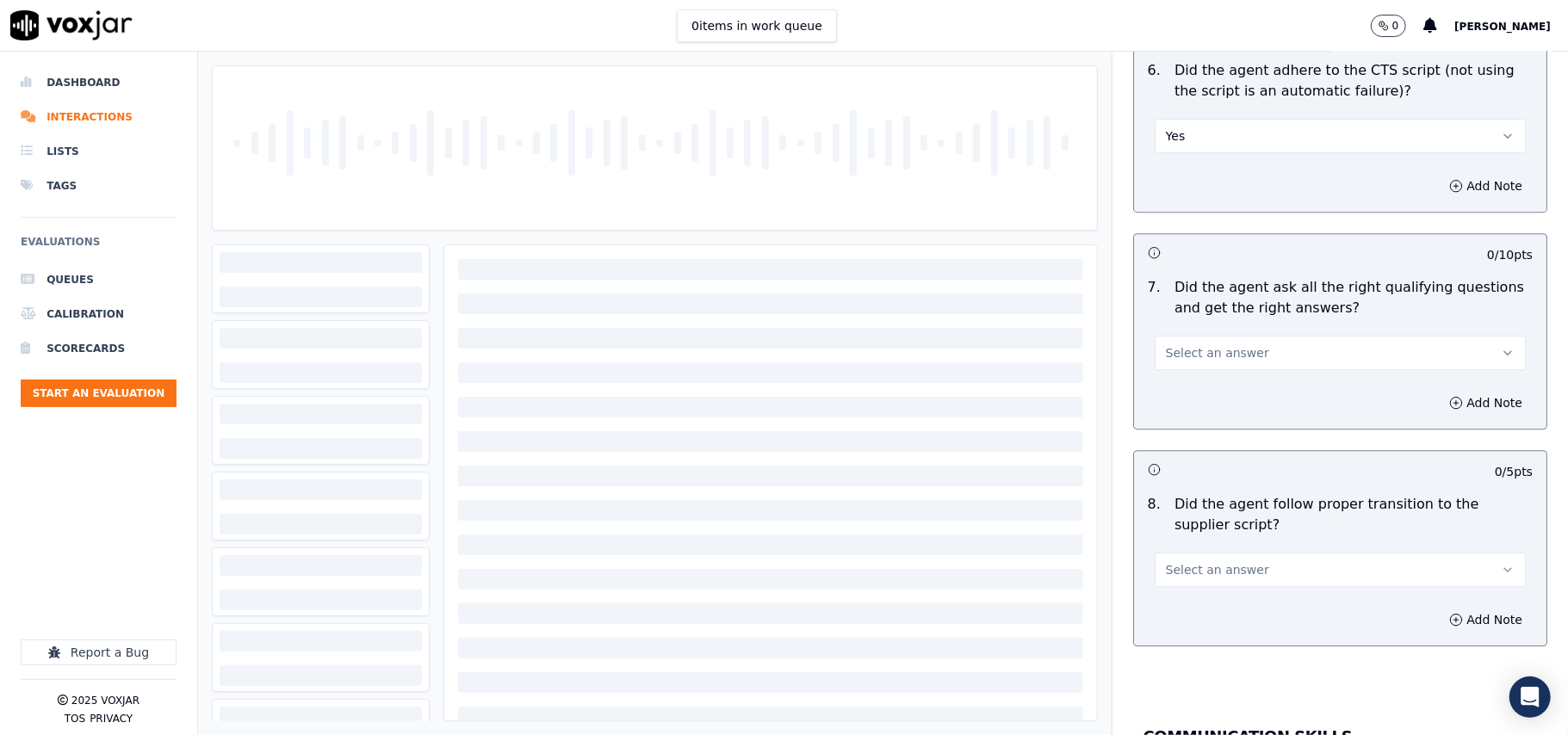
scroll to position [3634, 0]
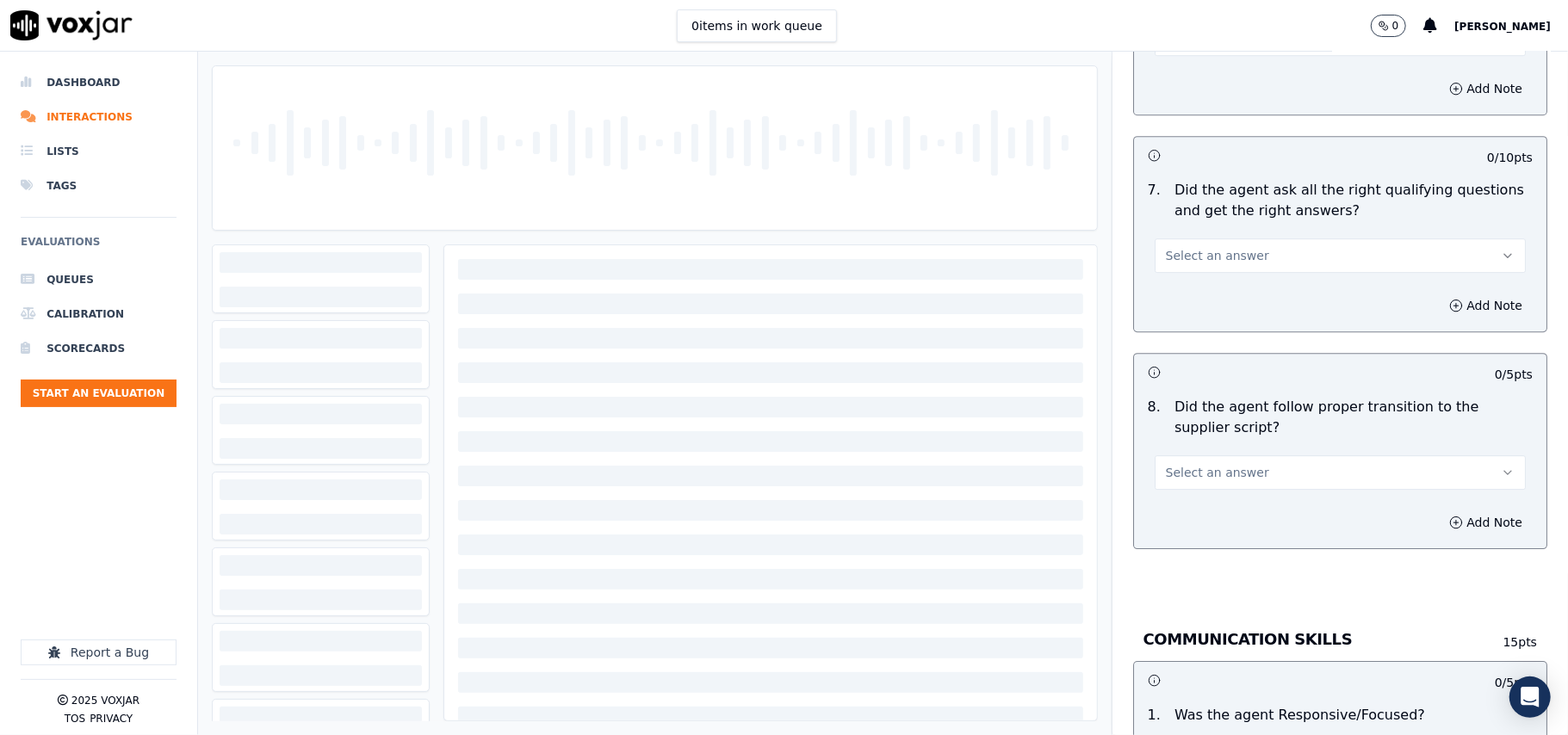
click at [1172, 254] on div "7 . Did the agent ask all the right qualifying questions and get the right answ…" at bounding box center [1340, 226] width 412 height 106
click at [1181, 252] on button "Select an answer" at bounding box center [1340, 255] width 371 height 35
click at [1186, 283] on div "Yes" at bounding box center [1304, 274] width 333 height 27
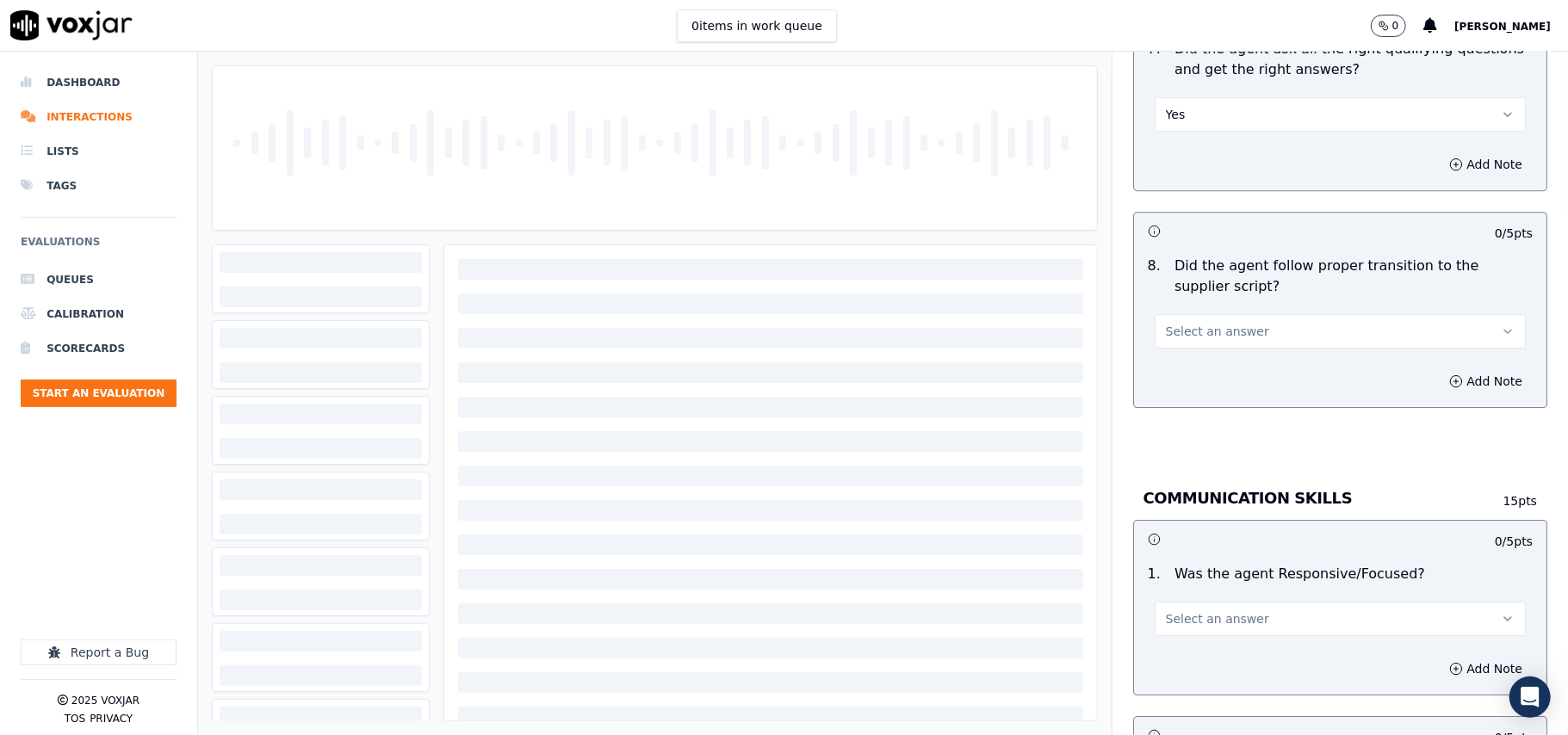
scroll to position [3826, 0]
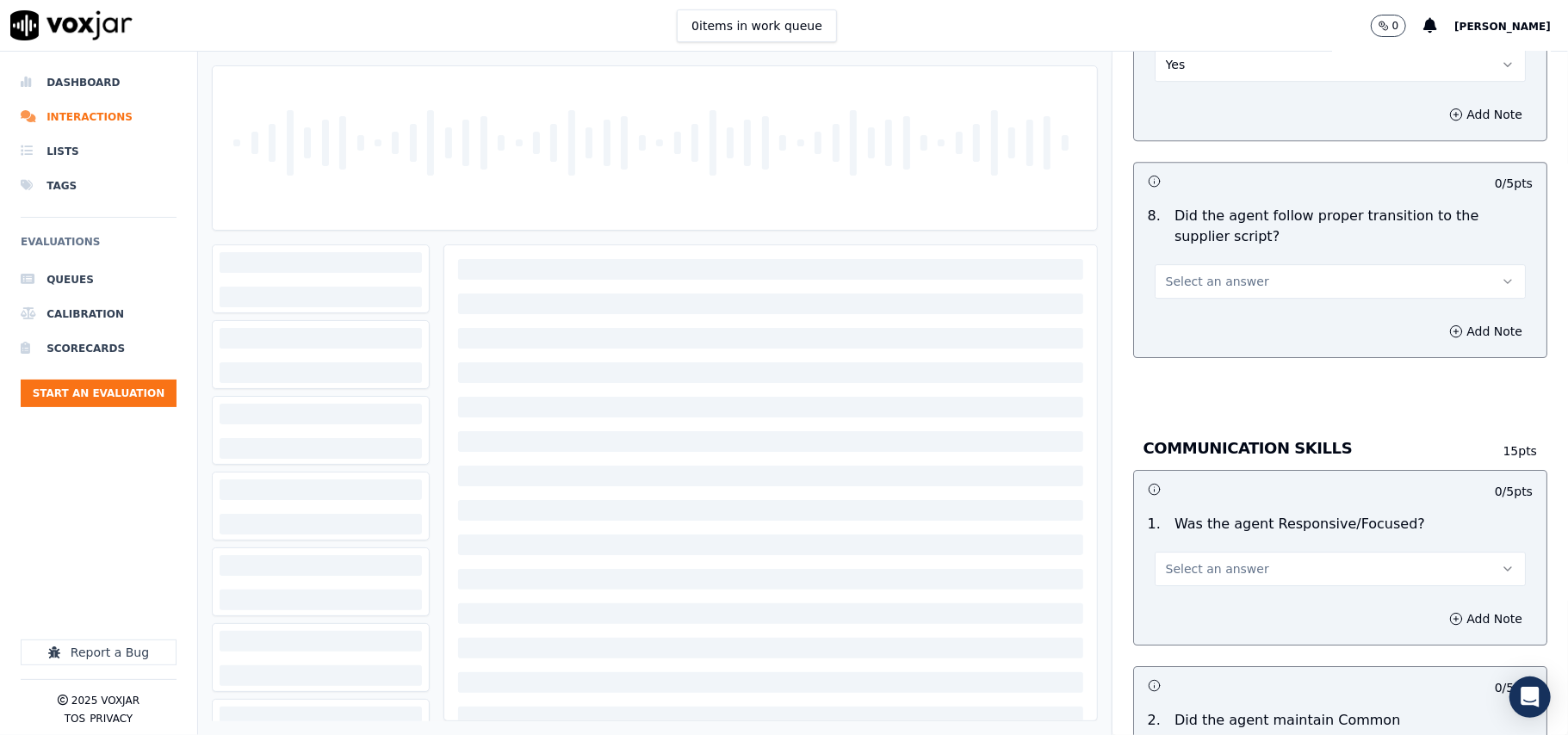
click at [1183, 273] on span "Select an answer" at bounding box center [1218, 281] width 104 height 17
click at [1185, 311] on div "Yes" at bounding box center [1304, 301] width 333 height 27
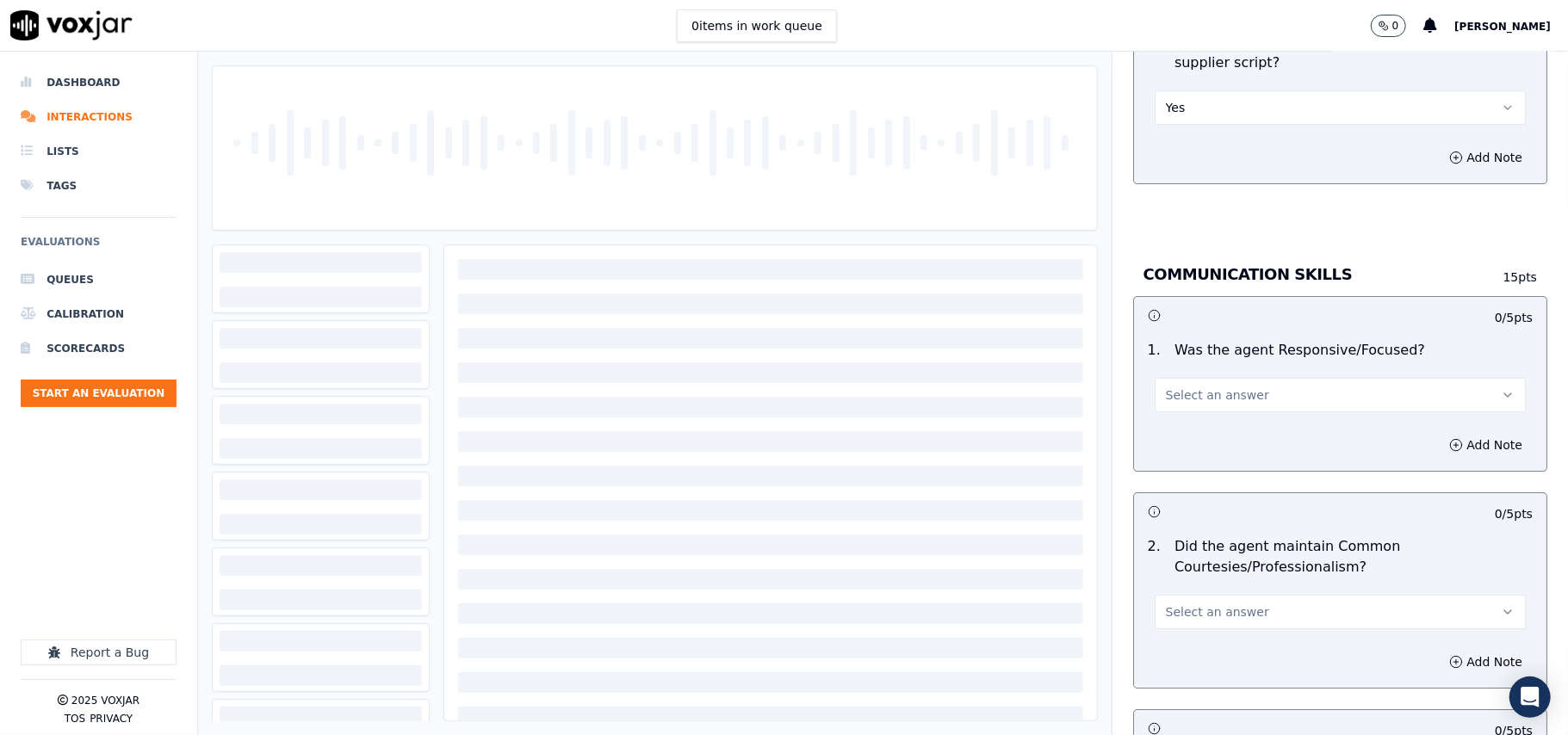
scroll to position [4209, 0]
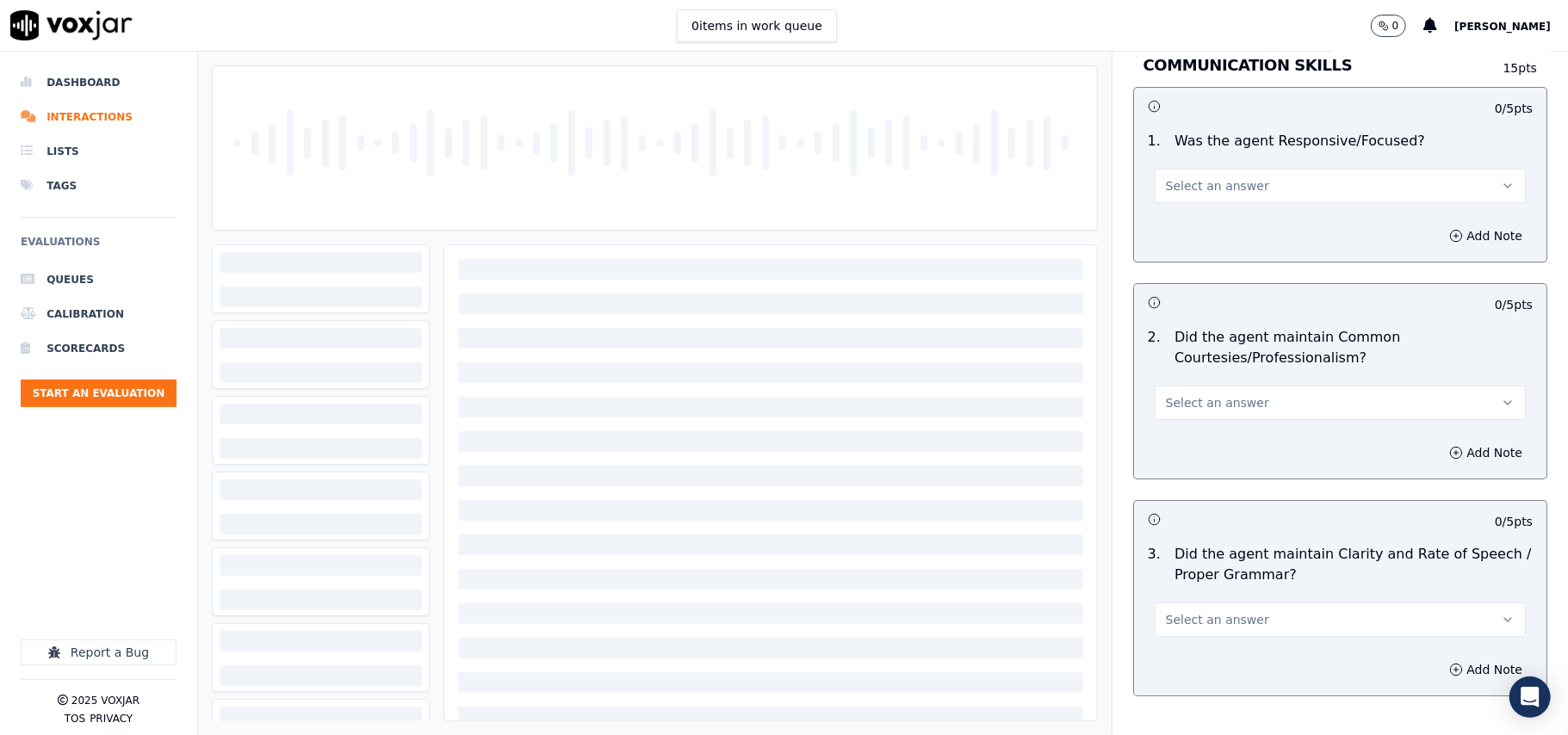
click at [1183, 177] on span "Select an answer" at bounding box center [1218, 185] width 104 height 17
click at [1185, 207] on div "Yes" at bounding box center [1304, 206] width 333 height 27
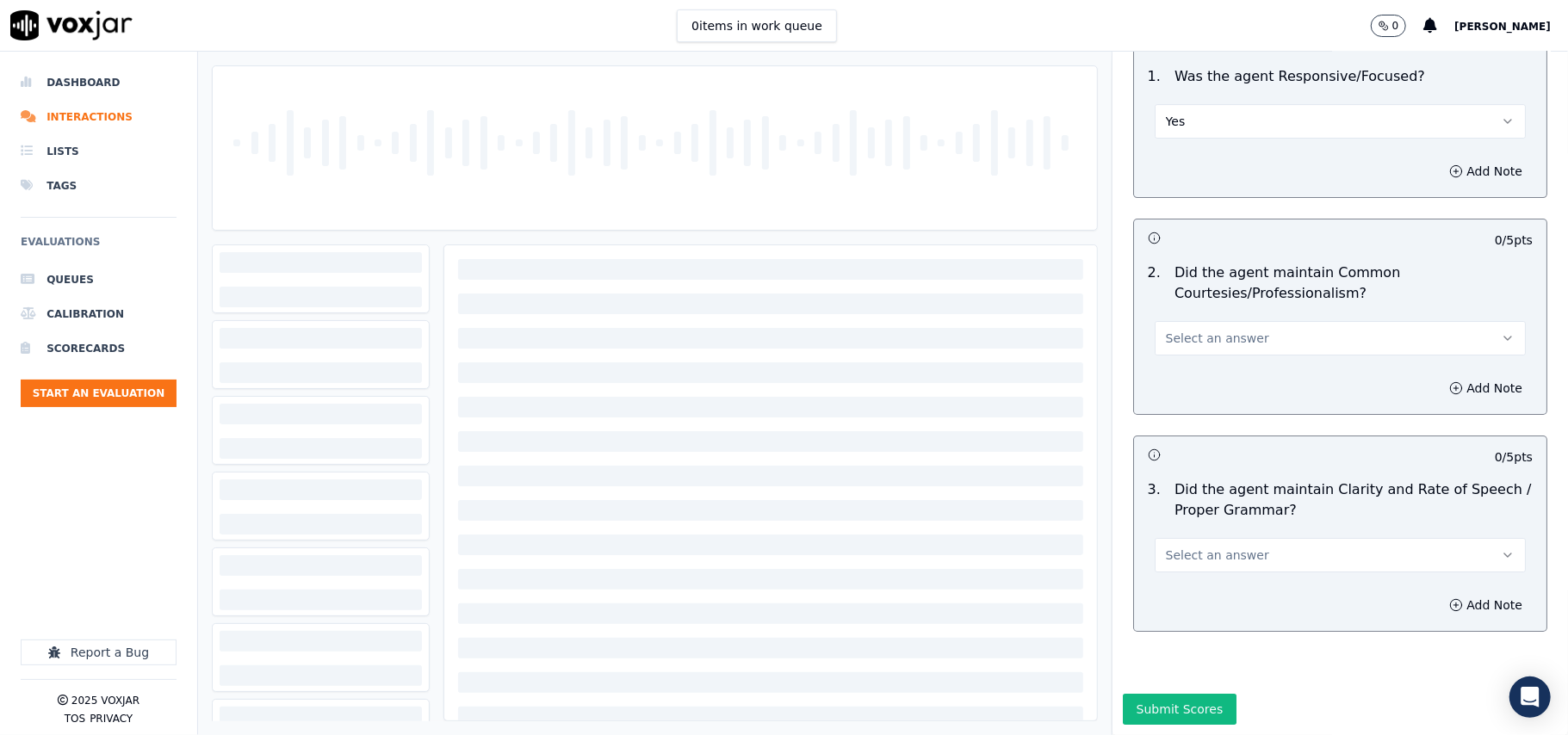
drag, startPoint x: 1189, startPoint y: 266, endPoint x: 1183, endPoint y: 286, distance: 20.9
click at [1189, 317] on div "Select an answer" at bounding box center [1340, 336] width 371 height 38
click at [1183, 330] on span "Select an answer" at bounding box center [1218, 338] width 104 height 17
click at [1172, 322] on div "Yes" at bounding box center [1304, 324] width 333 height 27
click at [1170, 547] on span "Select an answer" at bounding box center [1218, 555] width 104 height 17
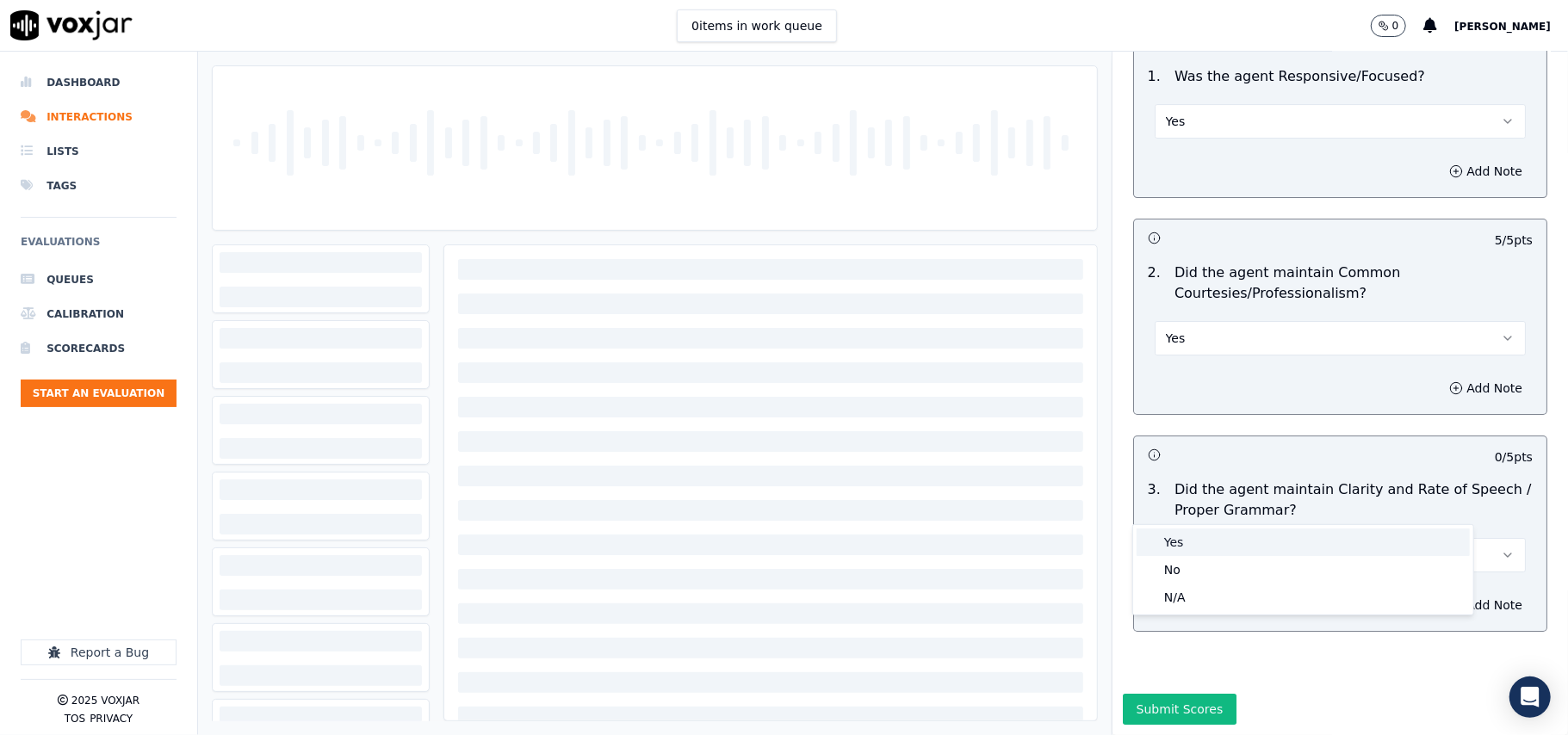
click at [1182, 551] on div "Yes" at bounding box center [1304, 542] width 333 height 27
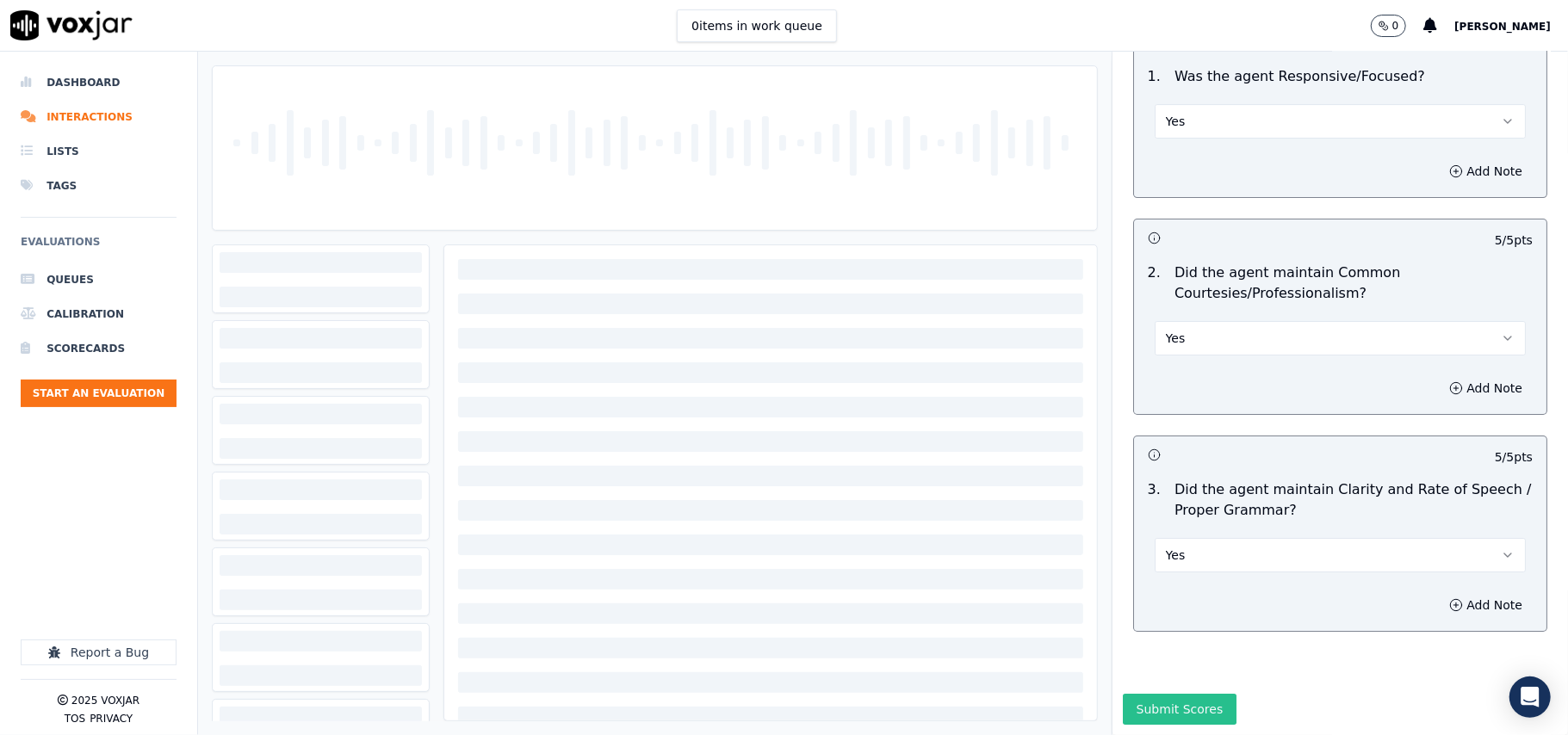
click at [1170, 694] on button "Submit Scores" at bounding box center [1180, 709] width 114 height 31
click at [67, 84] on li "Dashboard" at bounding box center [98, 82] width 156 height 35
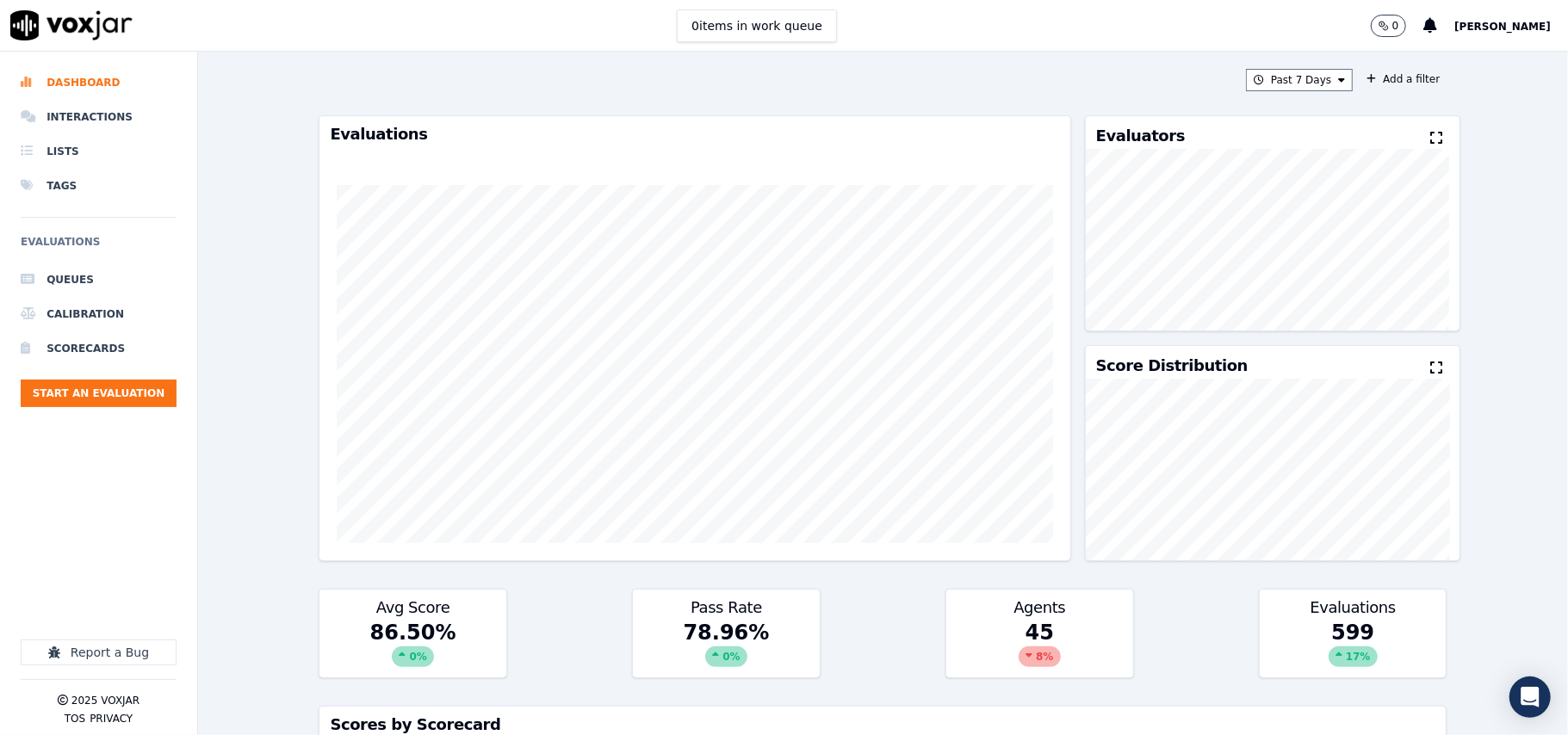
click at [1431, 137] on icon at bounding box center [1437, 138] width 12 height 14
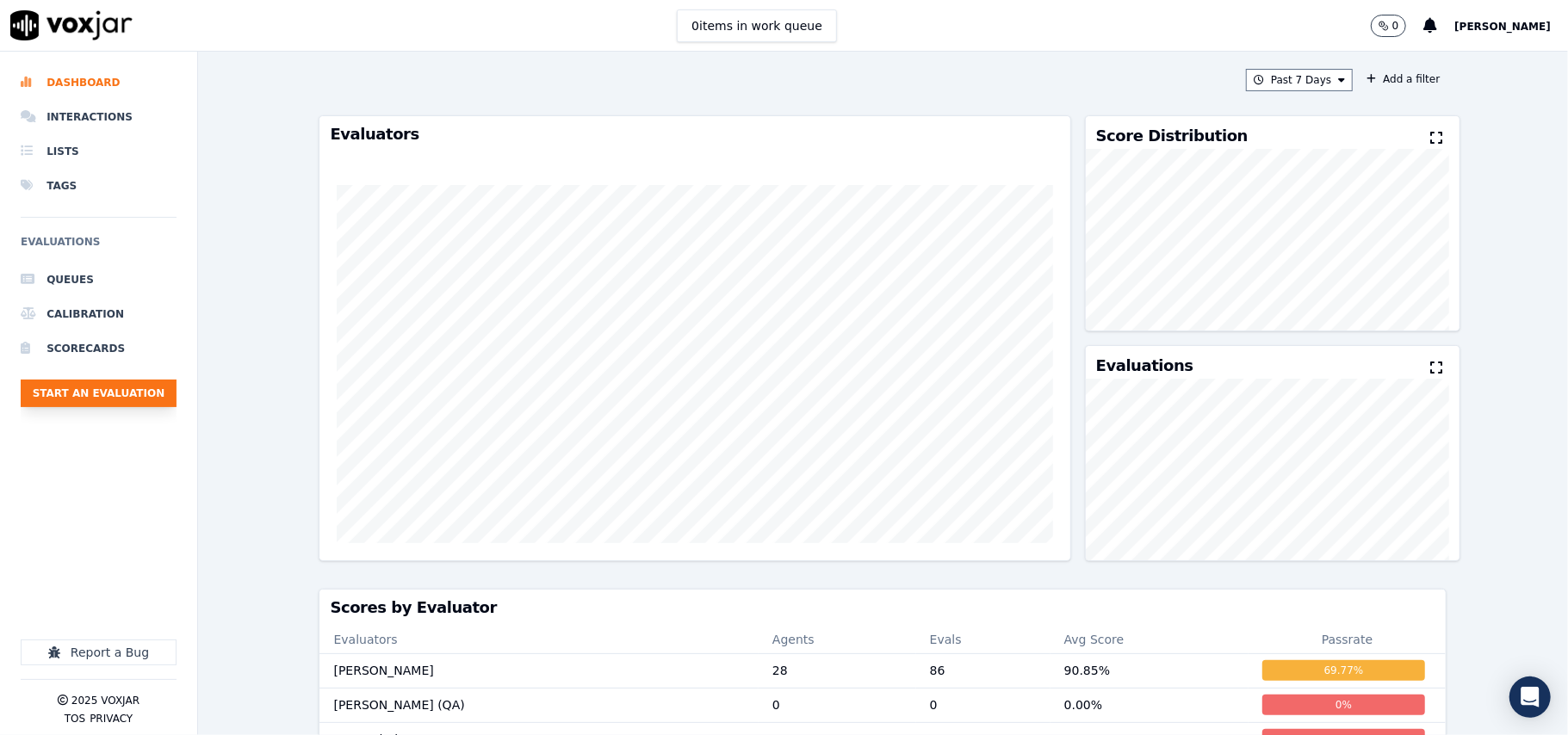
click at [112, 391] on button "Start an Evaluation" at bounding box center [98, 393] width 156 height 27
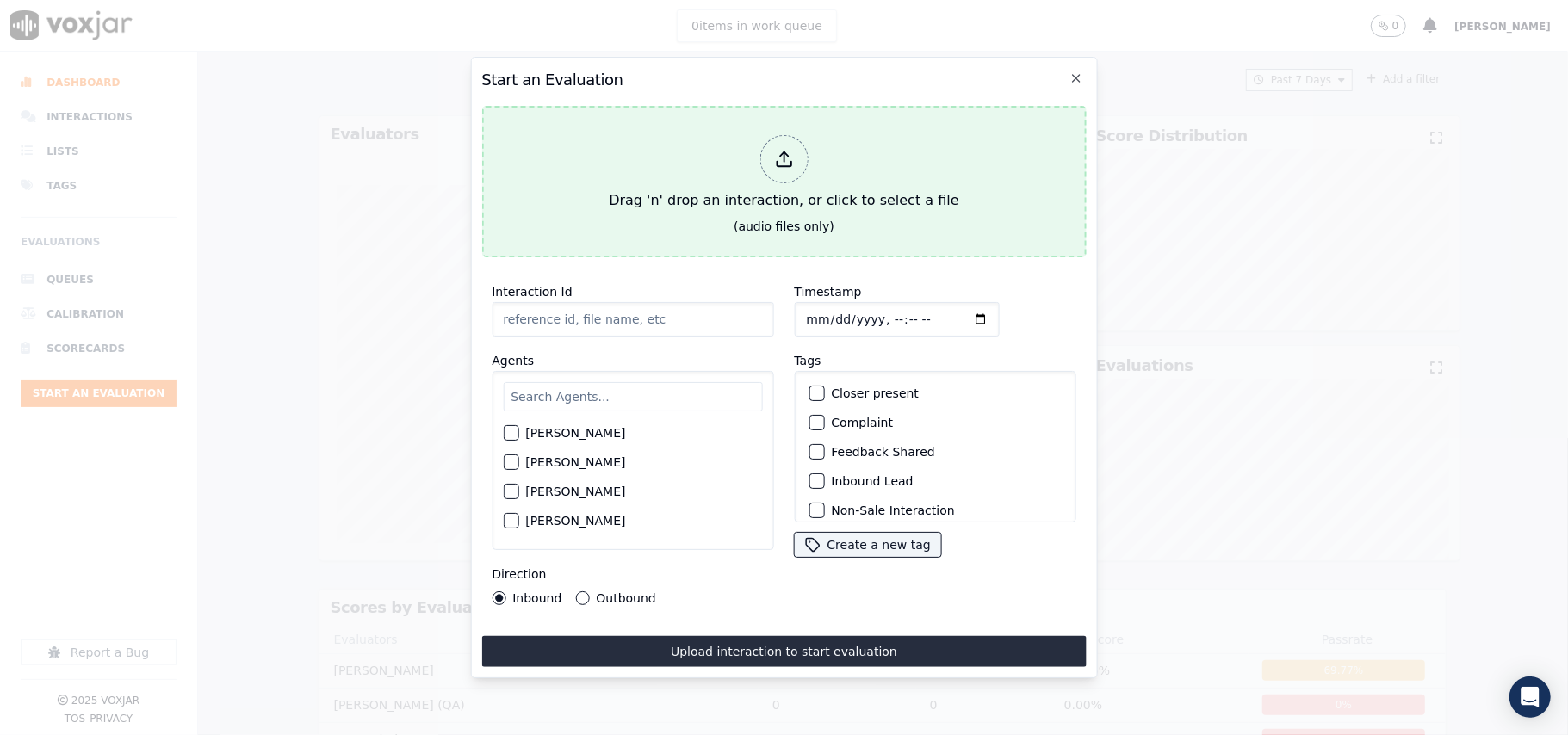
click at [772, 160] on div at bounding box center [783, 159] width 48 height 48
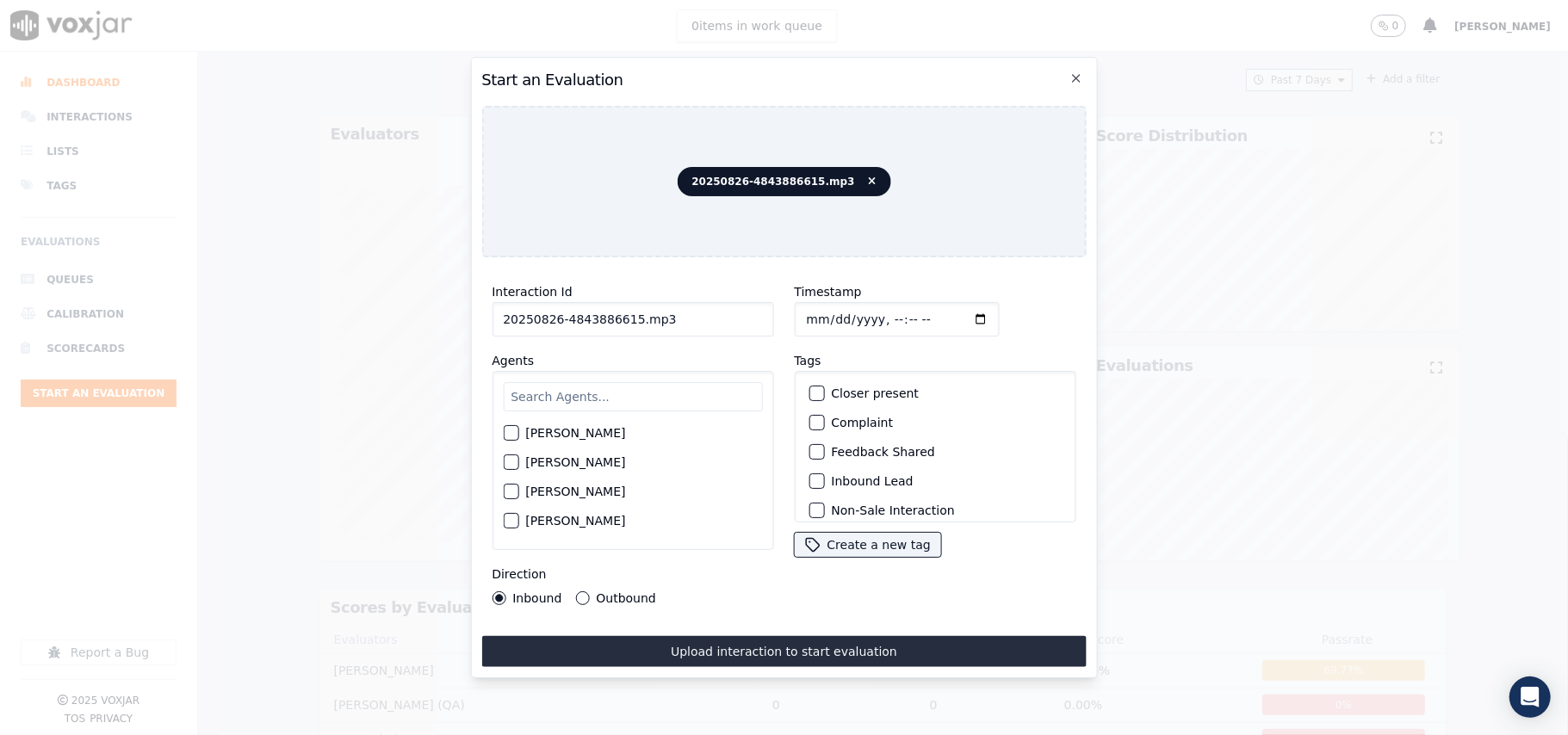
click at [615, 304] on input "20250826-4843886615.mp3" at bounding box center [632, 319] width 282 height 35
paste input "4843886615"
type input "4843886615"
click at [828, 308] on input "Timestamp" at bounding box center [896, 319] width 205 height 35
type input "[DATE]T23:45"
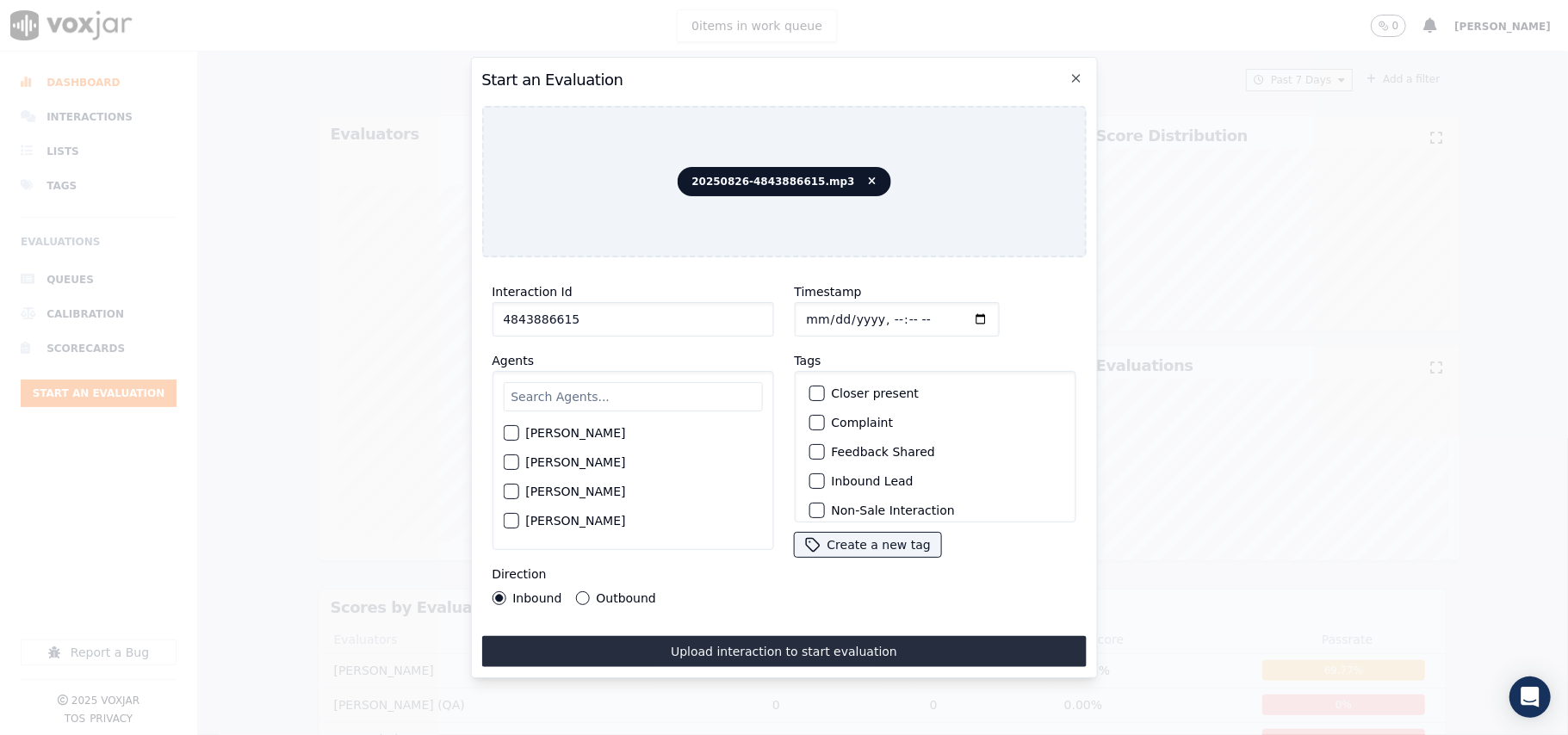
click at [600, 384] on input "text" at bounding box center [632, 396] width 259 height 29
type input "[PERSON_NAME]"
click at [563, 432] on label "[PERSON_NAME]" at bounding box center [575, 438] width 100 height 12
click at [519, 430] on button "[PERSON_NAME]" at bounding box center [510, 437] width 15 height 15
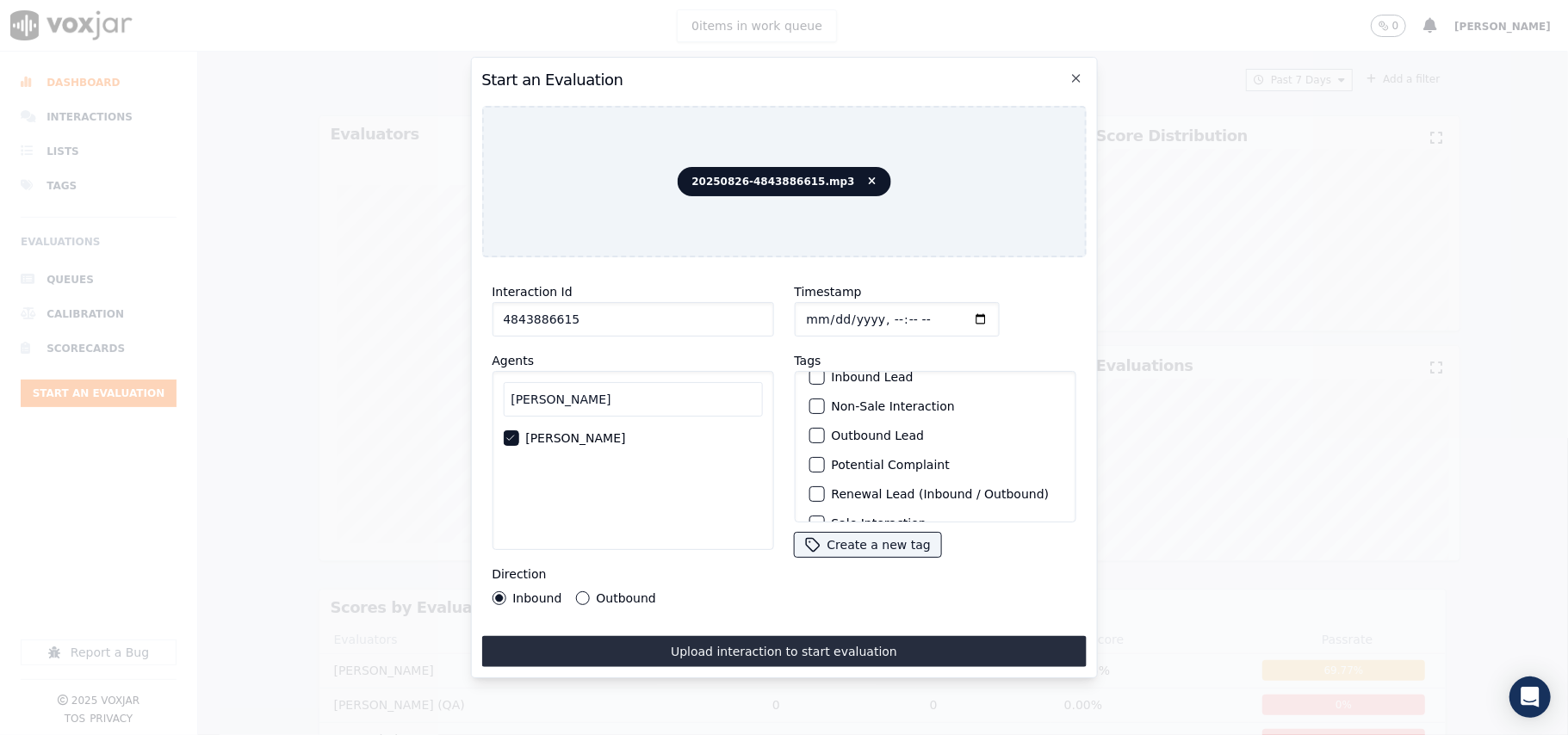
scroll to position [150, 0]
click at [868, 486] on div "Sale Interaction" at bounding box center [935, 500] width 266 height 29
click at [861, 494] on label "Sale Interaction" at bounding box center [878, 500] width 95 height 12
click at [824, 492] on button "Sale Interaction" at bounding box center [816, 499] width 15 height 15
click at [614, 576] on div "Direction Inbound Outbound" at bounding box center [632, 584] width 282 height 42
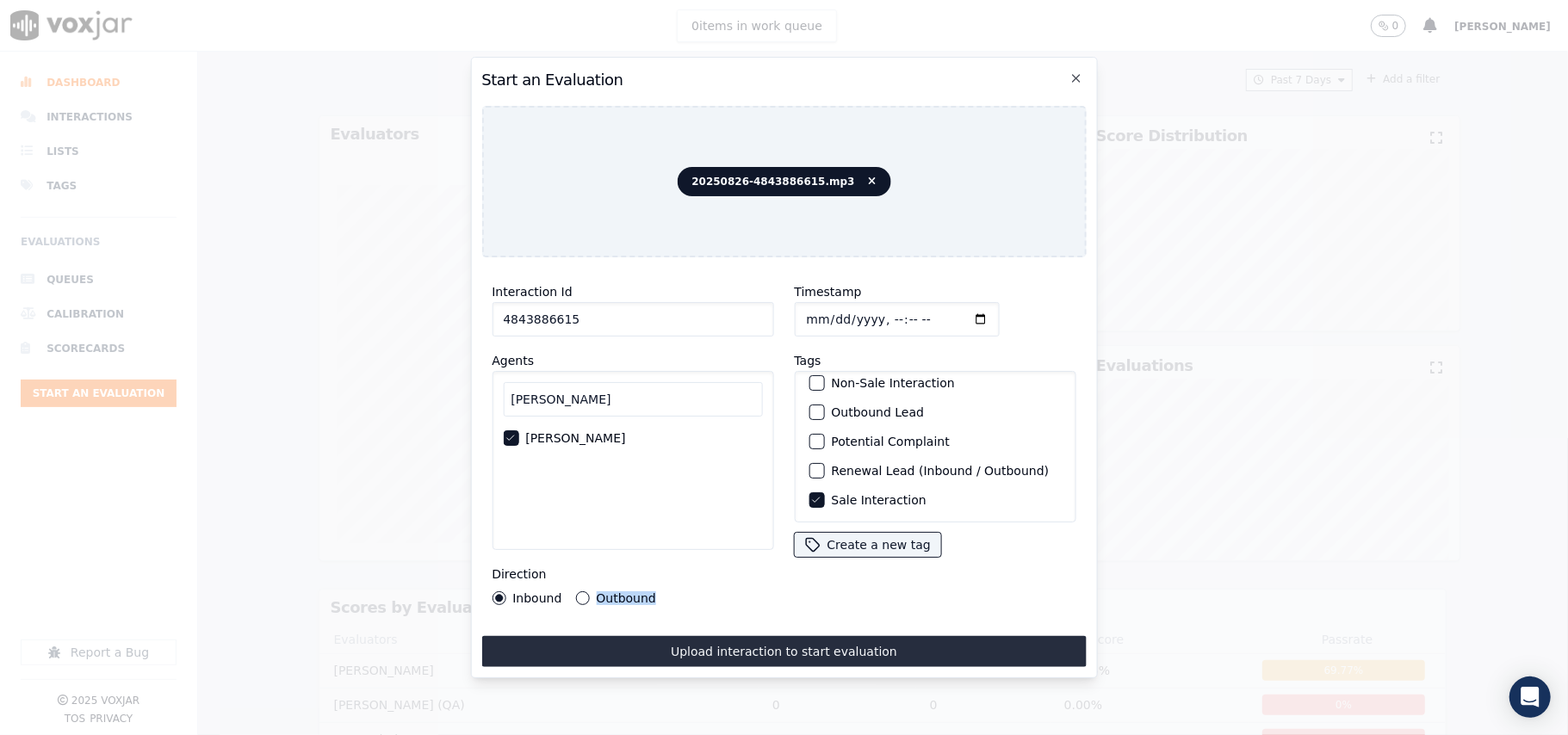
click at [611, 586] on div "Direction Inbound Outbound" at bounding box center [632, 584] width 282 height 42
click at [611, 592] on label "Outbound" at bounding box center [625, 598] width 59 height 12
click at [589, 591] on button "Outbound" at bounding box center [583, 598] width 14 height 14
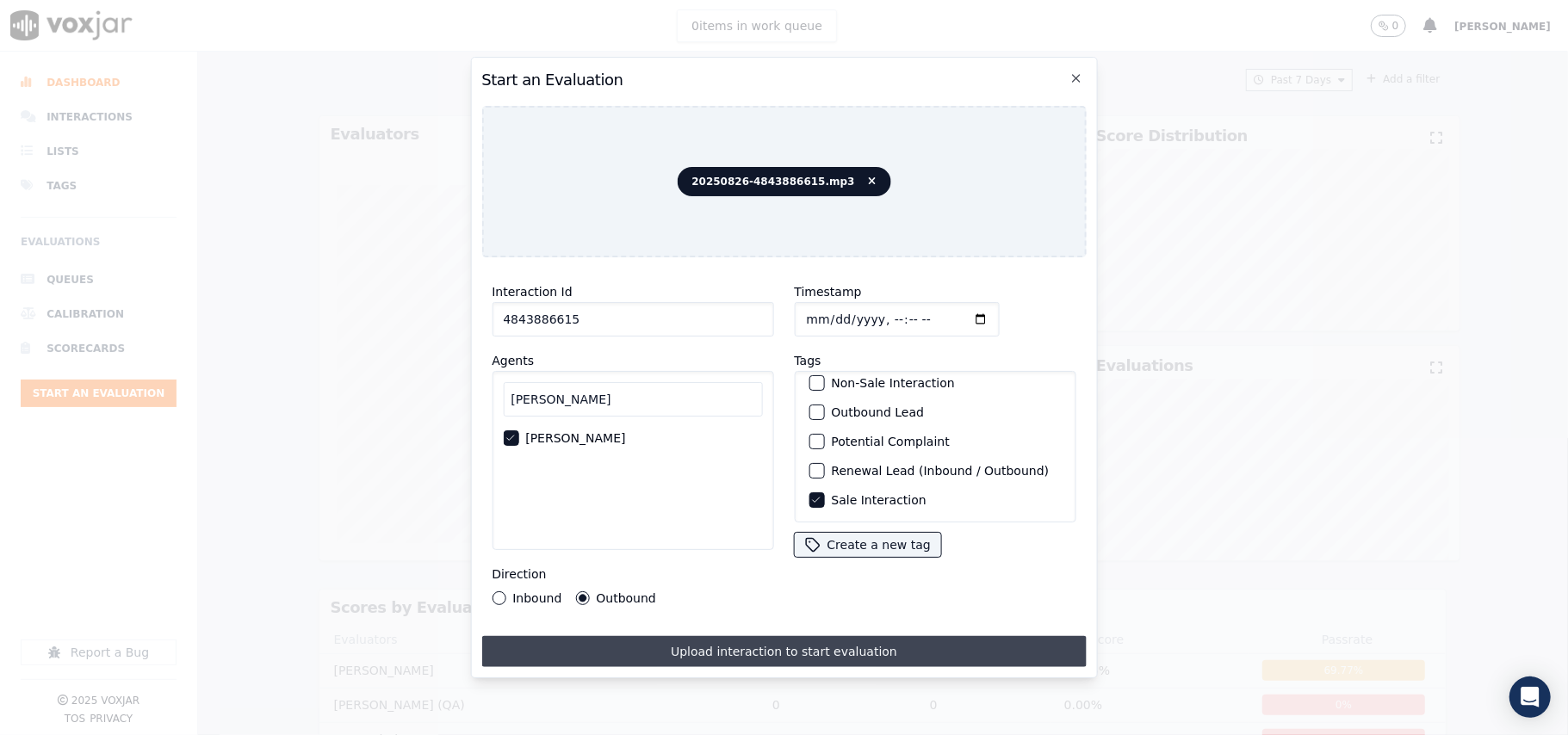
click at [628, 637] on button "Upload interaction to start evaluation" at bounding box center [784, 652] width 605 height 31
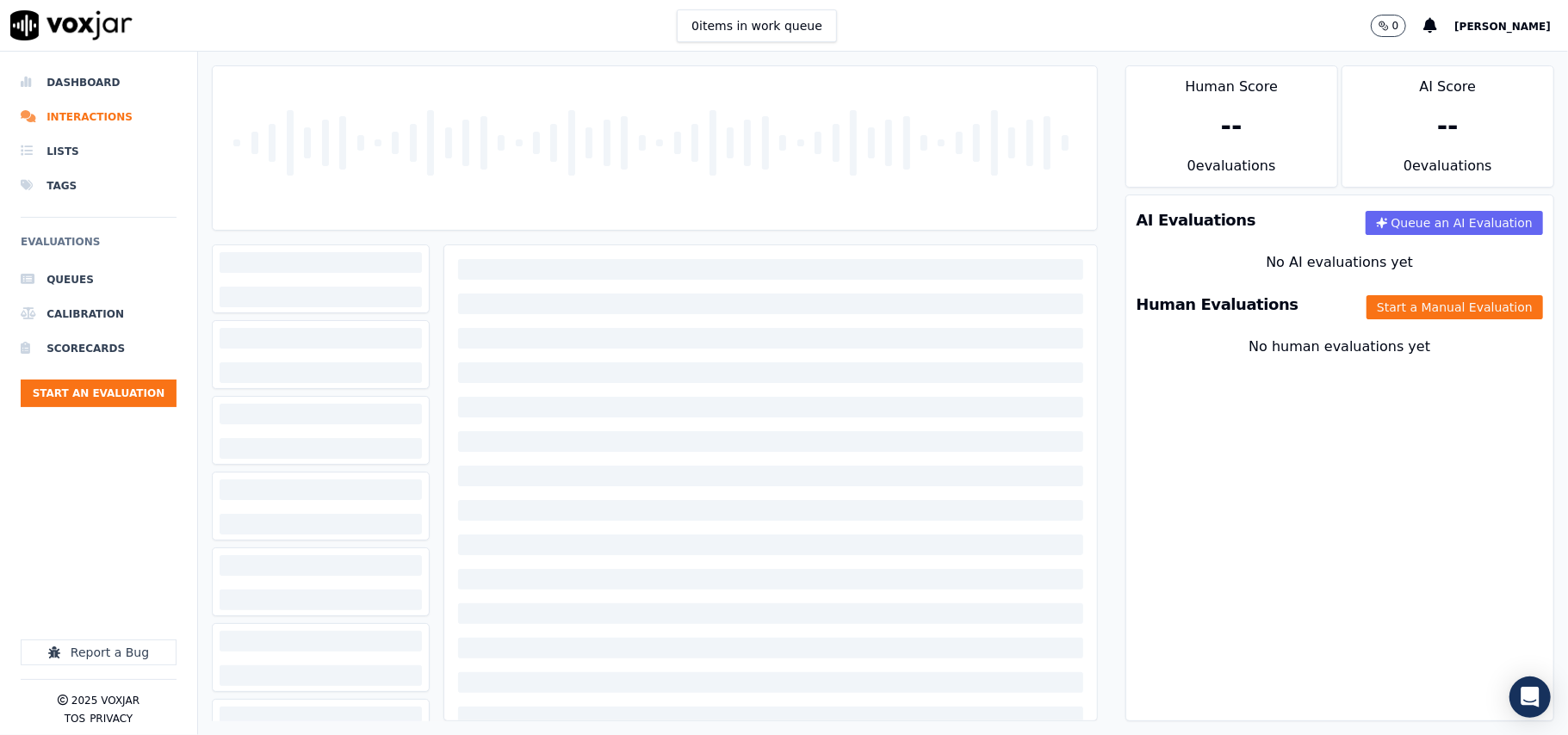
click at [655, 274] on div at bounding box center [771, 269] width 625 height 20
